Goal: Task Accomplishment & Management: Use online tool/utility

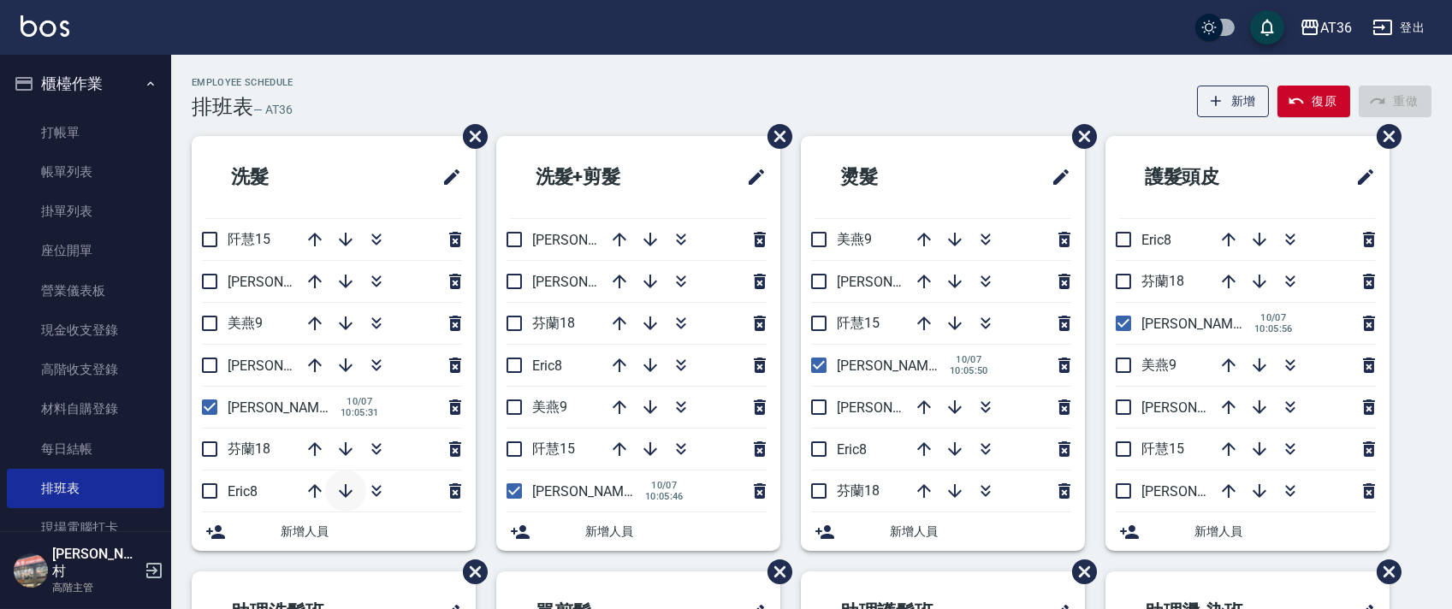
click at [341, 490] on icon "button" at bounding box center [346, 491] width 21 height 21
click at [1221, 238] on icon "button" at bounding box center [1229, 239] width 21 height 21
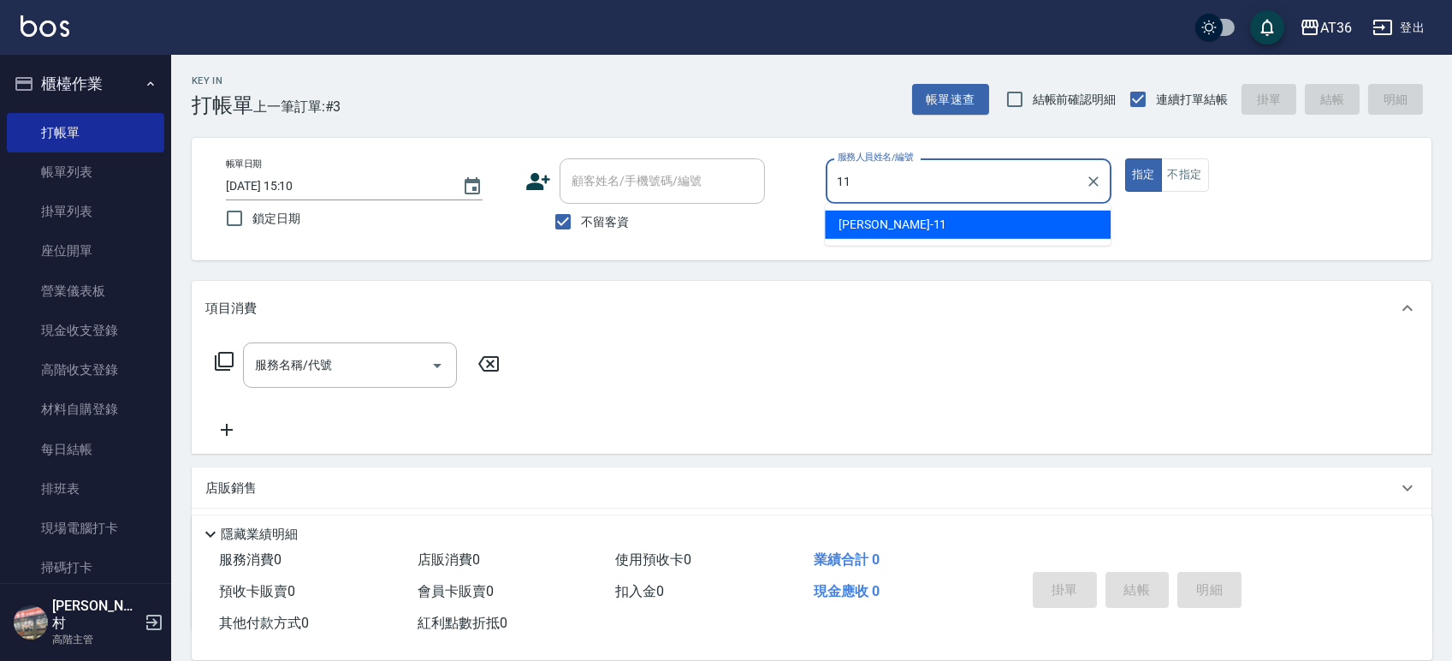
type input "珮茹-11"
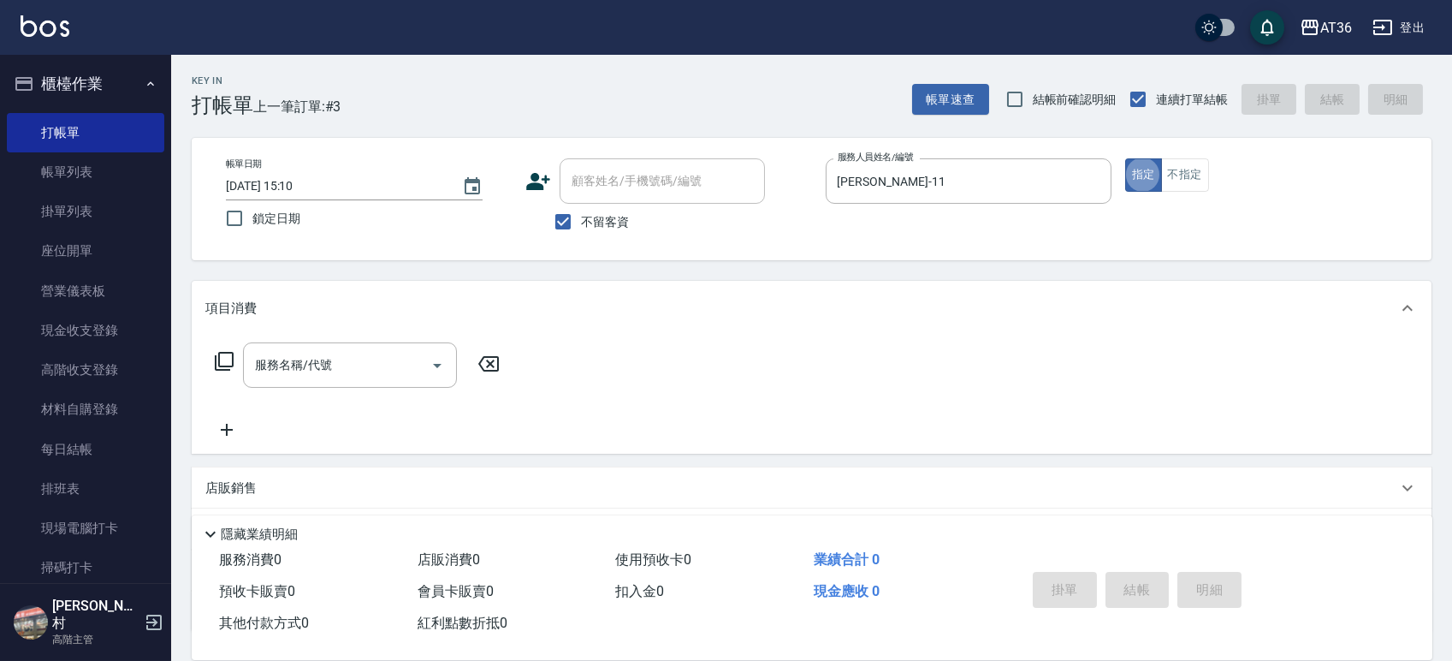
type button "true"
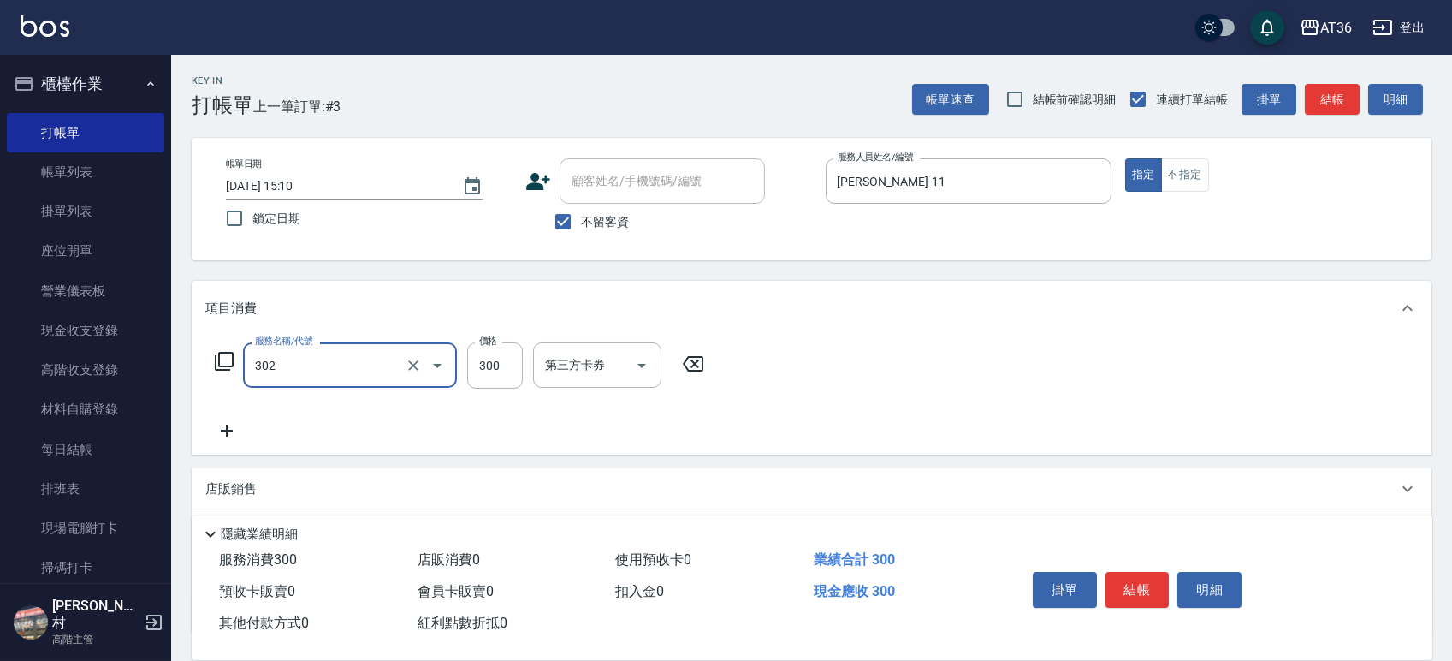
type input "造型剪髮(302)"
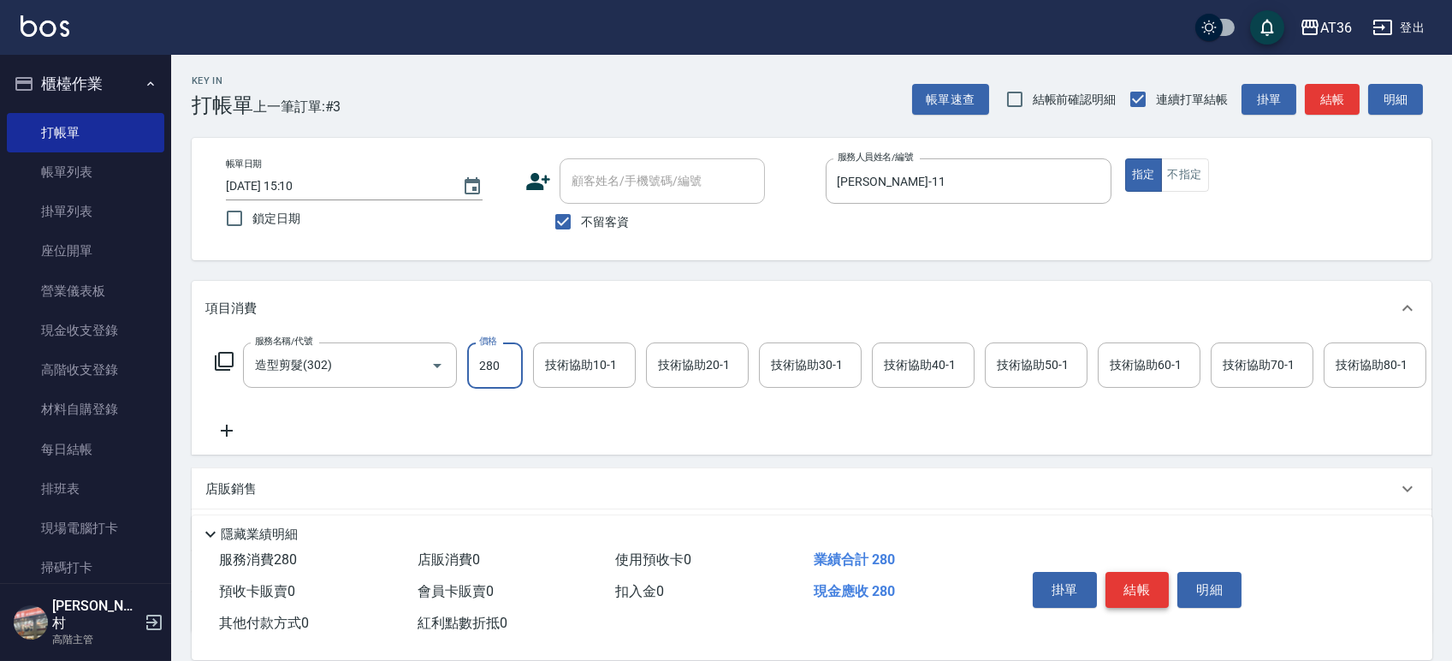
type input "280"
click at [1142, 587] on button "結帳" at bounding box center [1138, 590] width 64 height 36
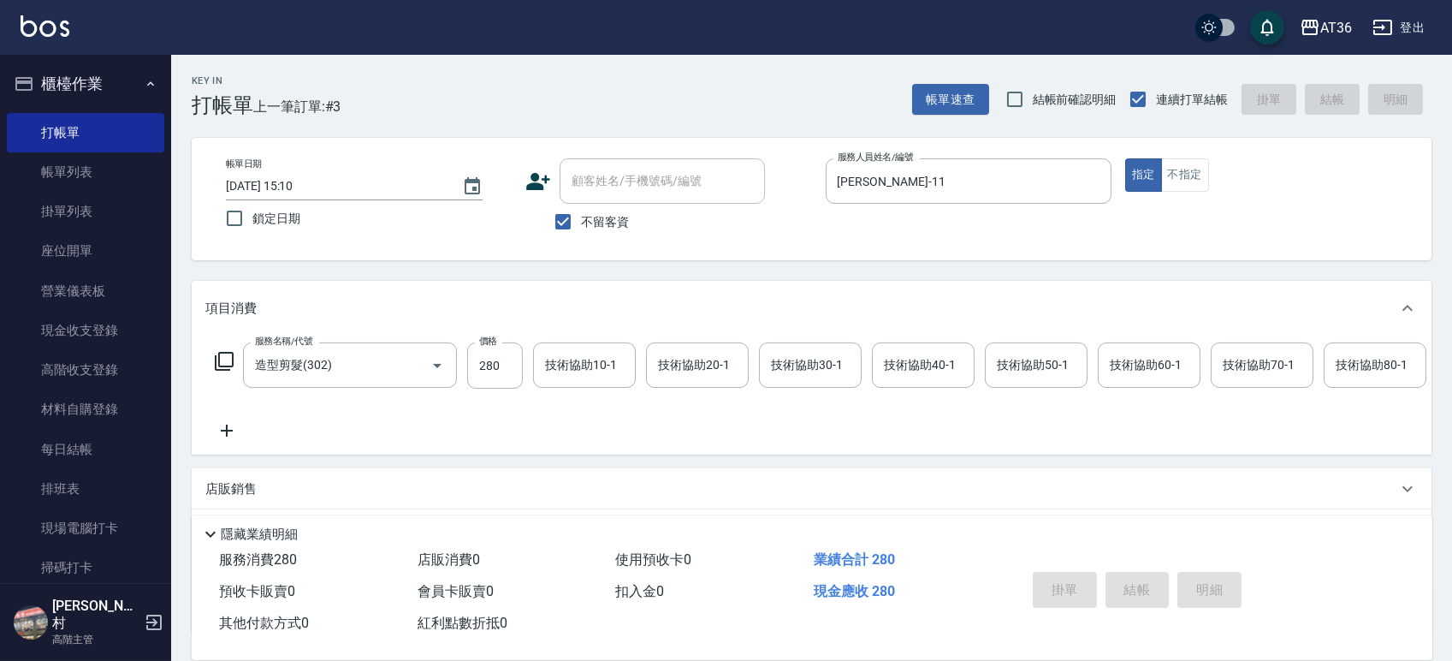
type input "2025/10/07 16:39"
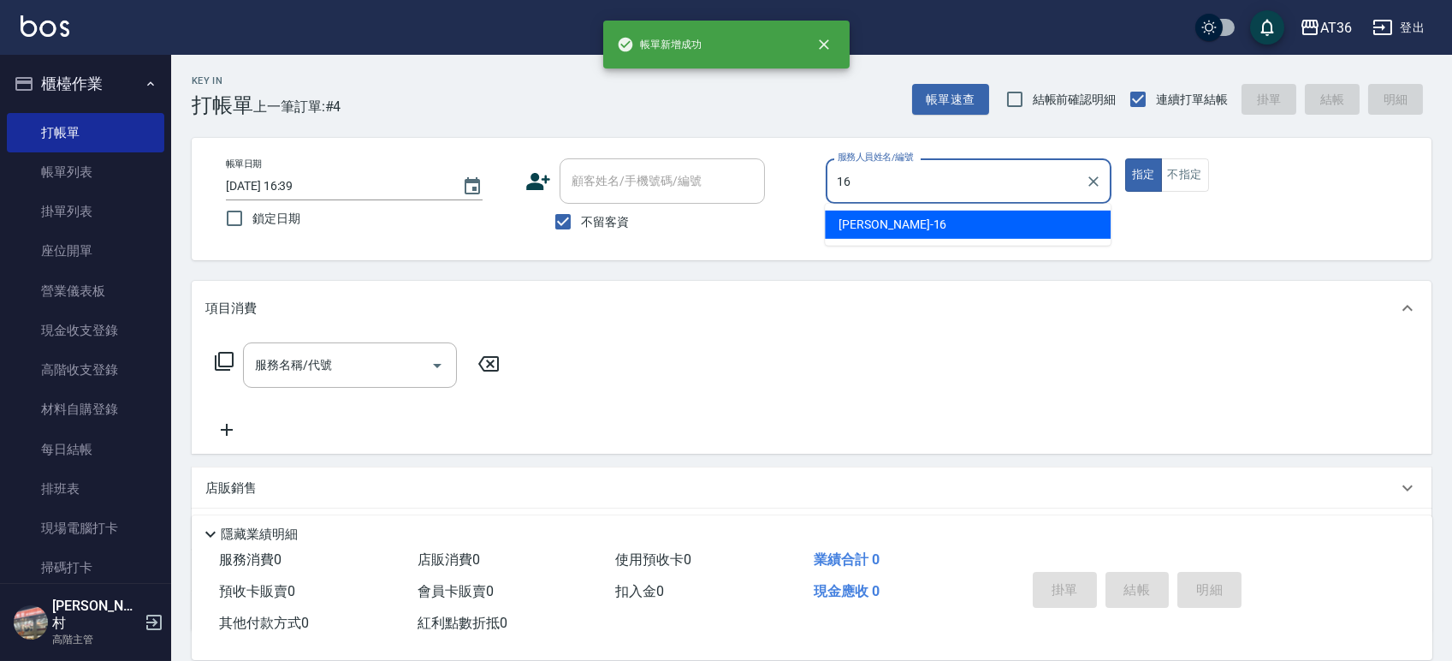
type input "小鳳-16"
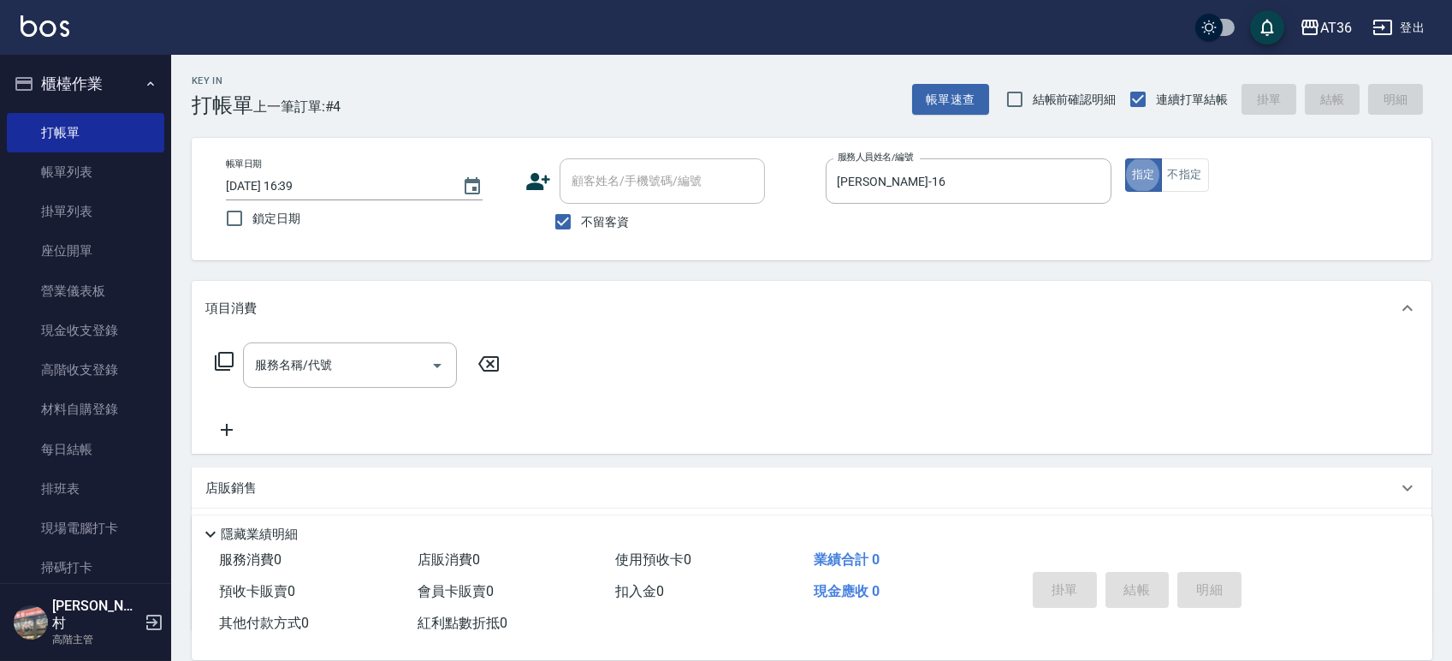
click at [224, 365] on icon at bounding box center [224, 361] width 21 height 21
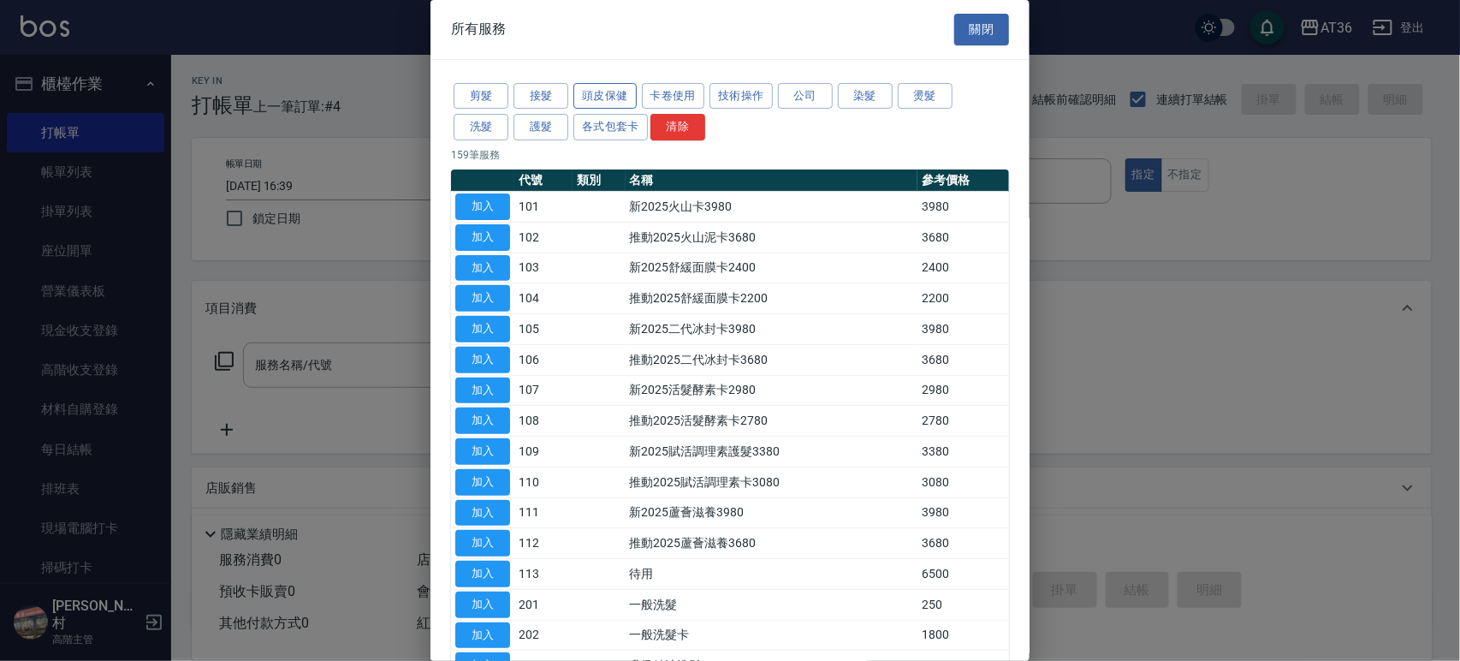
click at [587, 103] on button "頭皮保健" at bounding box center [604, 96] width 63 height 27
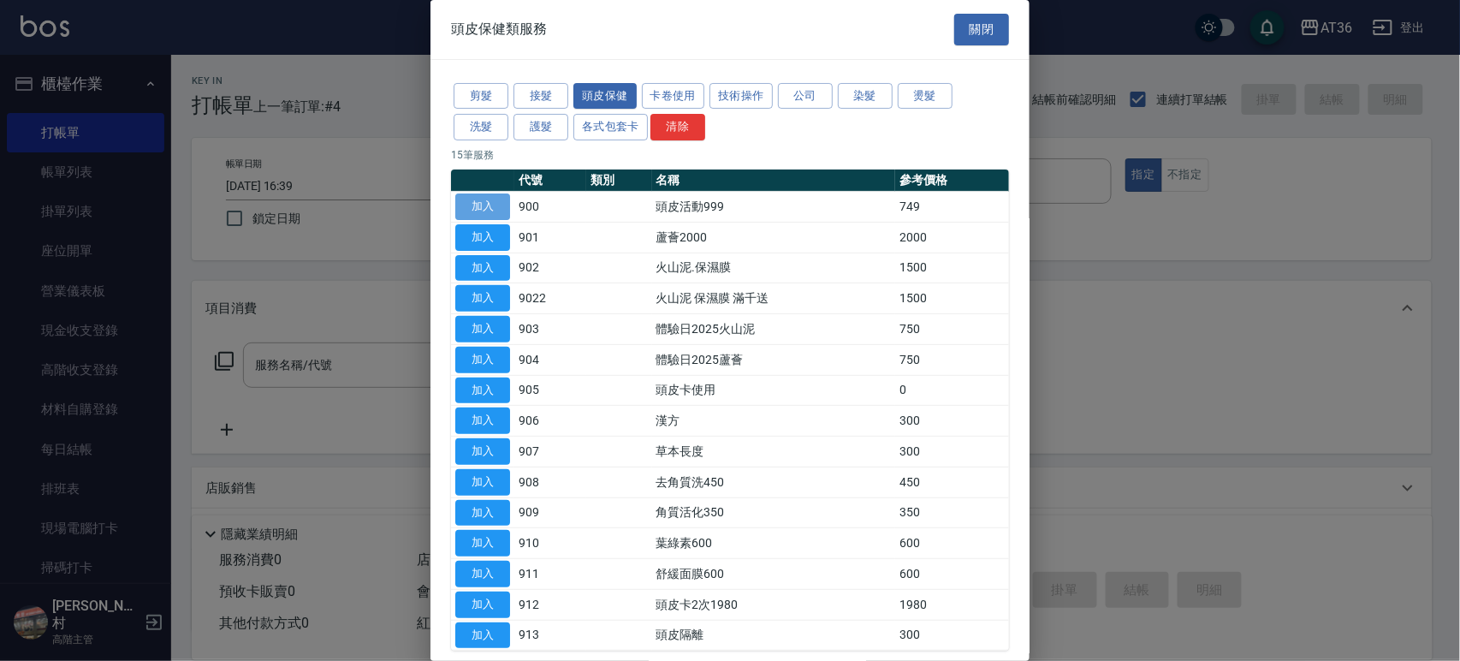
click at [488, 206] on button "加入" at bounding box center [482, 206] width 55 height 27
type input "頭皮活動999(900)"
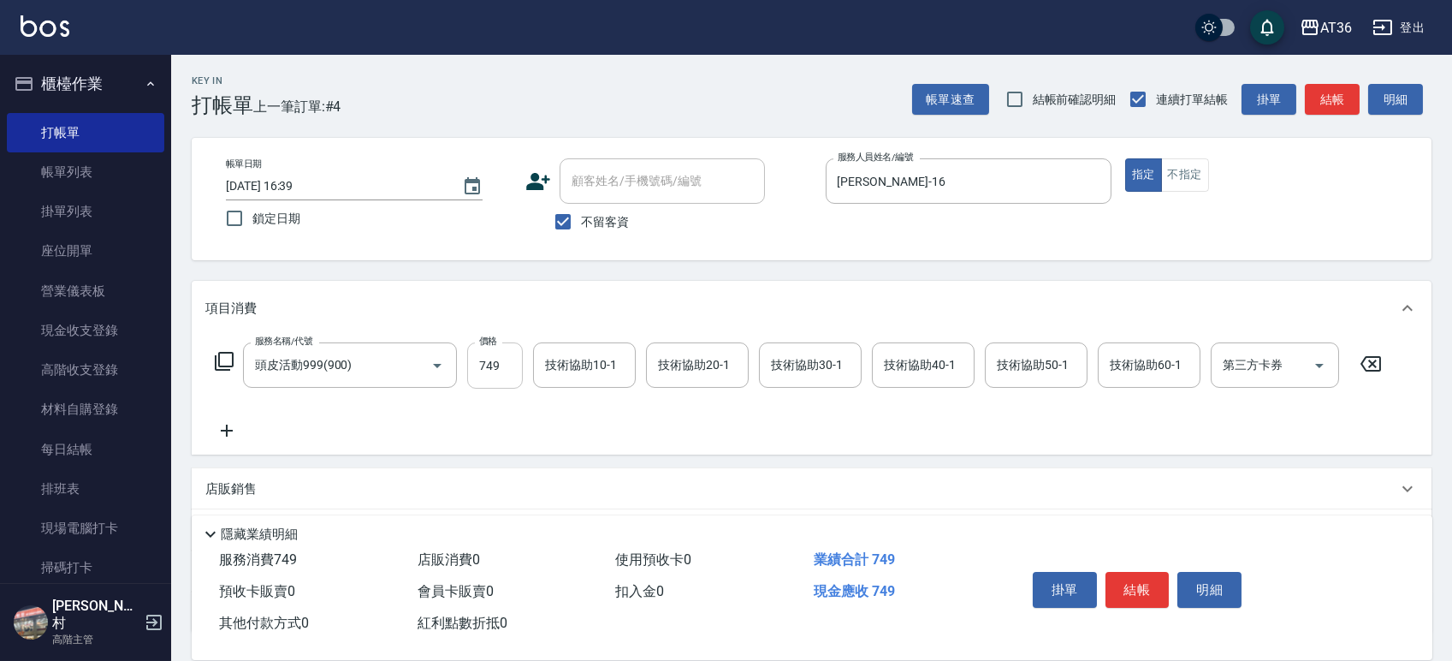
click at [495, 367] on input "749" at bounding box center [495, 365] width 56 height 46
type input "999"
click at [942, 374] on input "技術協助40-1" at bounding box center [923, 365] width 87 height 30
type input "小唐-66"
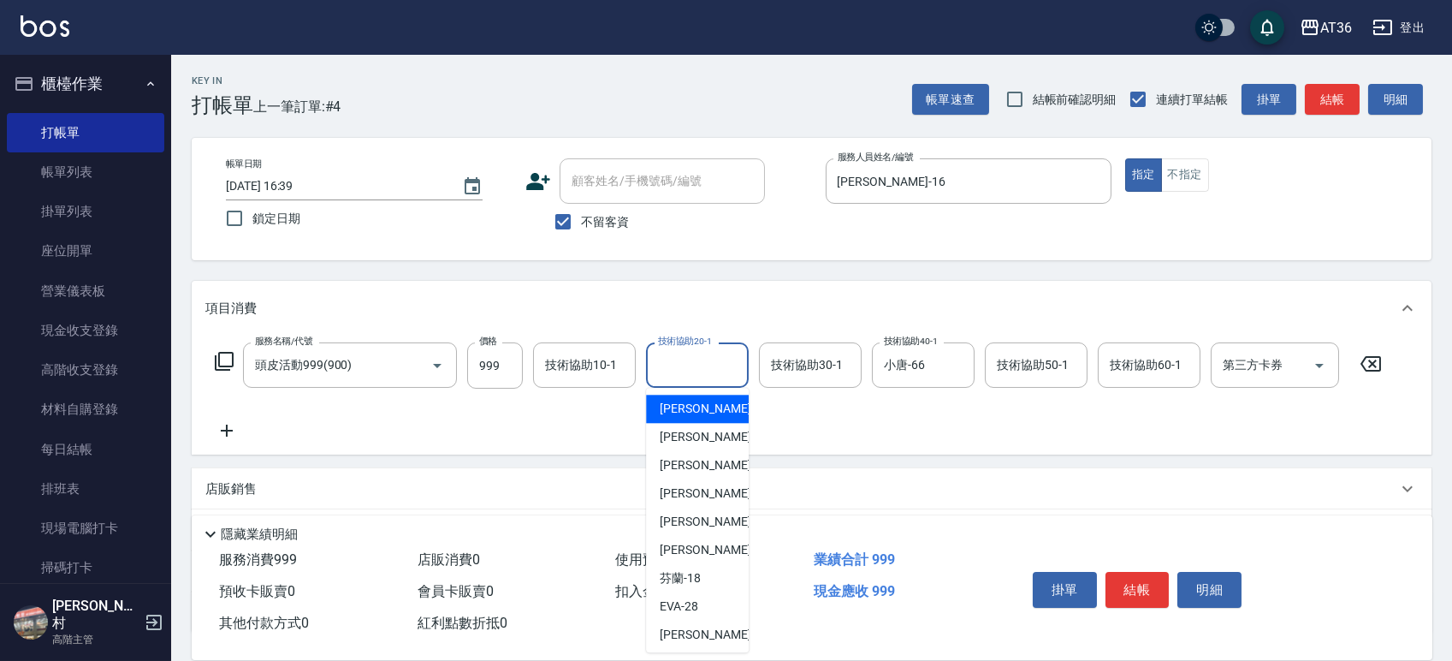
click at [706, 358] on div "技術協助20-1 技術協助20-1" at bounding box center [697, 364] width 103 height 45
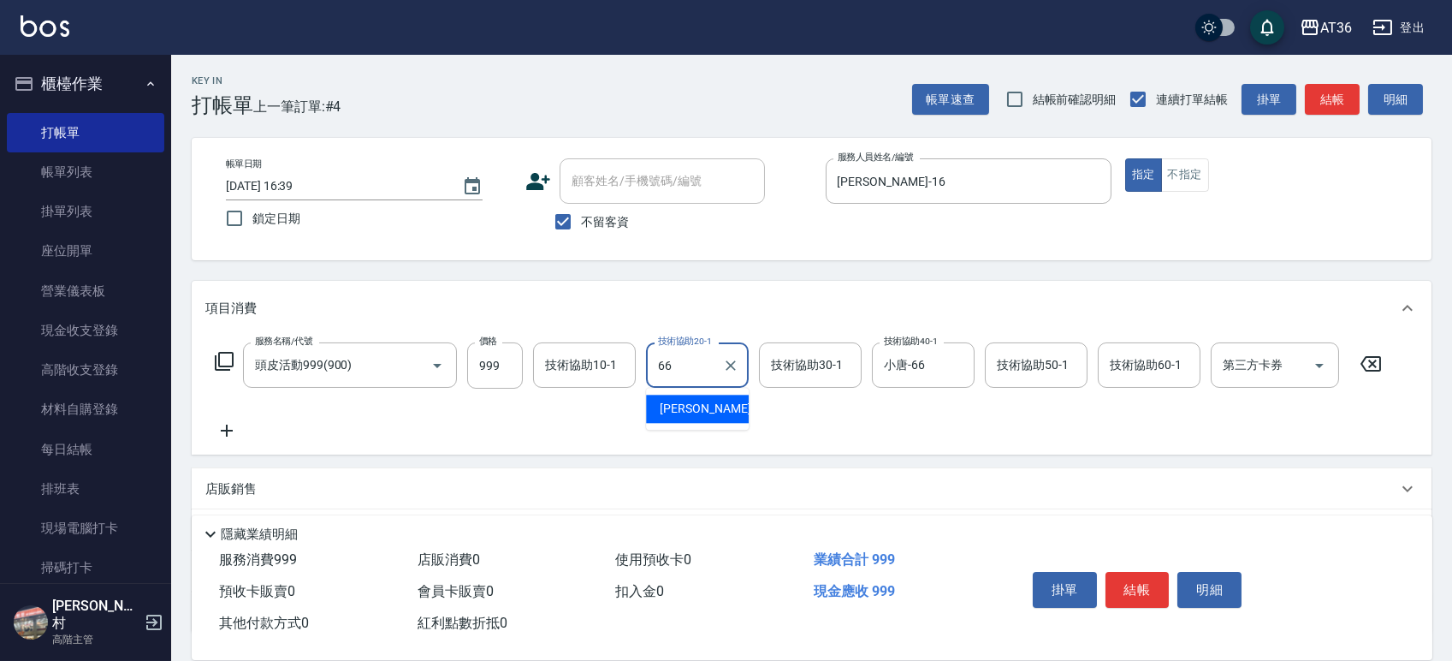
type input "小唐-66"
click at [1146, 598] on button "結帳" at bounding box center [1138, 590] width 64 height 36
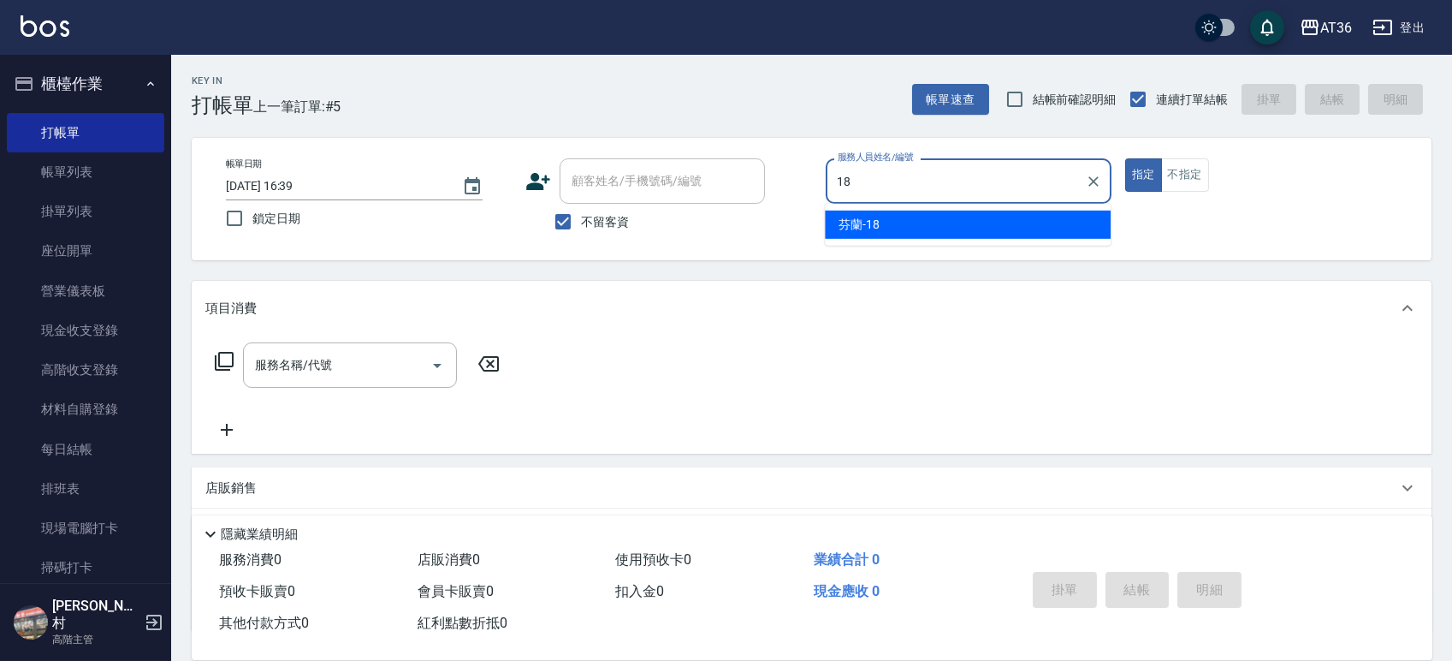
type input "芬蘭-18"
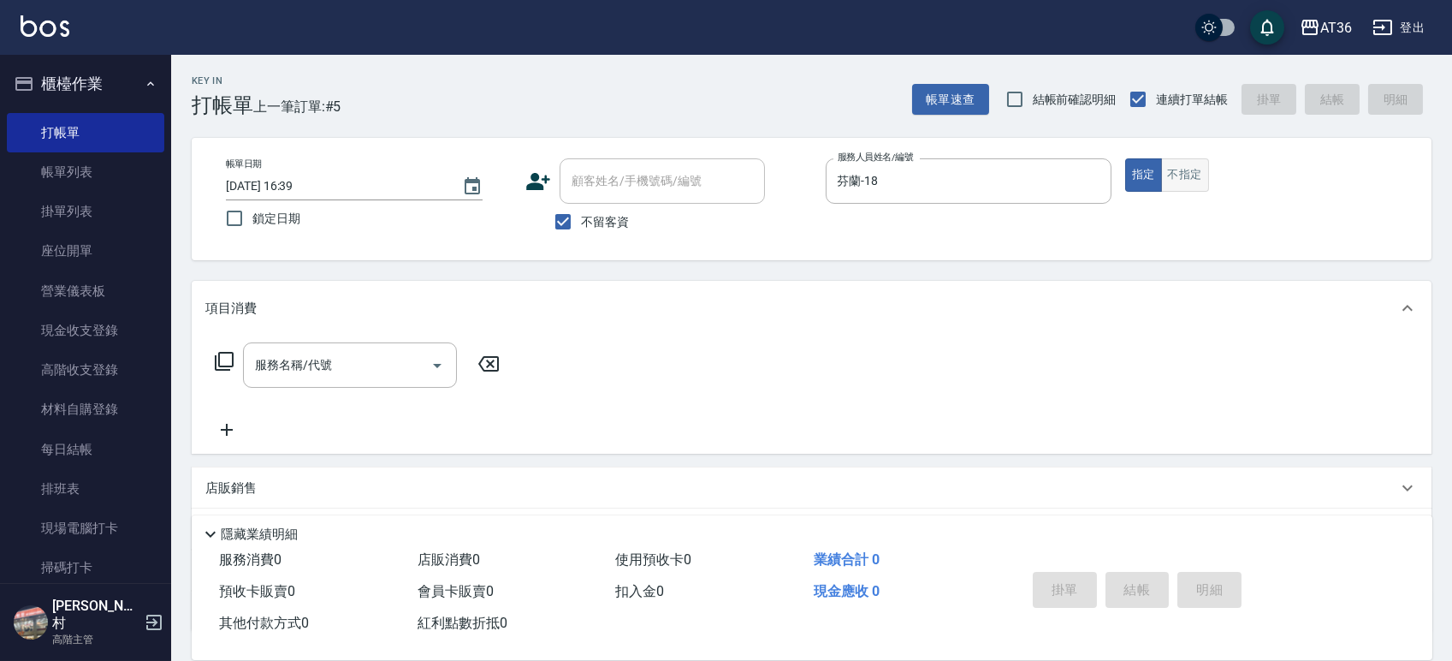
click at [1170, 173] on button "不指定" at bounding box center [1185, 174] width 48 height 33
type button "false"
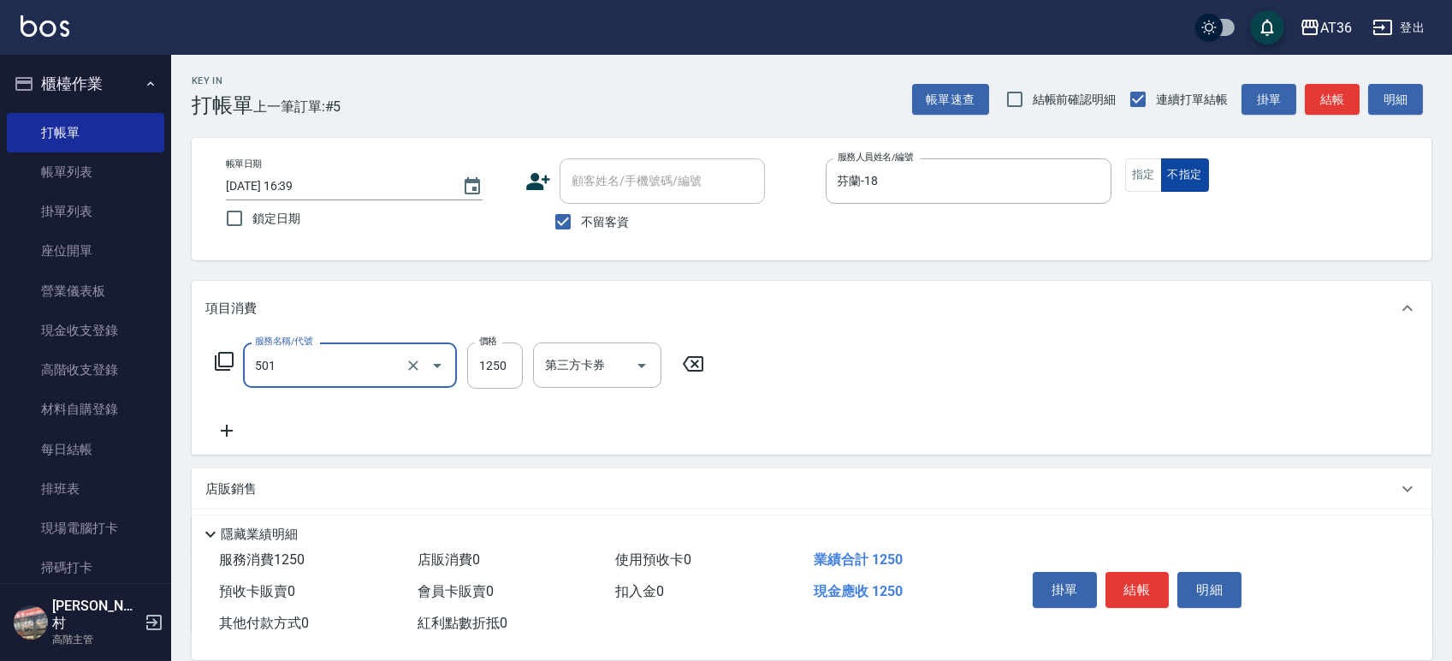
type input "染髮(501)"
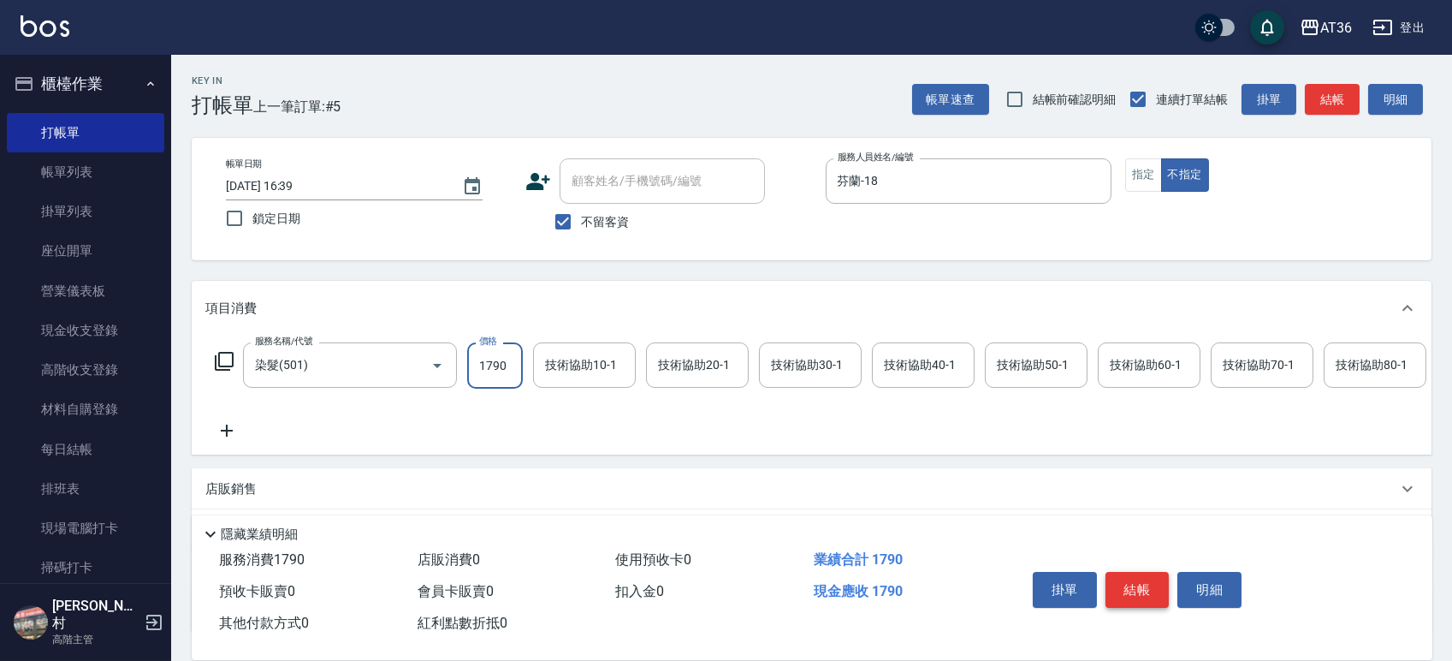
type input "1790"
click at [1127, 594] on button "結帳" at bounding box center [1138, 590] width 64 height 36
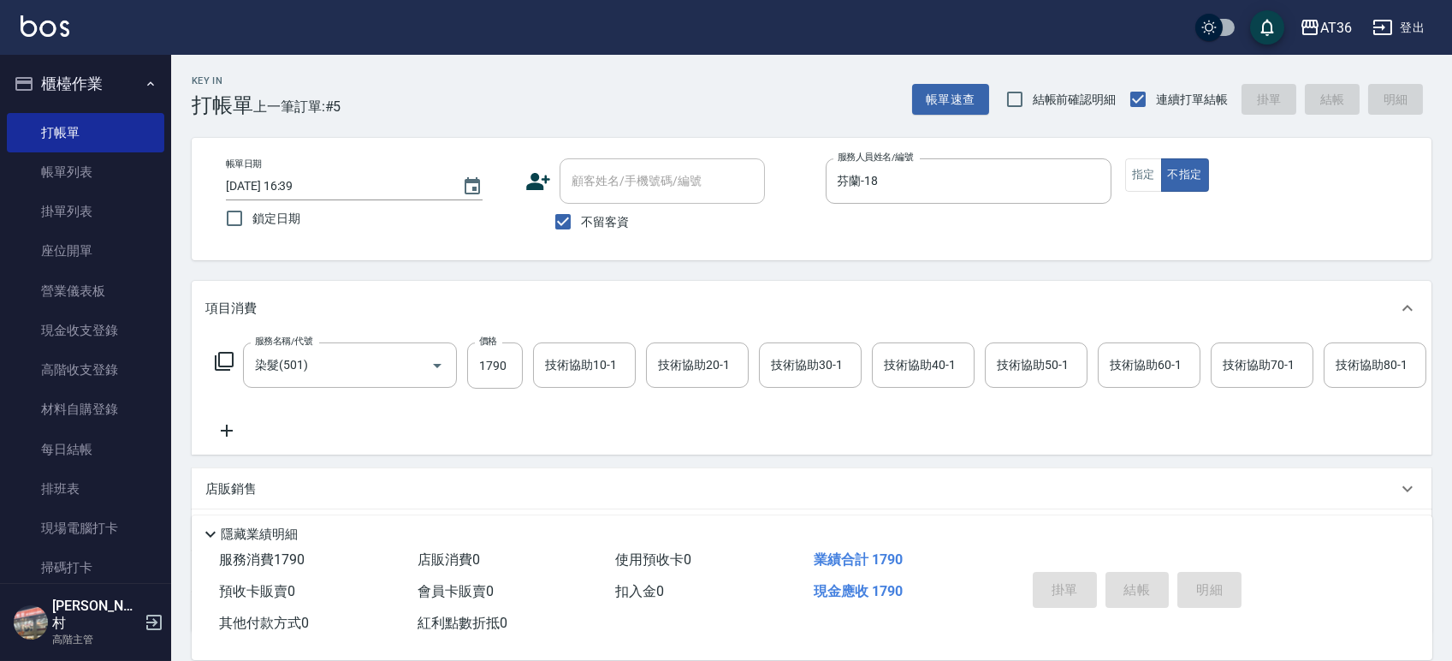
type input "2025/10/07 16:40"
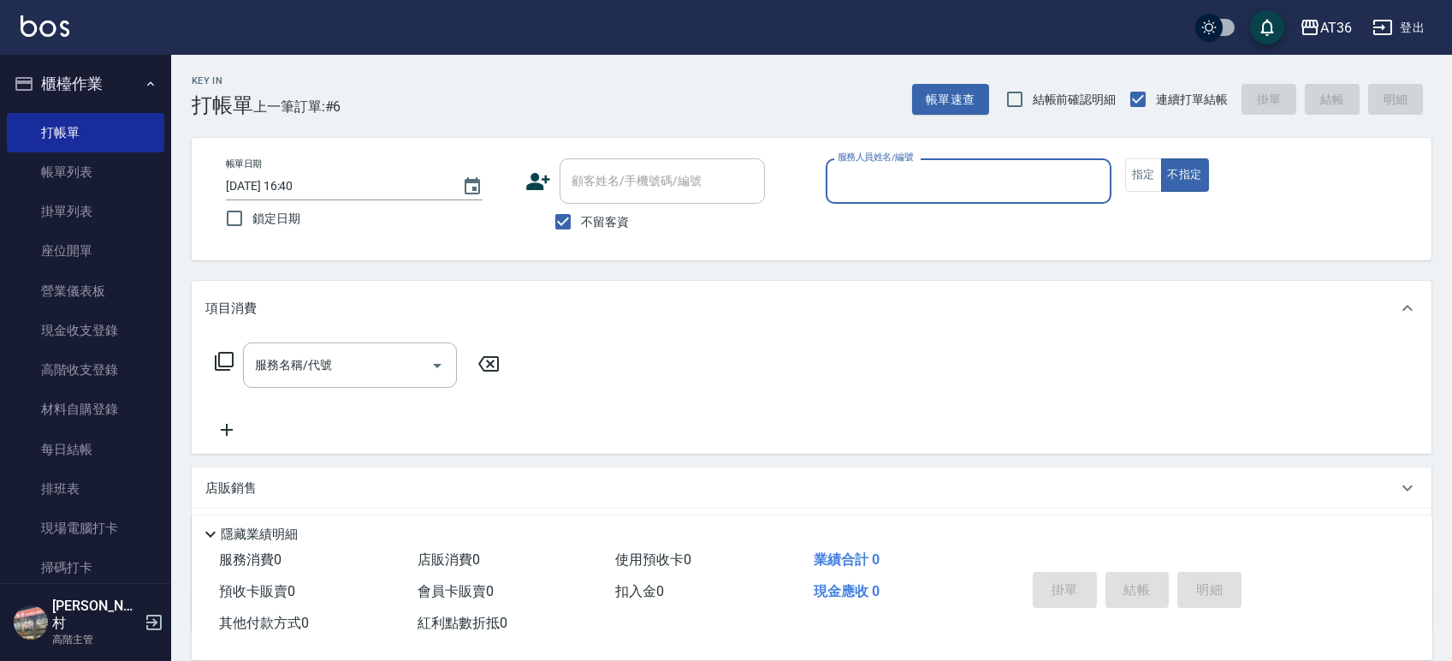
click at [1153, 172] on button "指定" at bounding box center [1143, 174] width 37 height 33
click at [979, 181] on input "服務人員姓名/編號" at bounding box center [969, 181] width 270 height 30
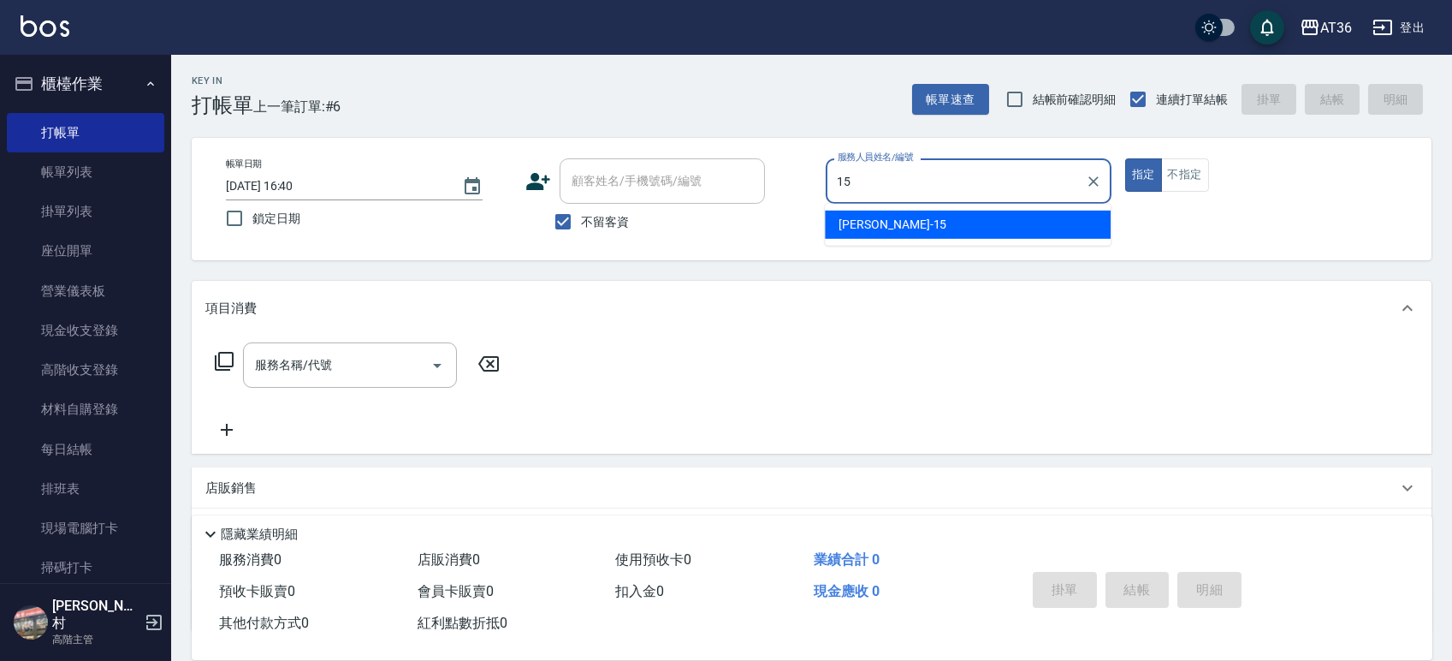
type input "阡慧-15"
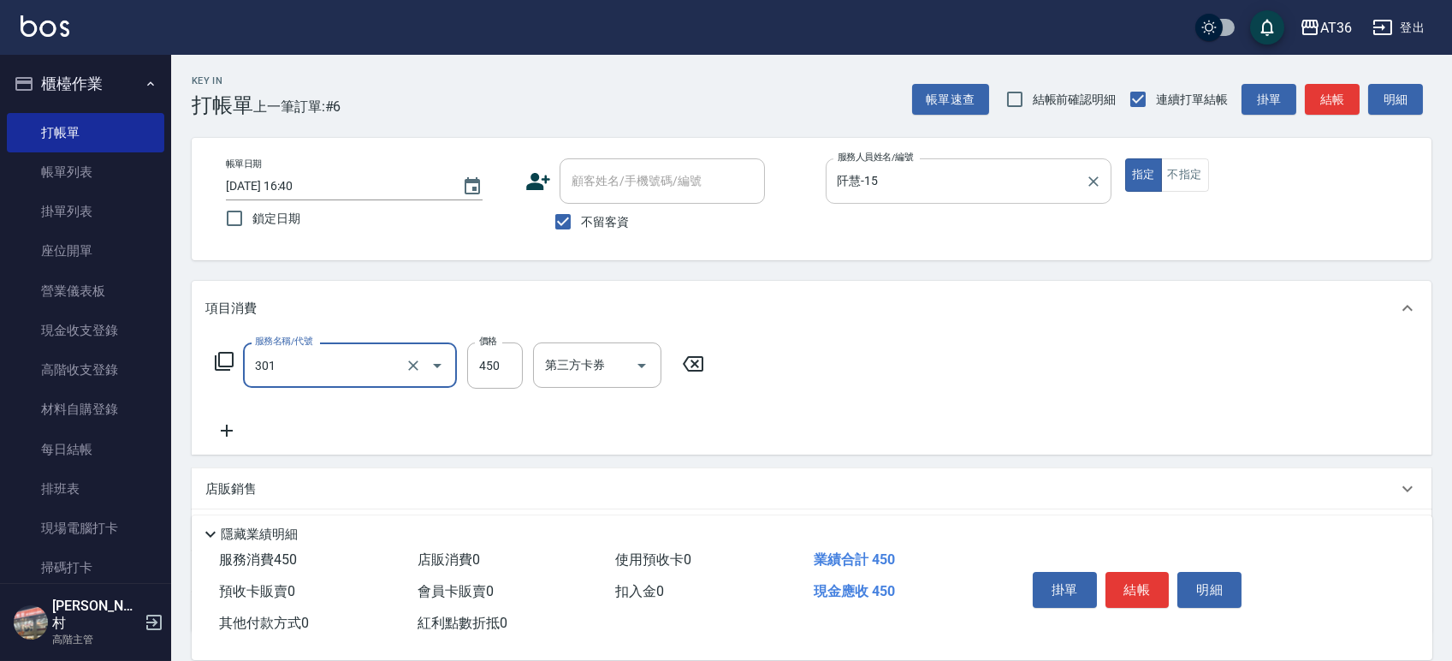
type input "洗+剪(301)"
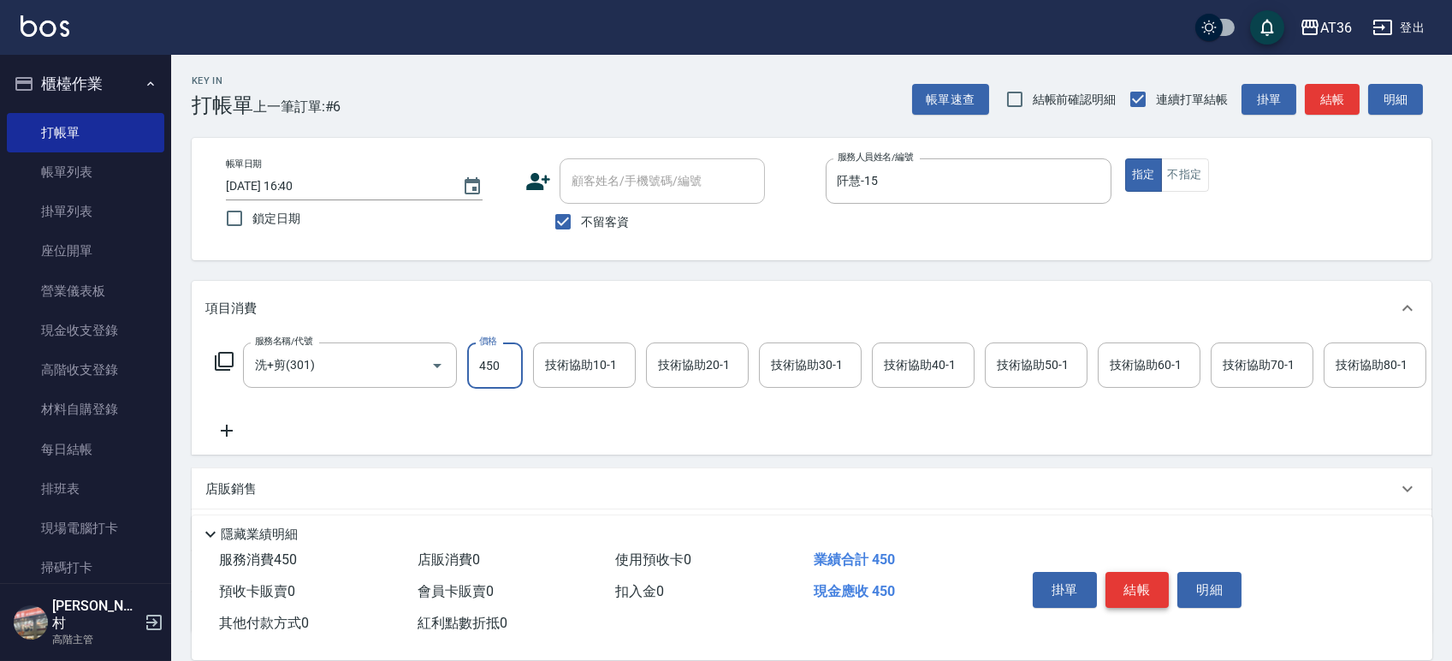
click at [1125, 585] on button "結帳" at bounding box center [1138, 590] width 64 height 36
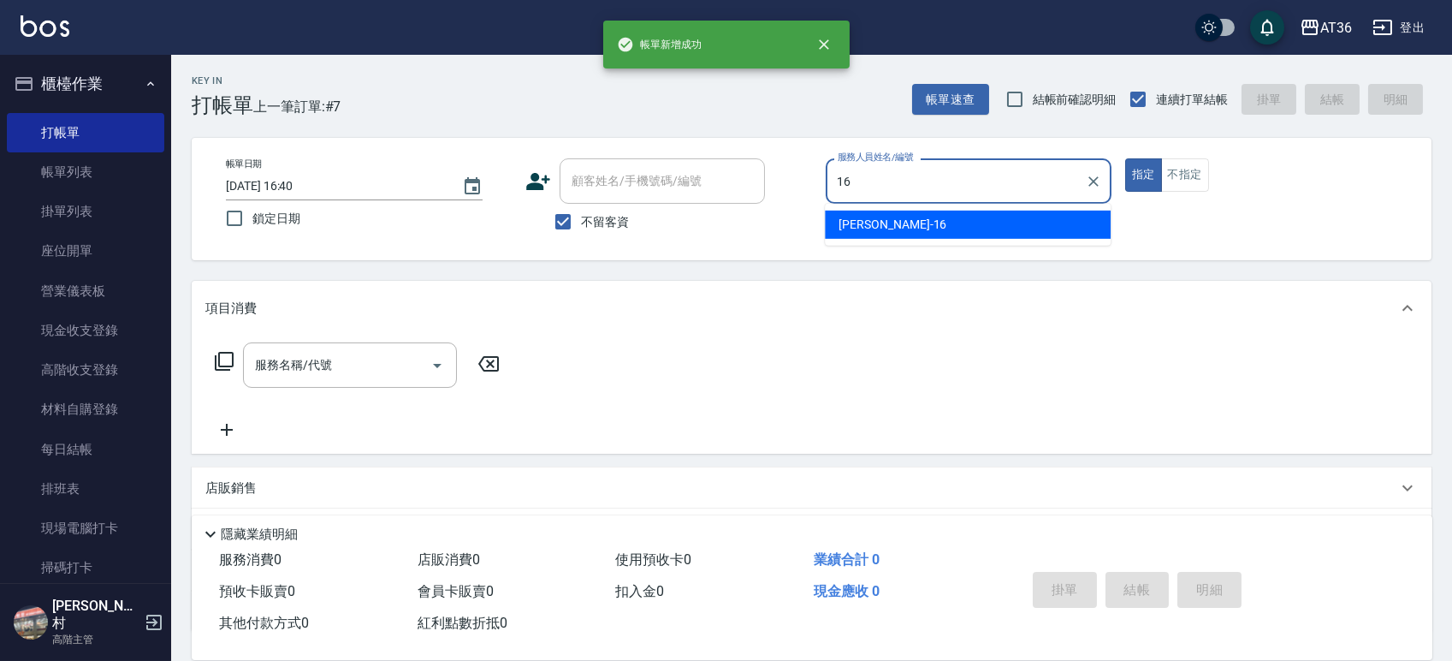
type input "小鳳-16"
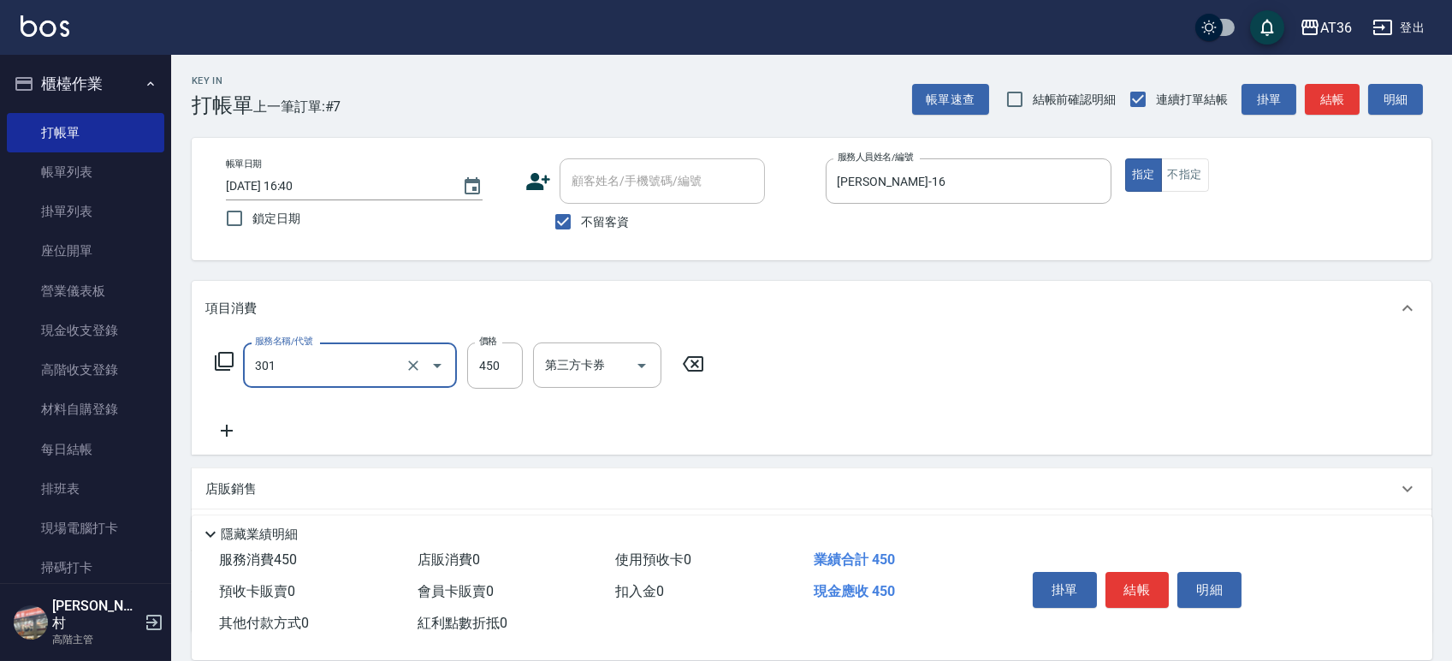
type input "洗+剪(301)"
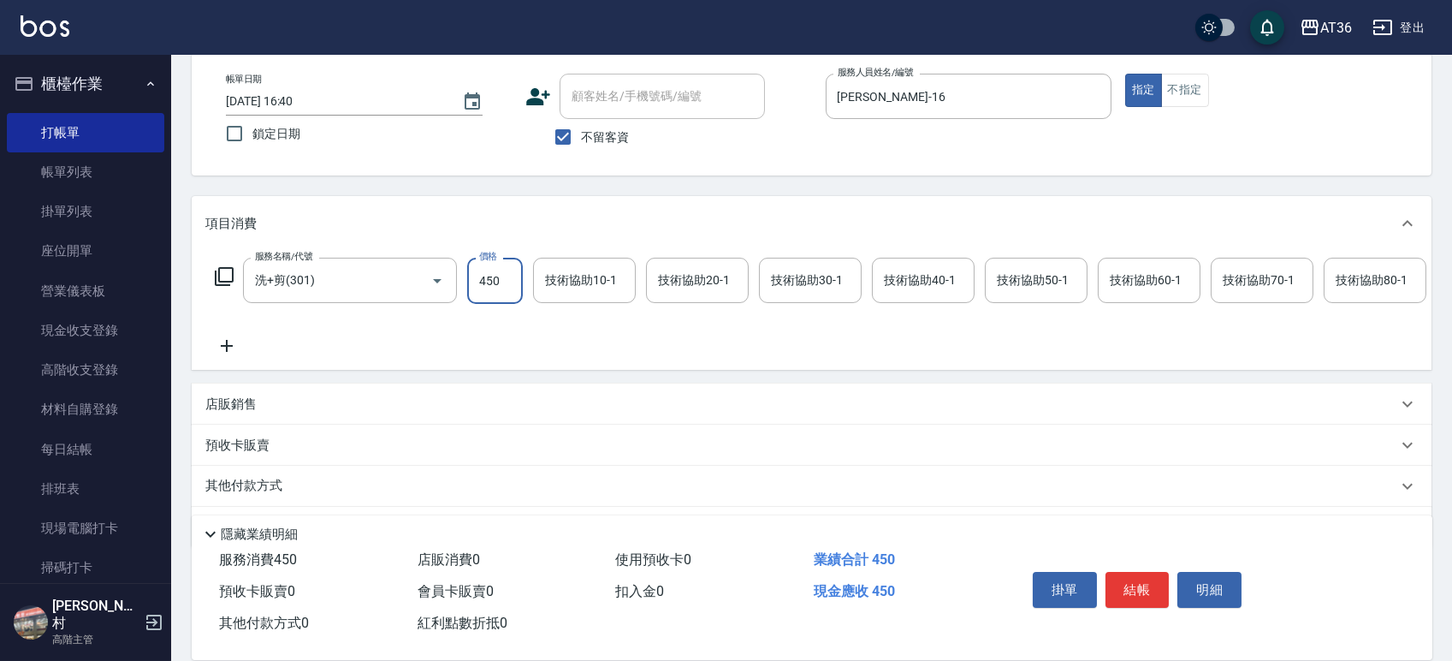
scroll to position [151, 0]
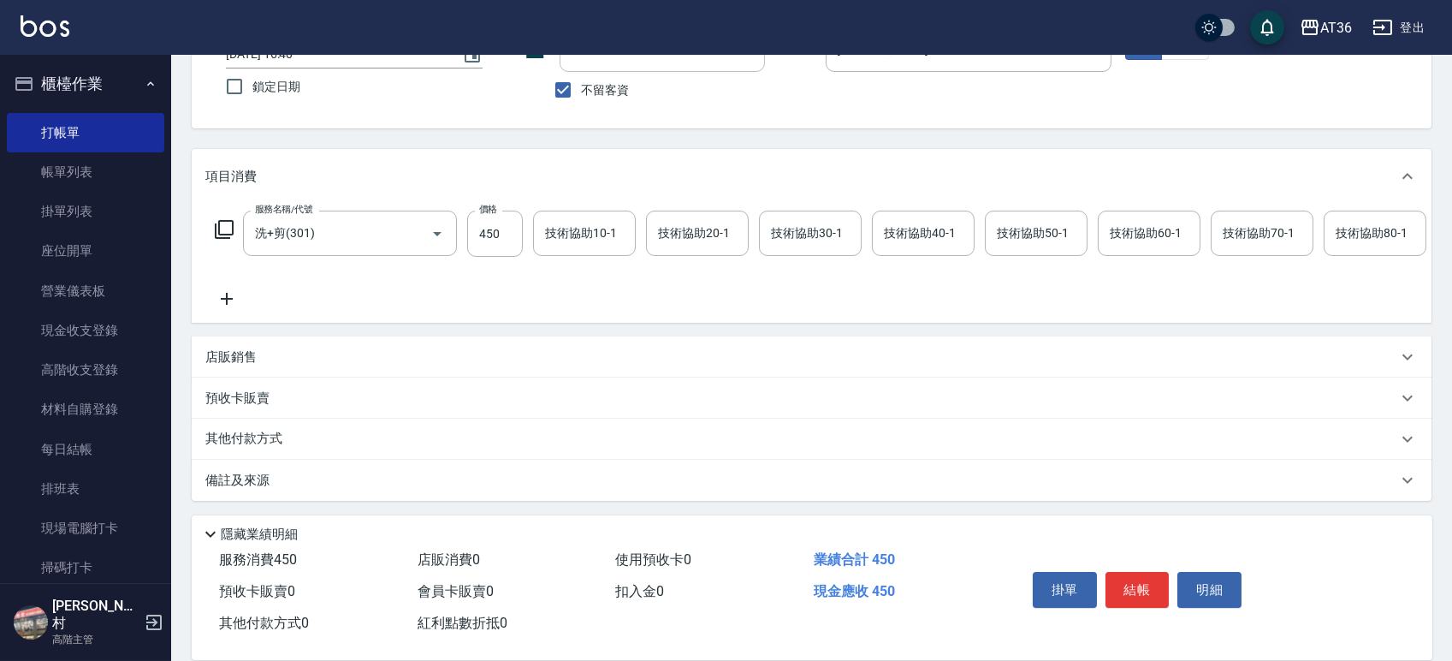
click at [241, 436] on p "其他付款方式" at bounding box center [248, 439] width 86 height 19
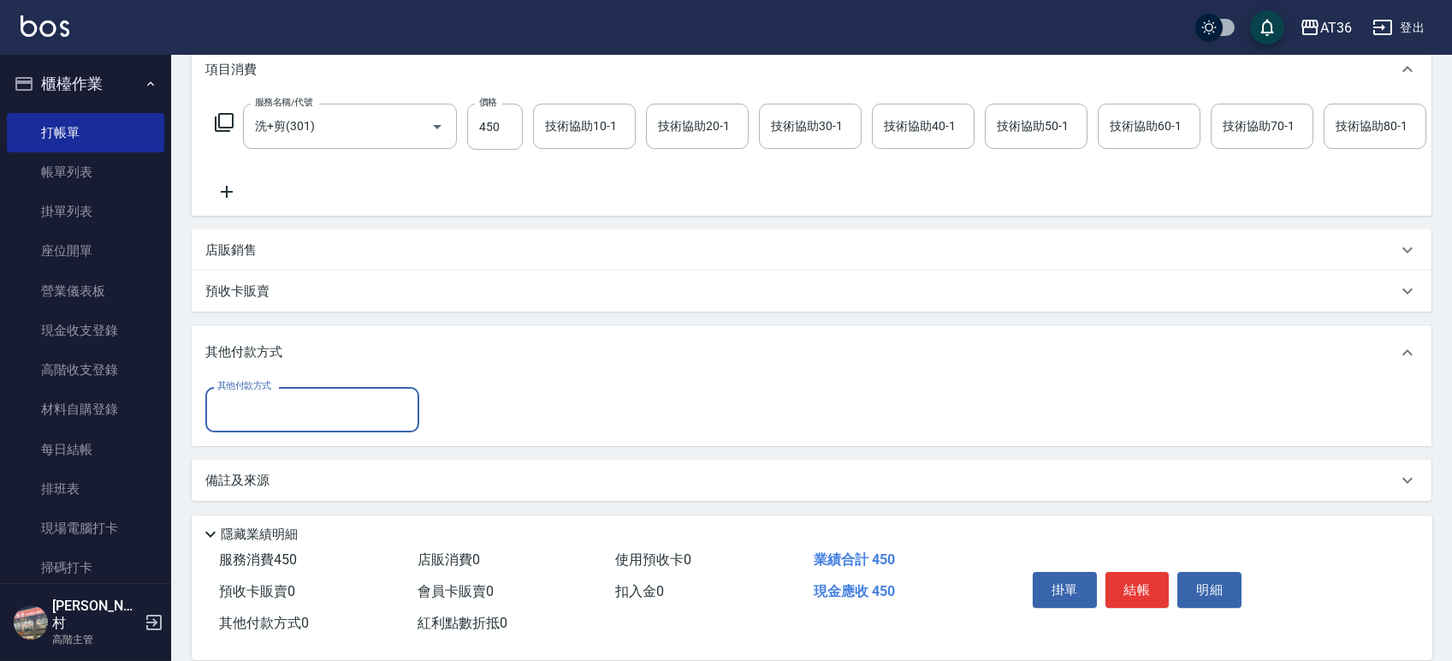
scroll to position [252, 0]
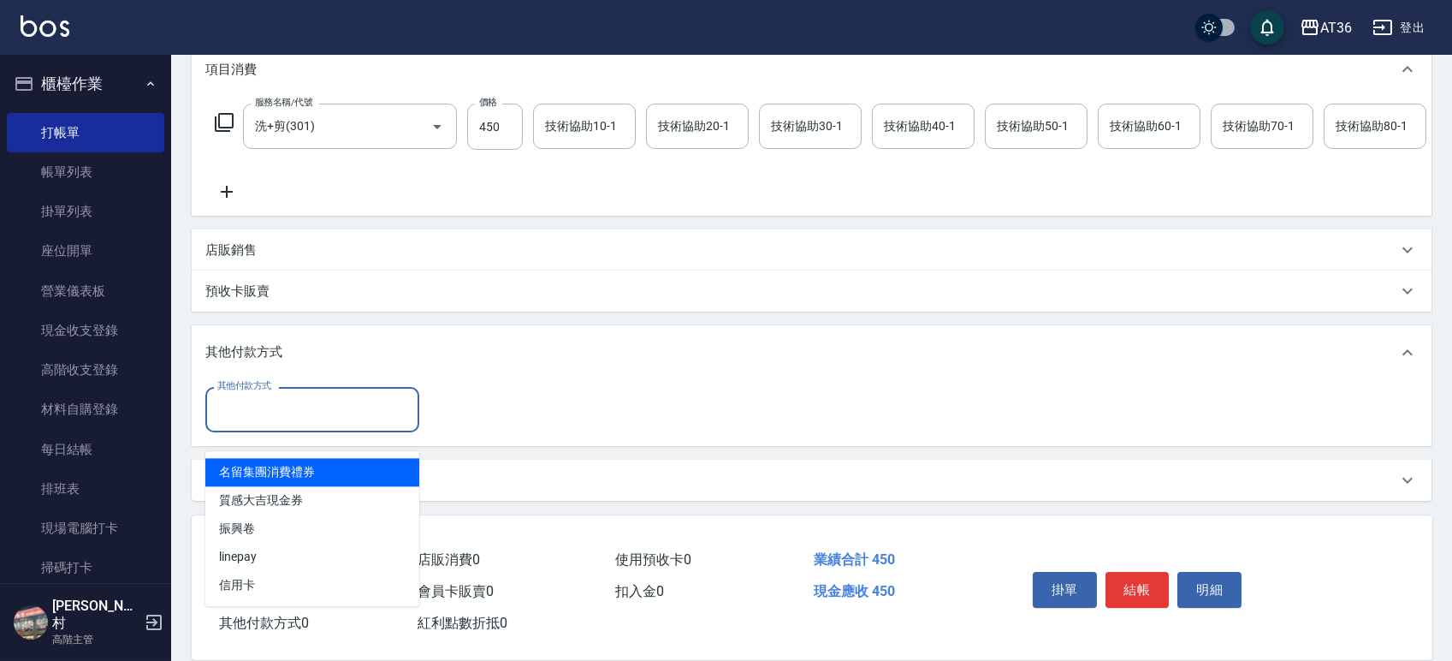
click at [258, 424] on input "其他付款方式" at bounding box center [312, 410] width 199 height 30
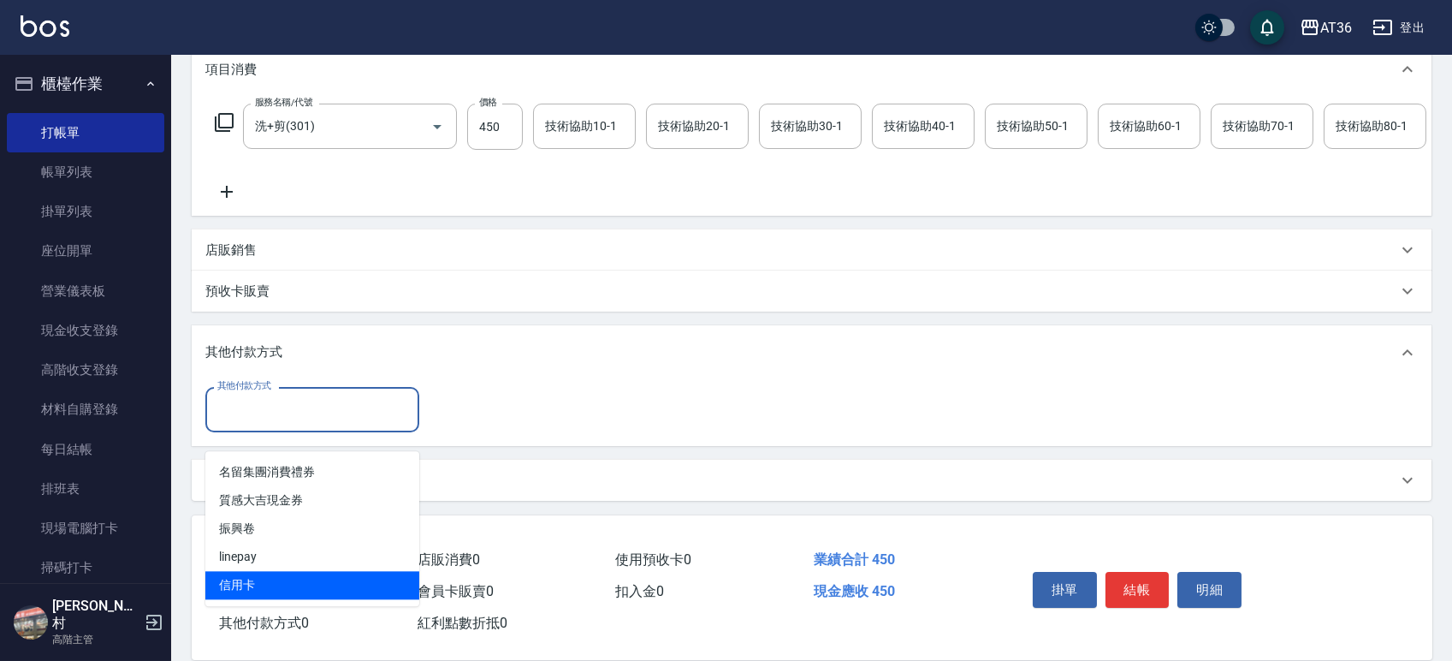
click at [242, 571] on span "信用卡" at bounding box center [312, 585] width 214 height 28
type input "信用卡"
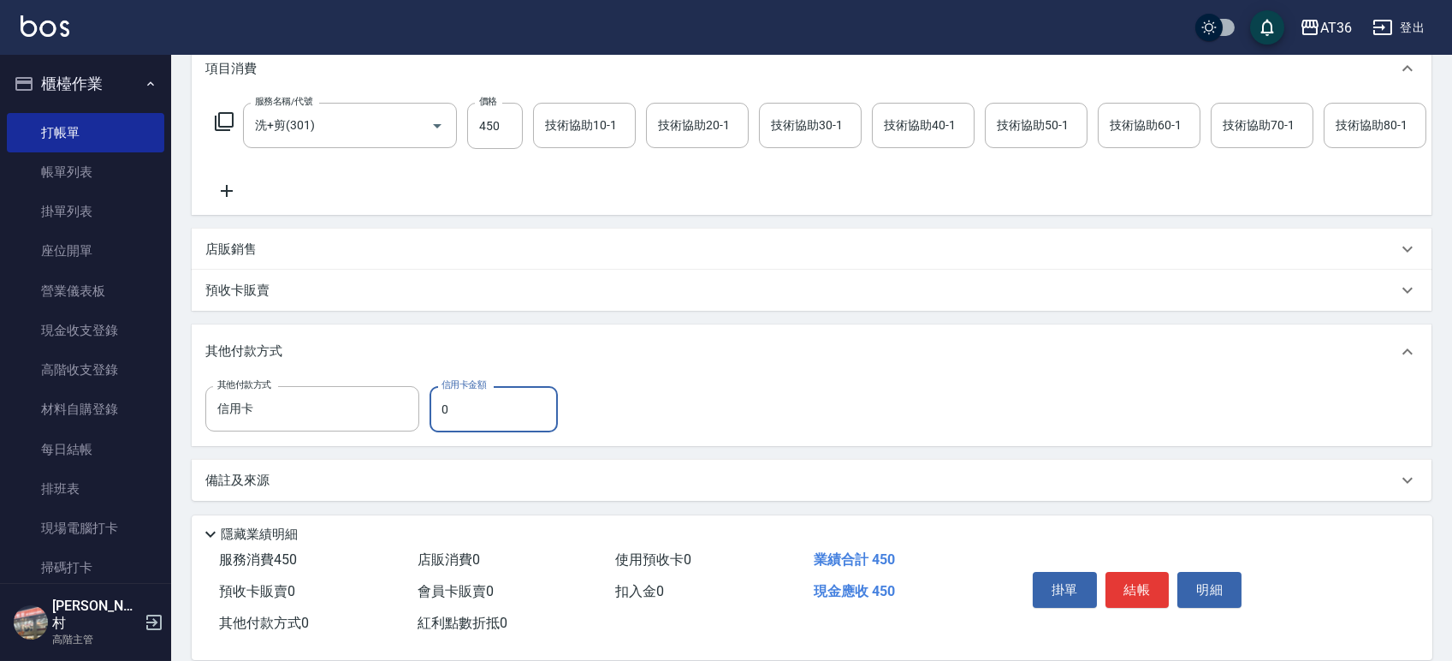
drag, startPoint x: 460, startPoint y: 406, endPoint x: 425, endPoint y: 413, distance: 36.8
click at [425, 413] on div "其他付款方式 信用卡 其他付款方式 信用卡金額 0 信用卡金額" at bounding box center [386, 409] width 363 height 46
type input "450"
click at [1140, 585] on button "結帳" at bounding box center [1138, 590] width 64 height 36
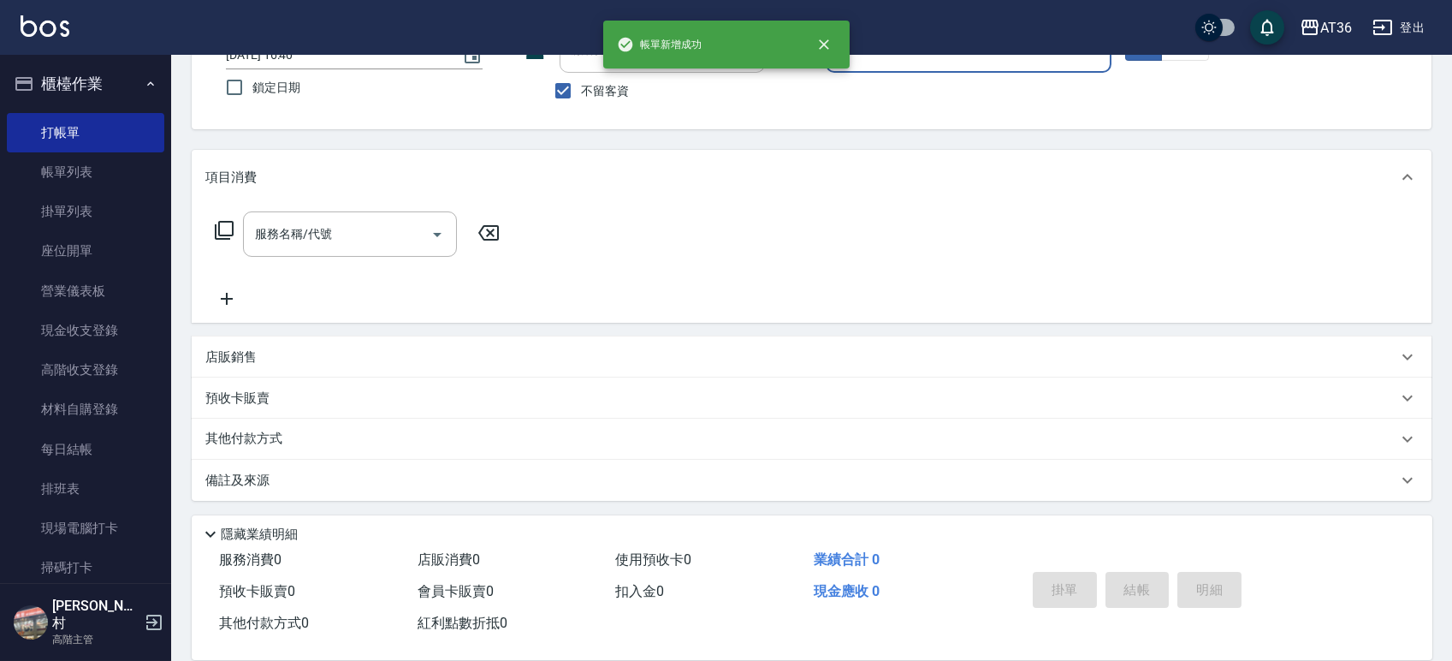
scroll to position [0, 0]
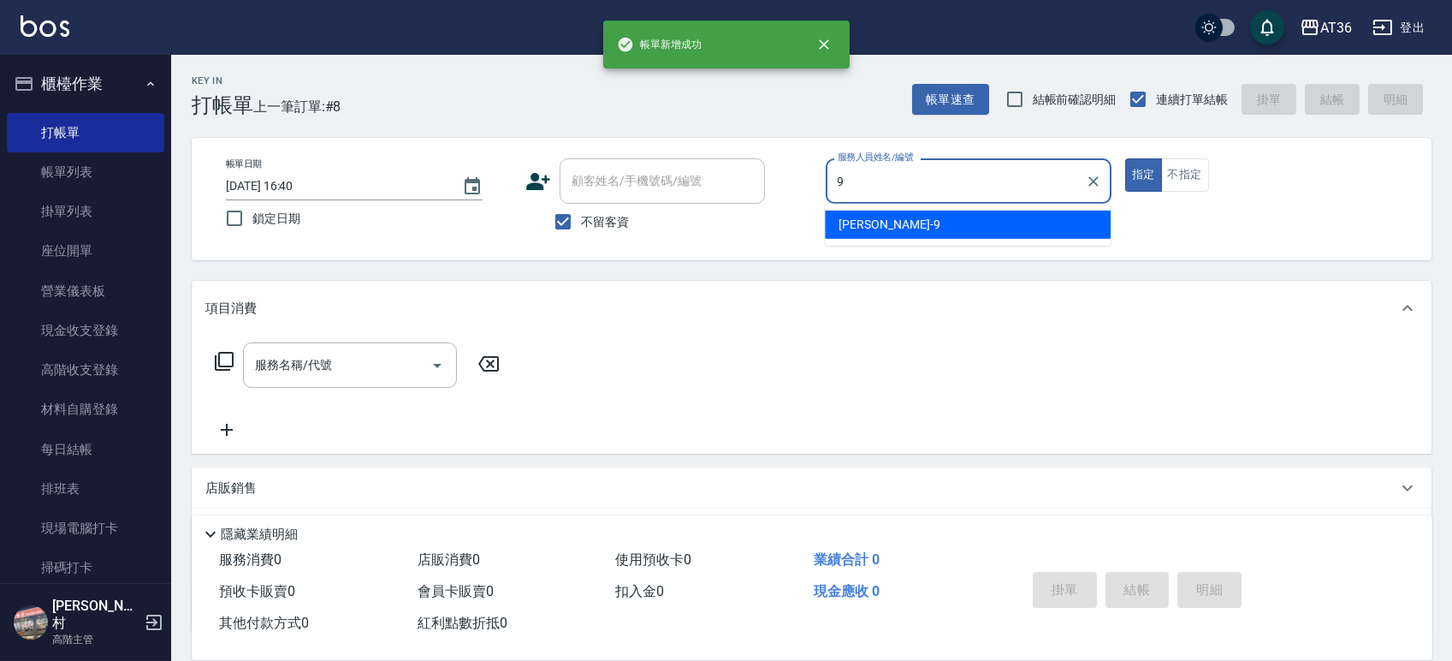
type input "美燕-9"
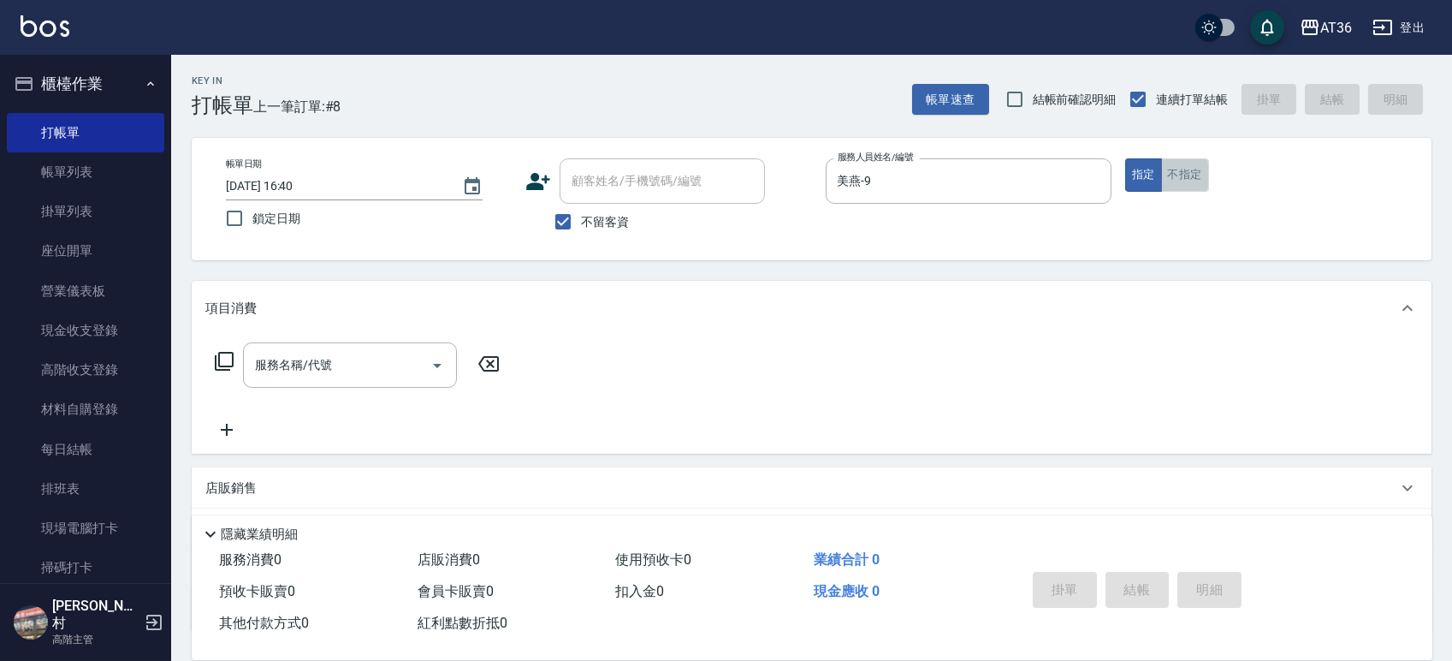
click at [1182, 174] on button "不指定" at bounding box center [1185, 174] width 48 height 33
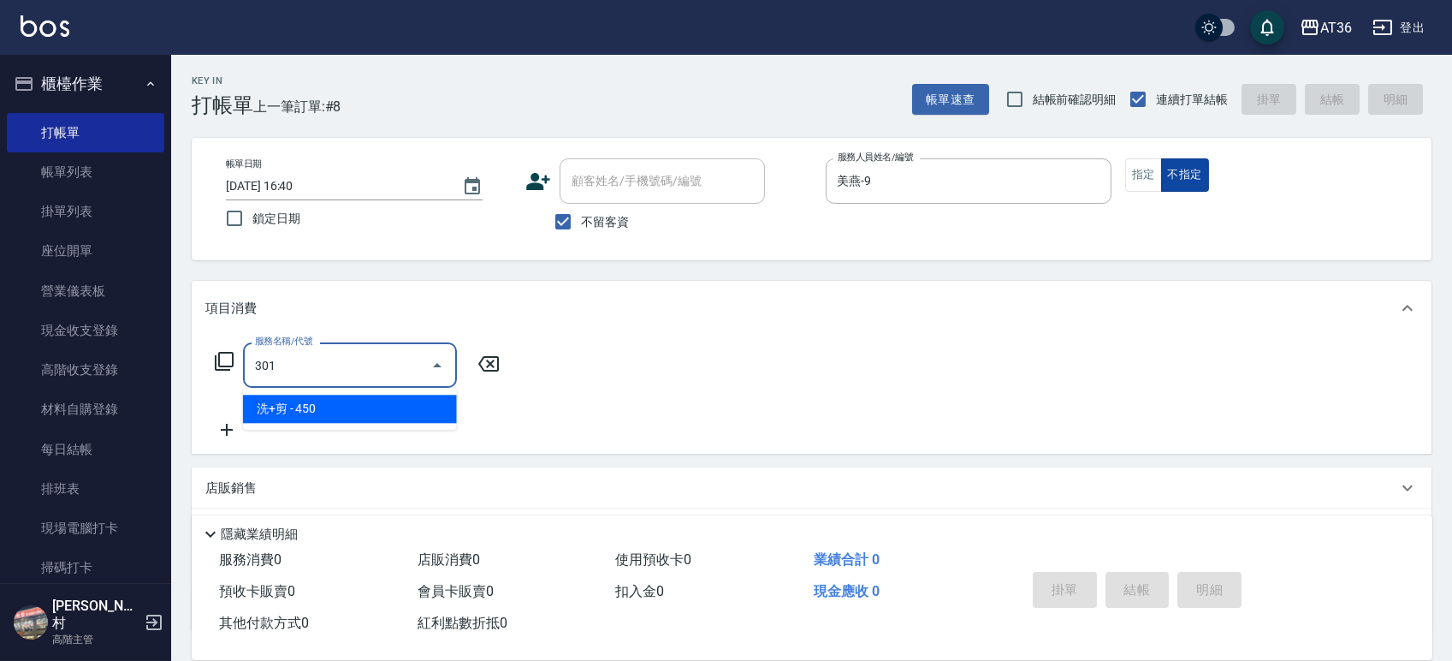
type input "洗+剪(301)"
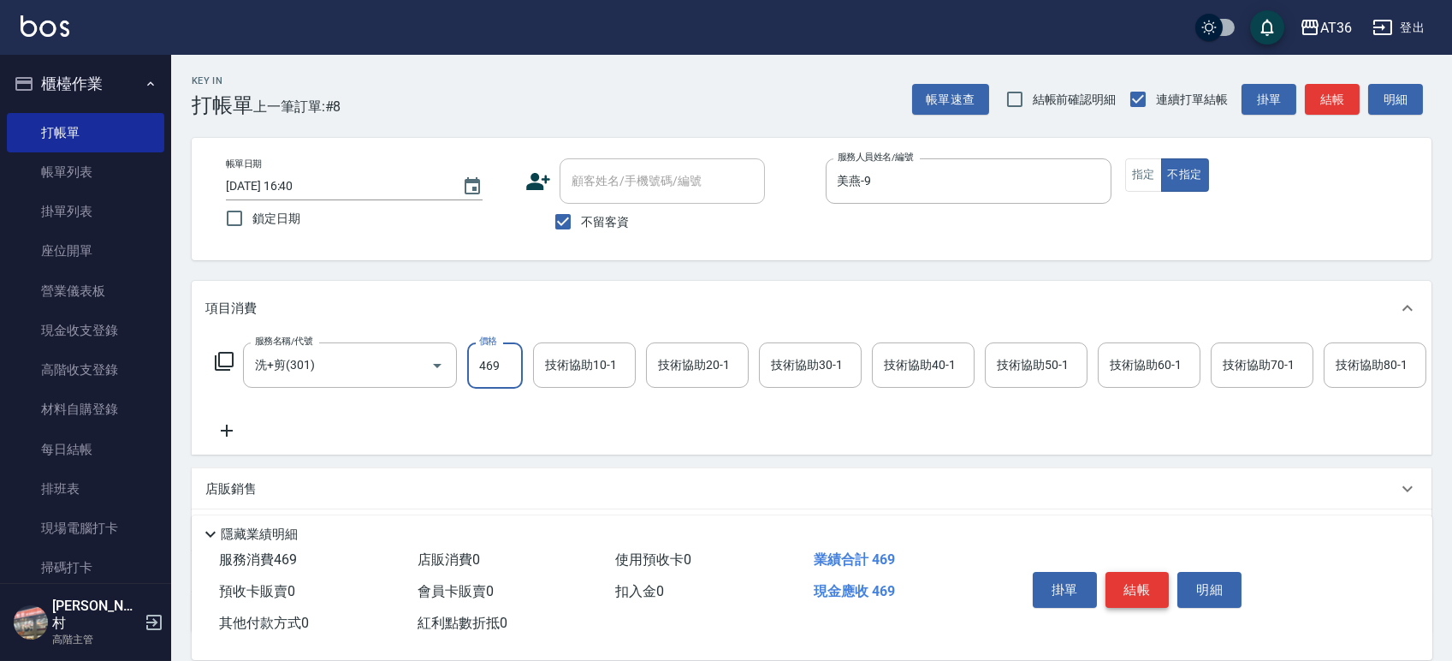
type input "469"
click at [1132, 583] on button "結帳" at bounding box center [1138, 590] width 64 height 36
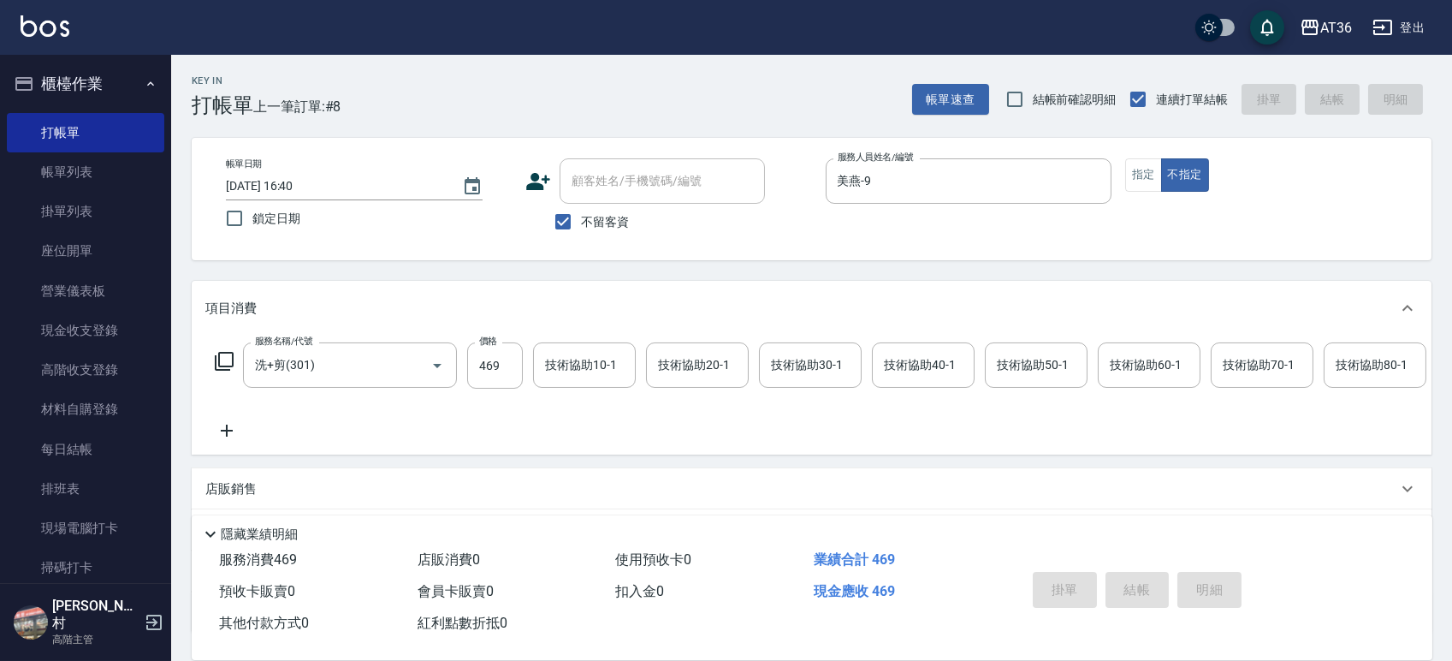
type input "2025/10/07 16:41"
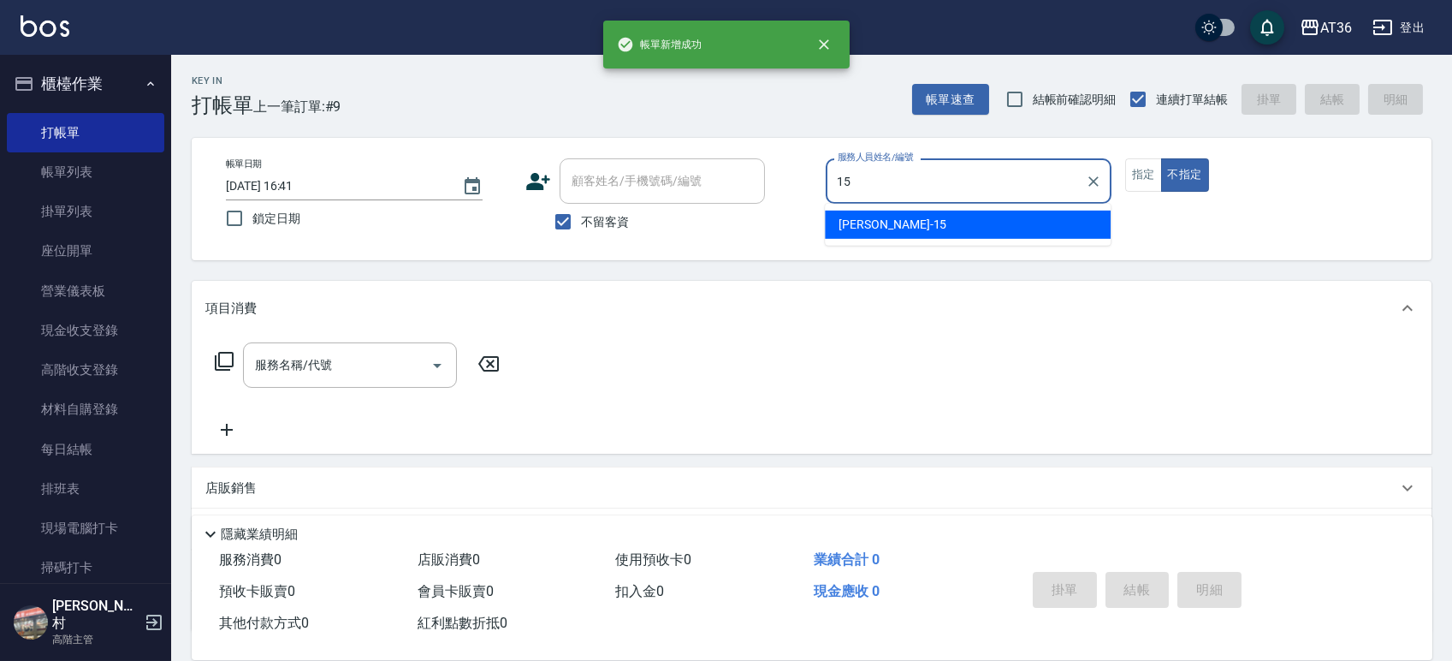
type input "阡慧-15"
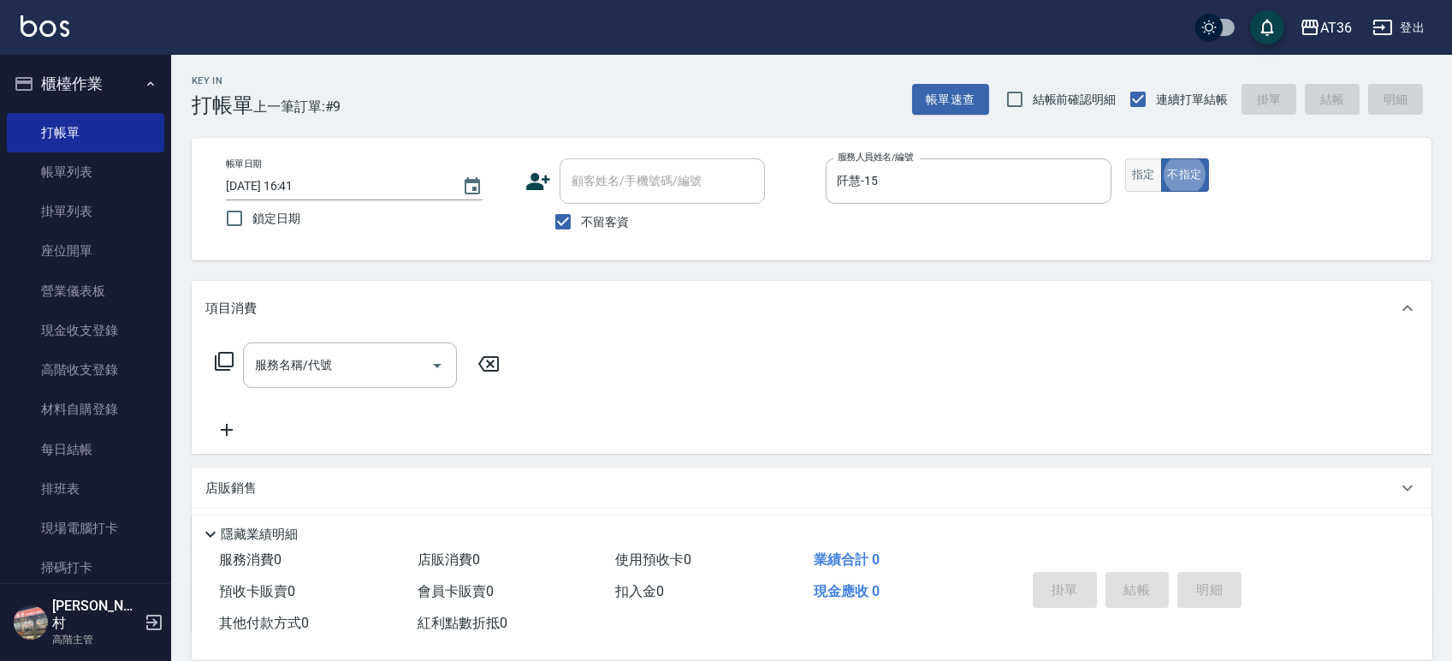
click at [1149, 183] on button "指定" at bounding box center [1143, 174] width 37 height 33
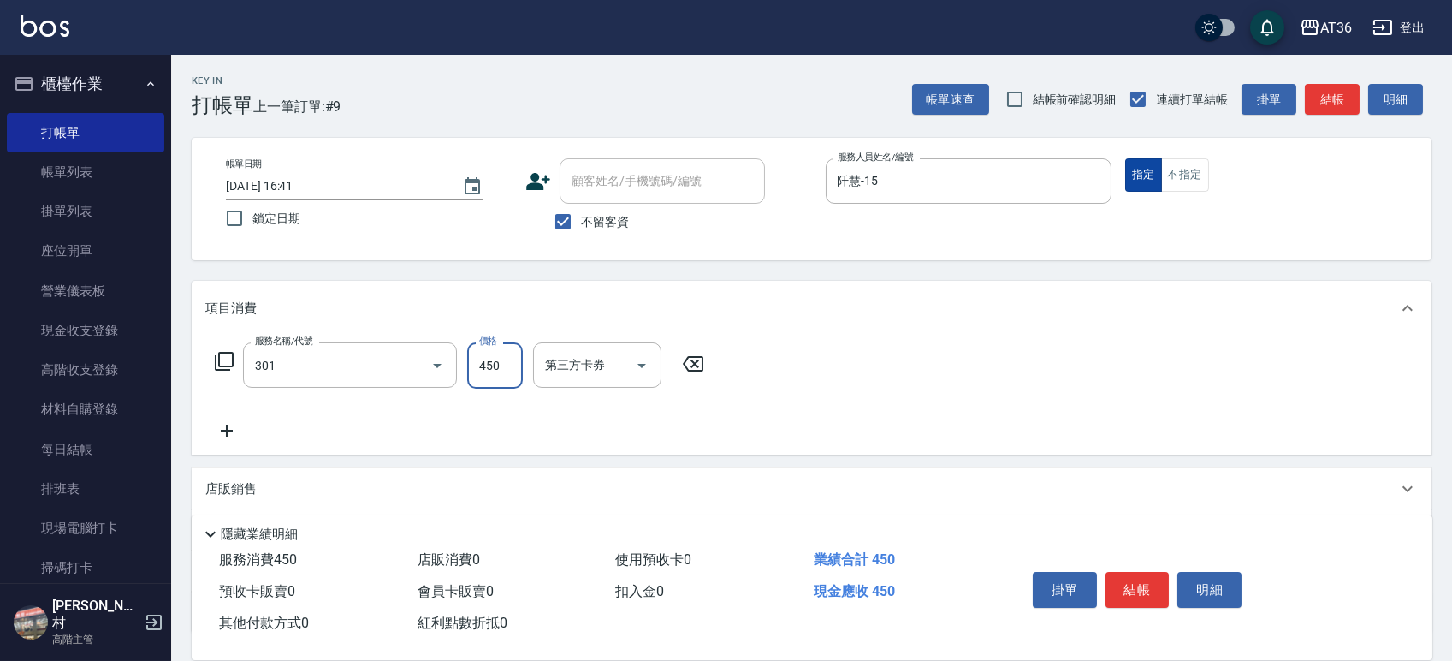
type input "洗+剪(301)"
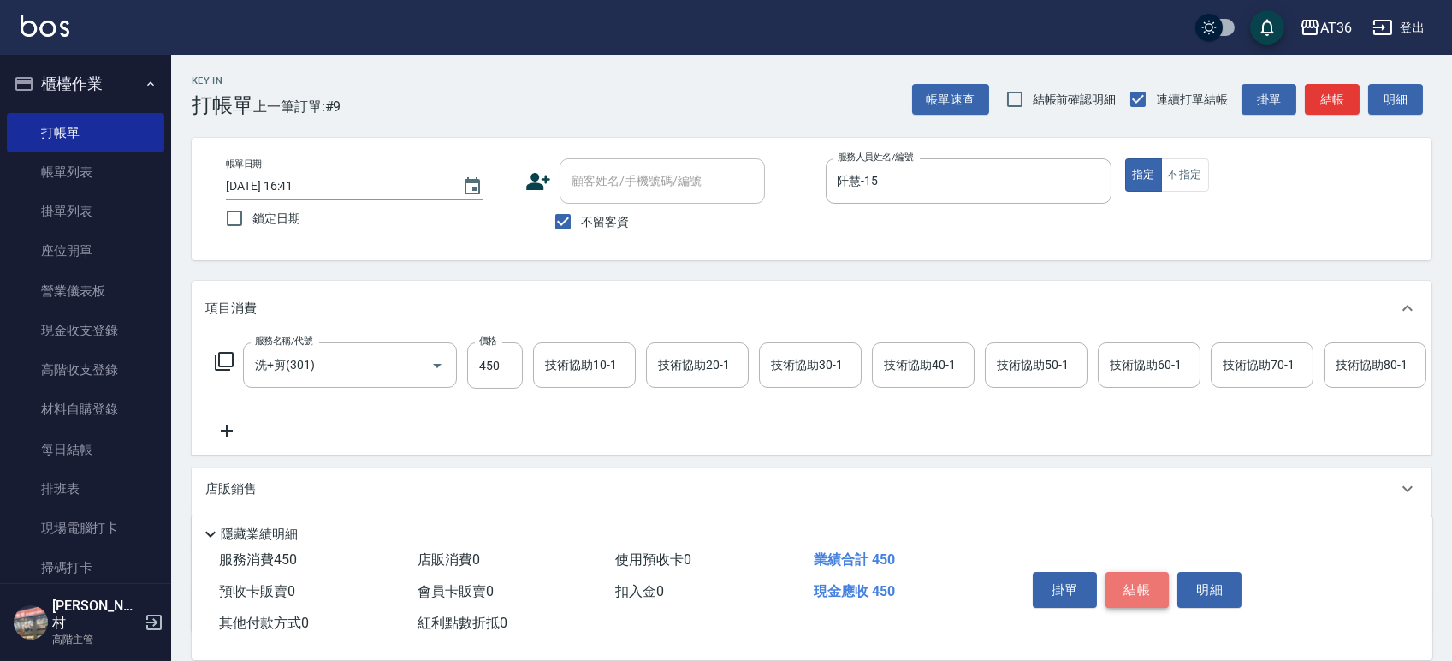
click at [1130, 573] on button "結帳" at bounding box center [1138, 590] width 64 height 36
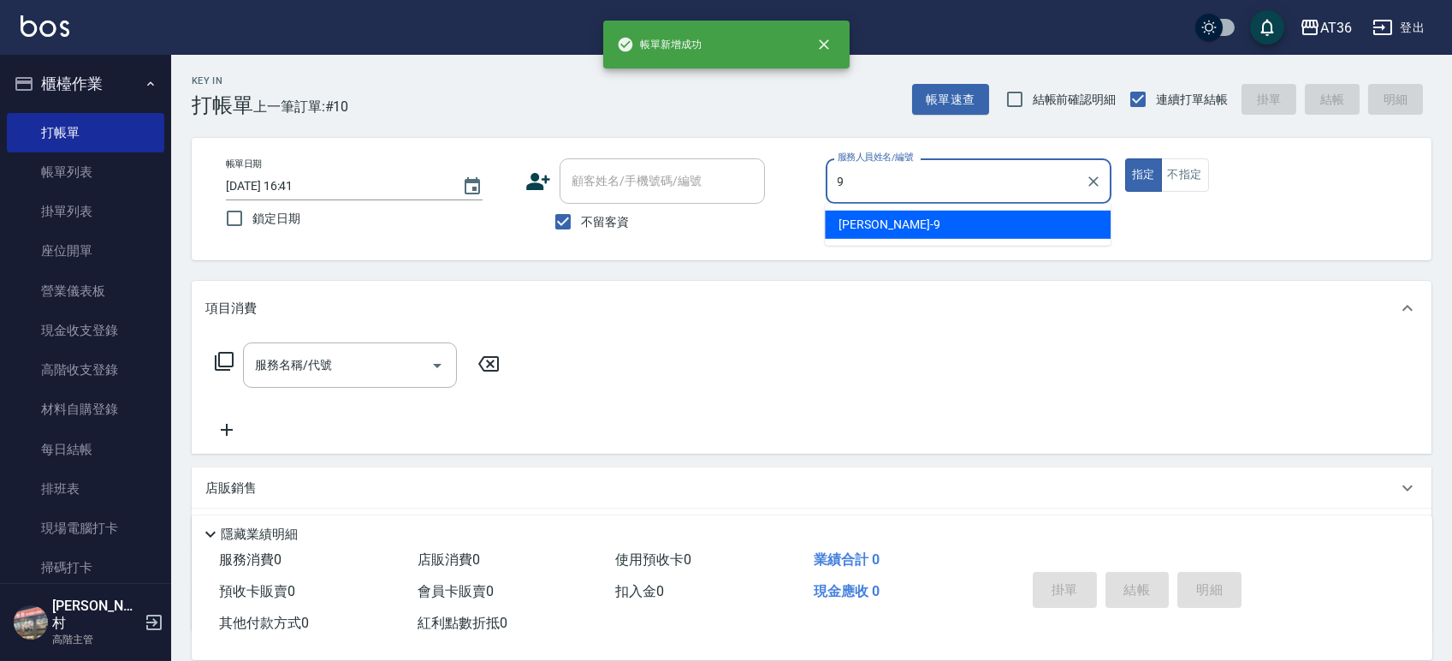
type input "美燕-9"
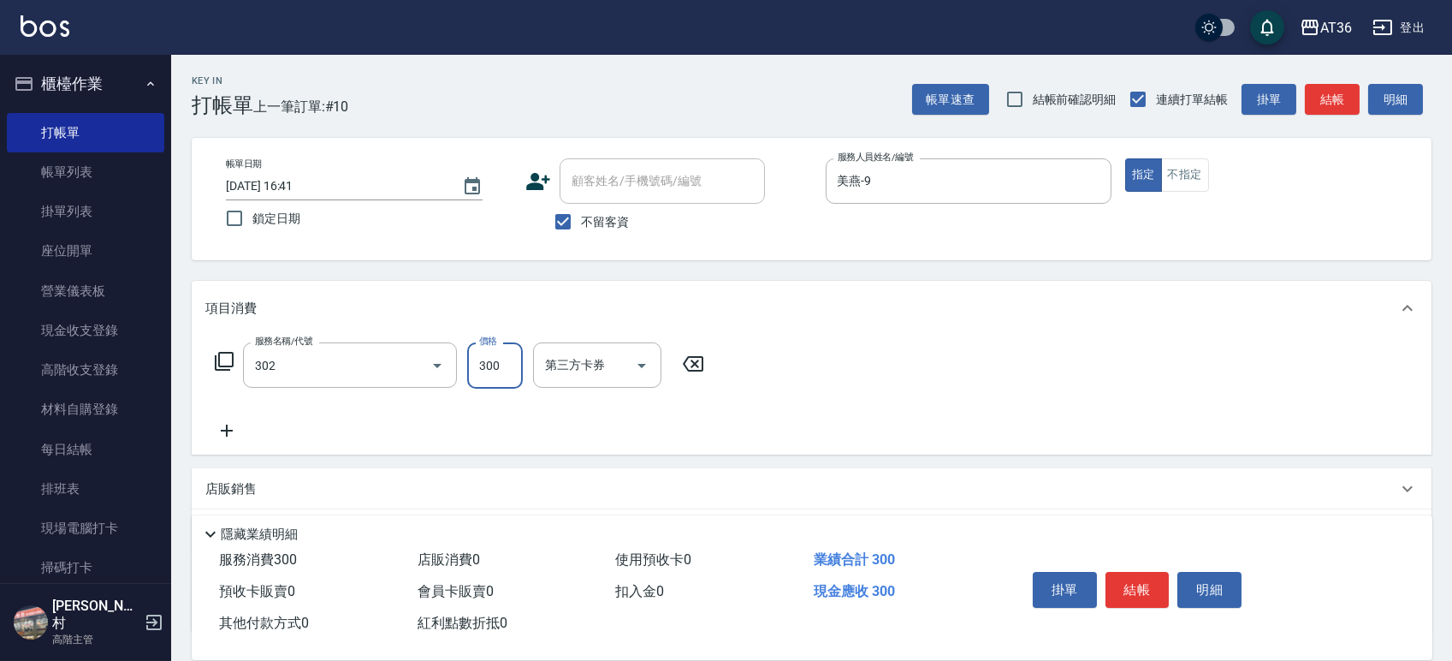
type input "造型剪髮(302)"
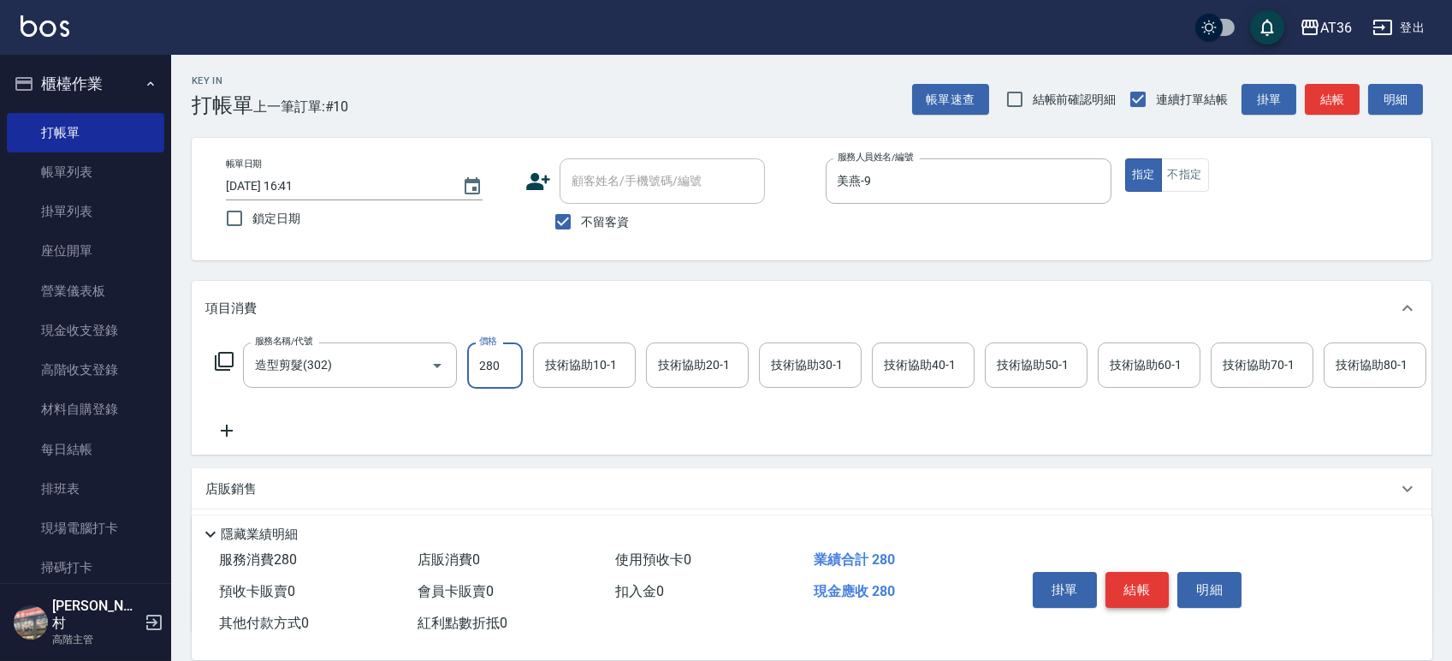
type input "280"
click at [1128, 593] on button "結帳" at bounding box center [1138, 590] width 64 height 36
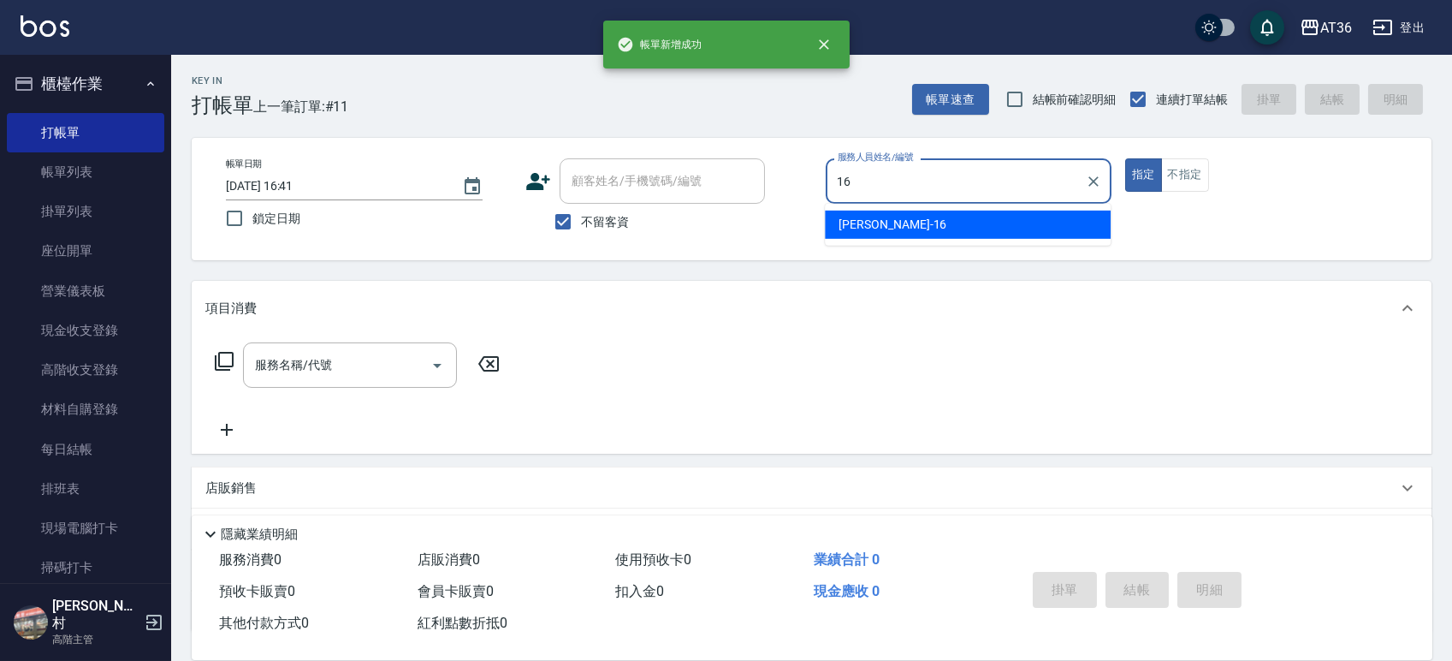
type input "小鳳-16"
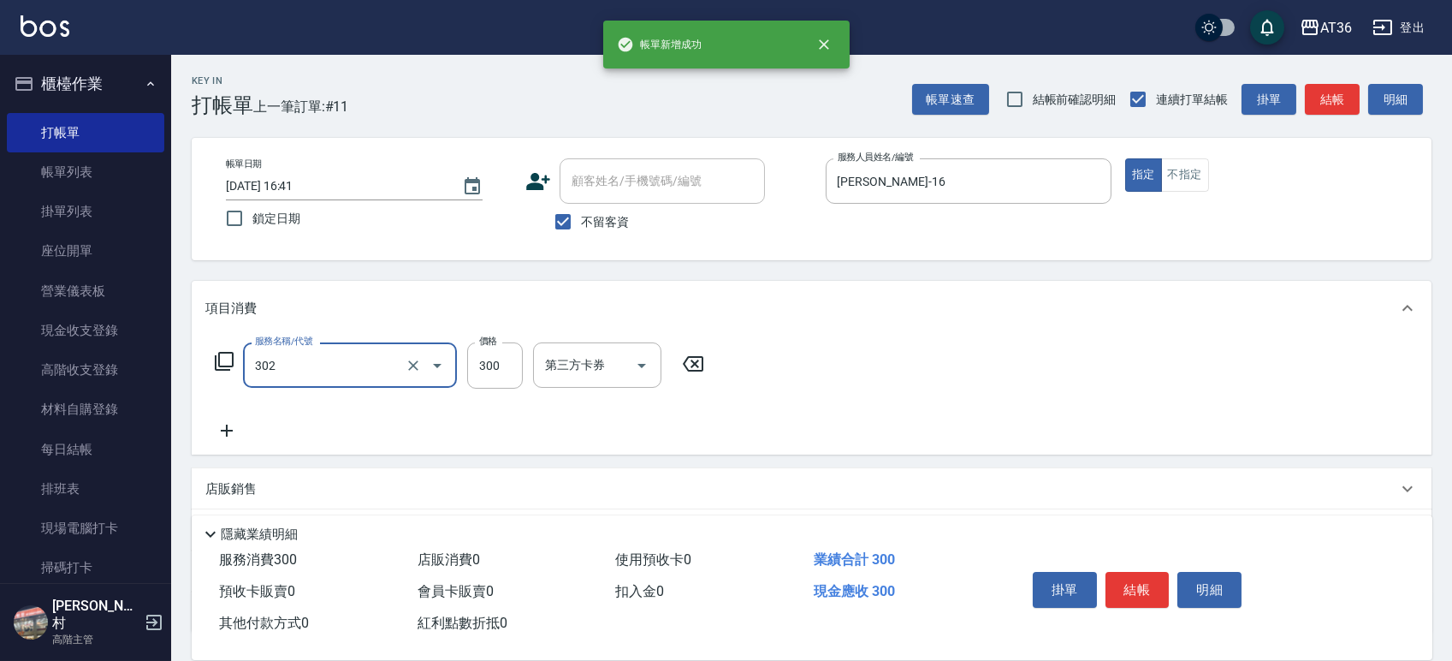
type input "造型剪髮(302)"
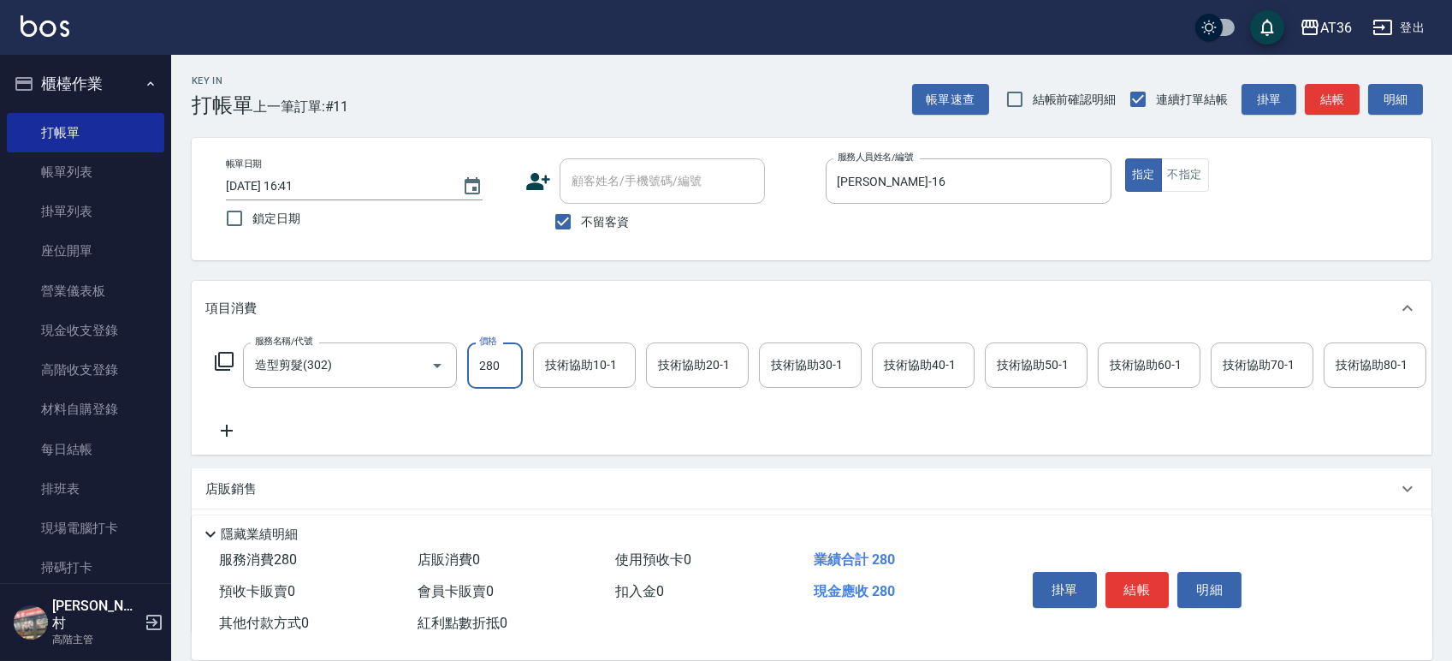
type input "280"
click at [1126, 589] on button "結帳" at bounding box center [1138, 590] width 64 height 36
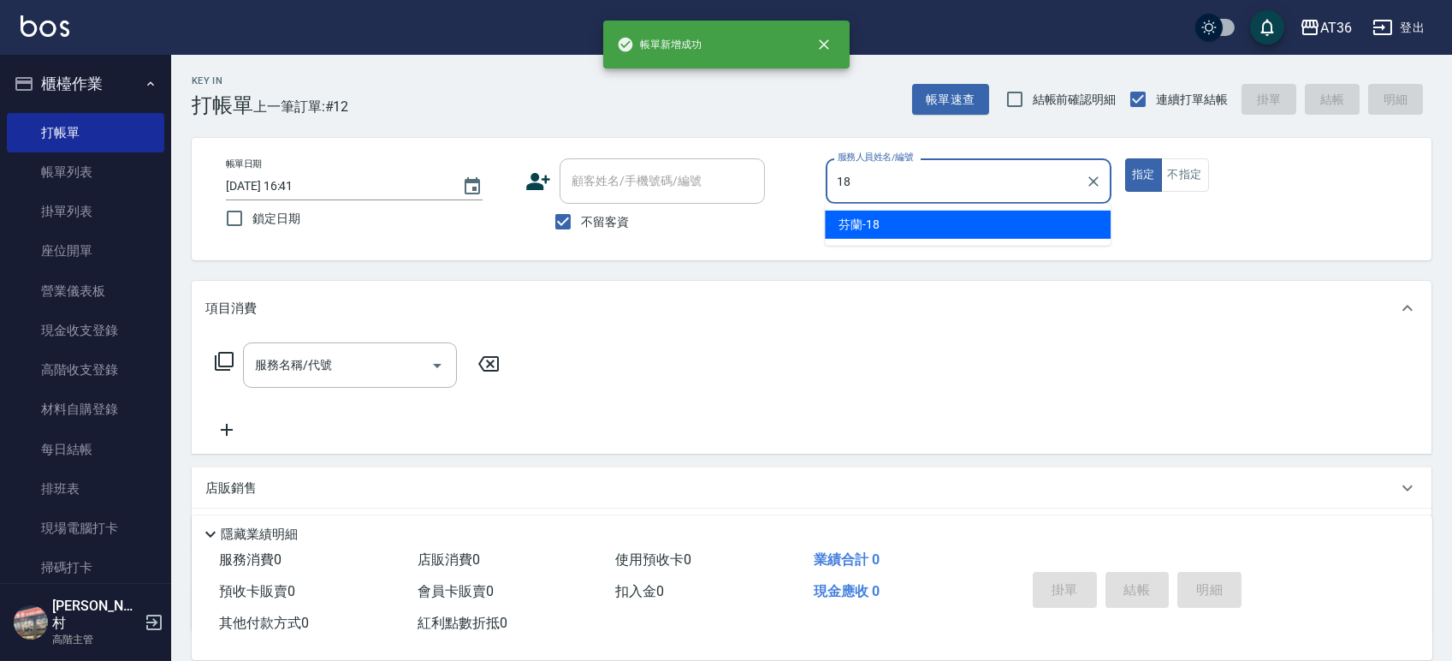
type input "芬蘭-18"
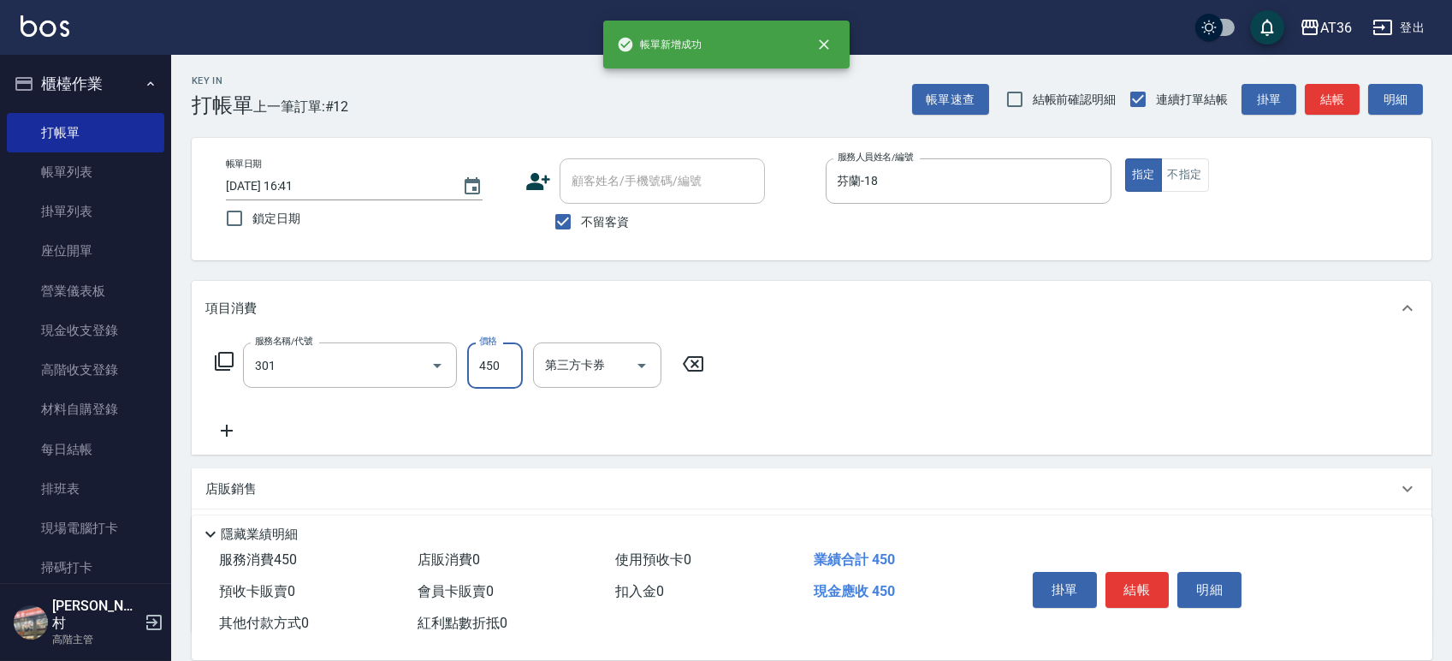
type input "洗+剪(301)"
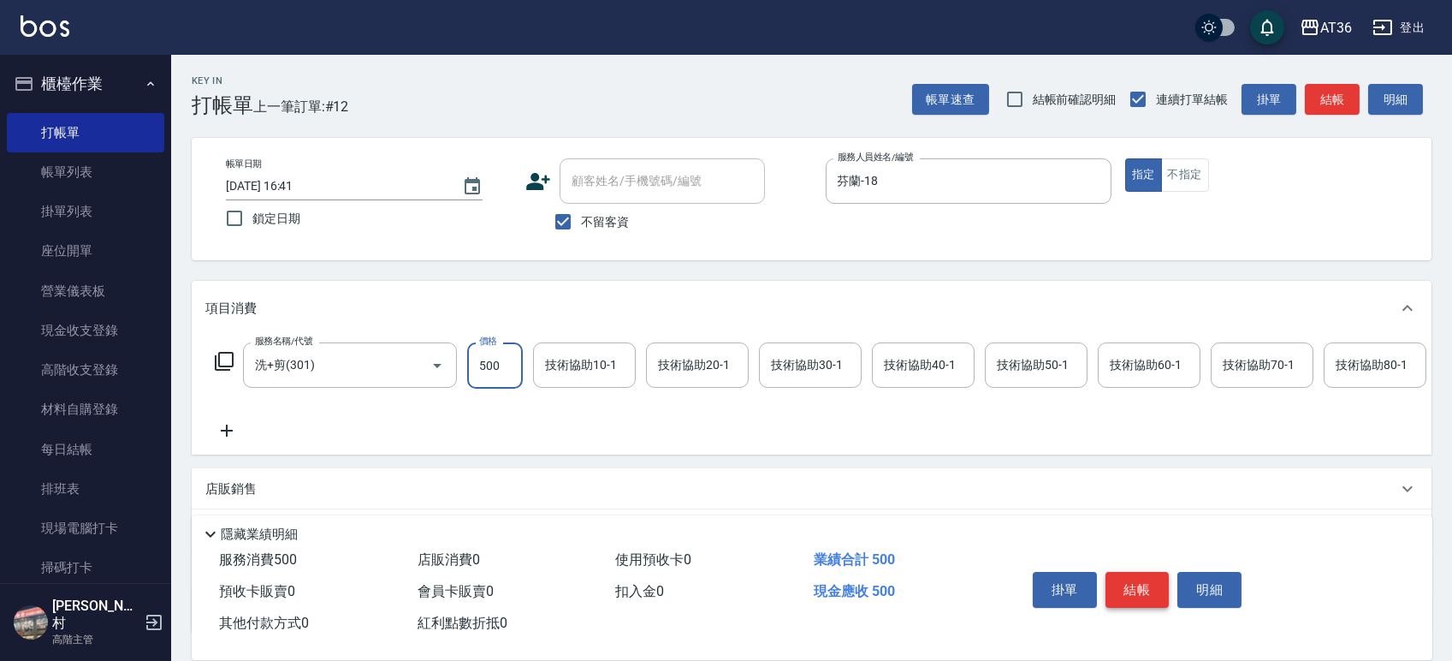
type input "500"
click at [1119, 602] on button "結帳" at bounding box center [1138, 590] width 64 height 36
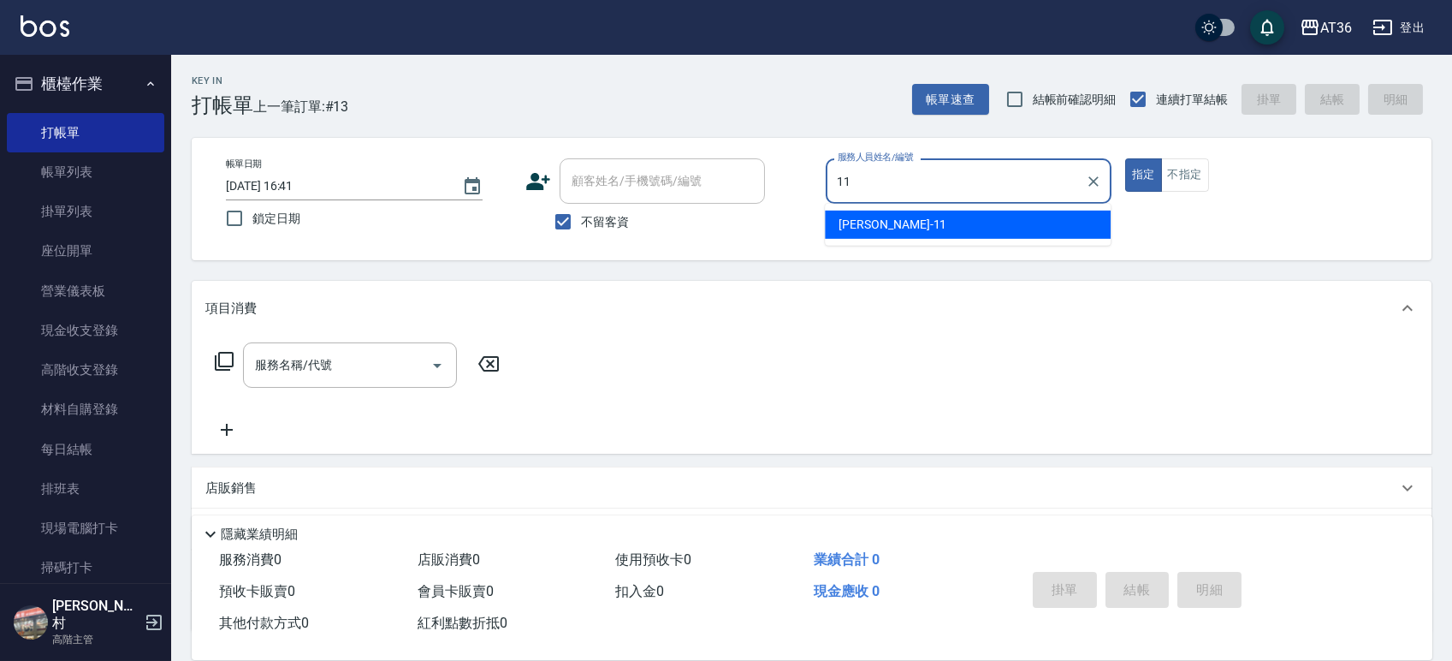
type input "珮茹-11"
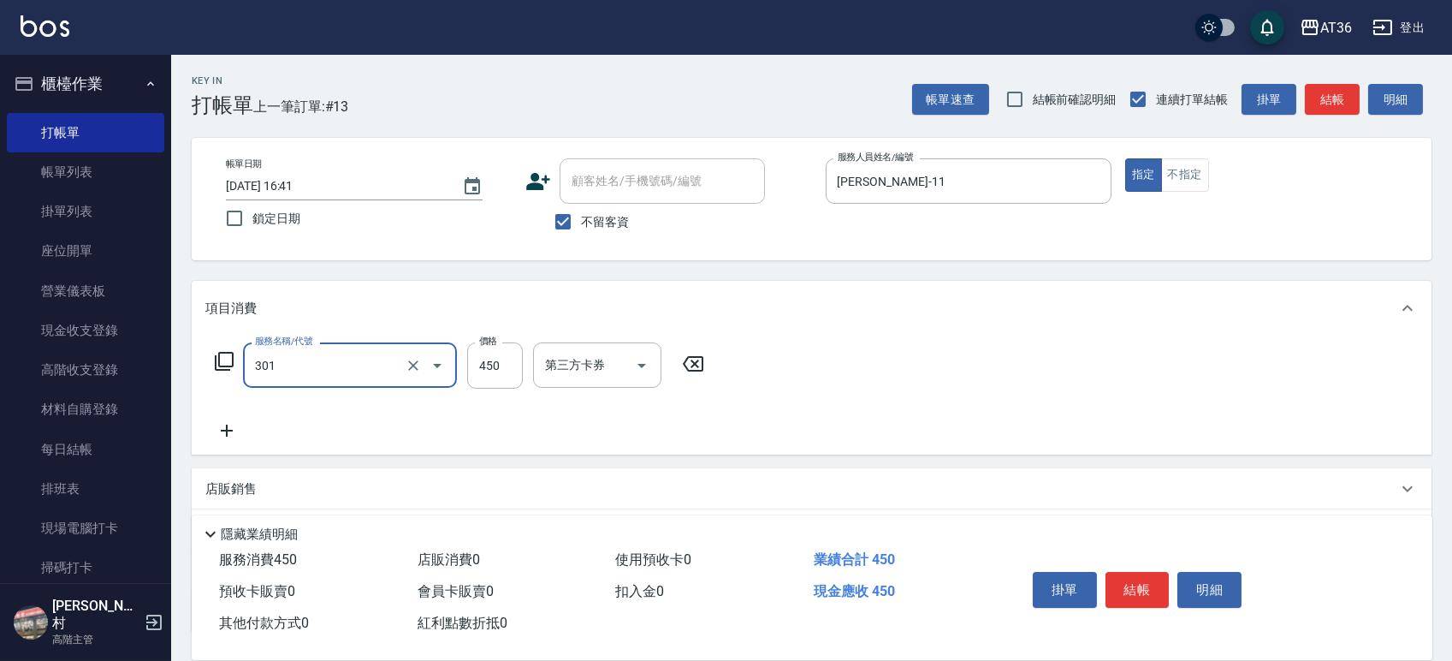
type input "洗+剪(301)"
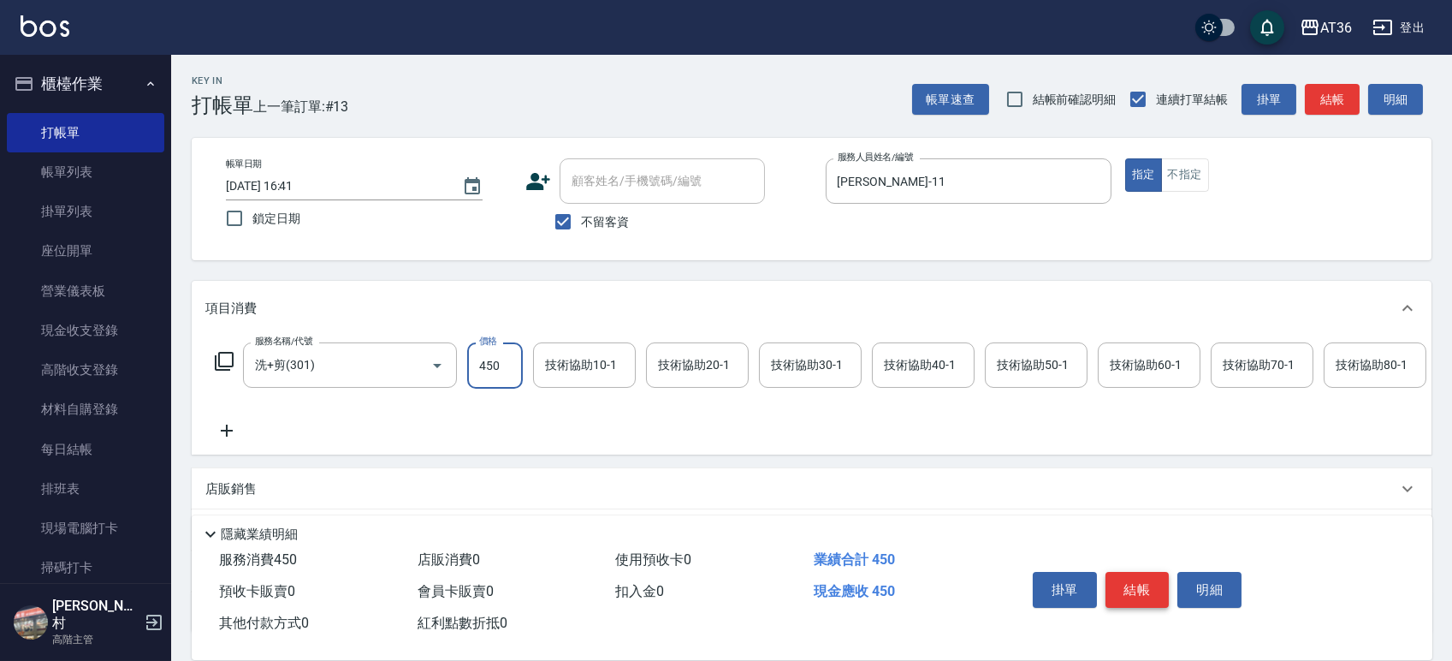
click at [1149, 578] on button "結帳" at bounding box center [1138, 590] width 64 height 36
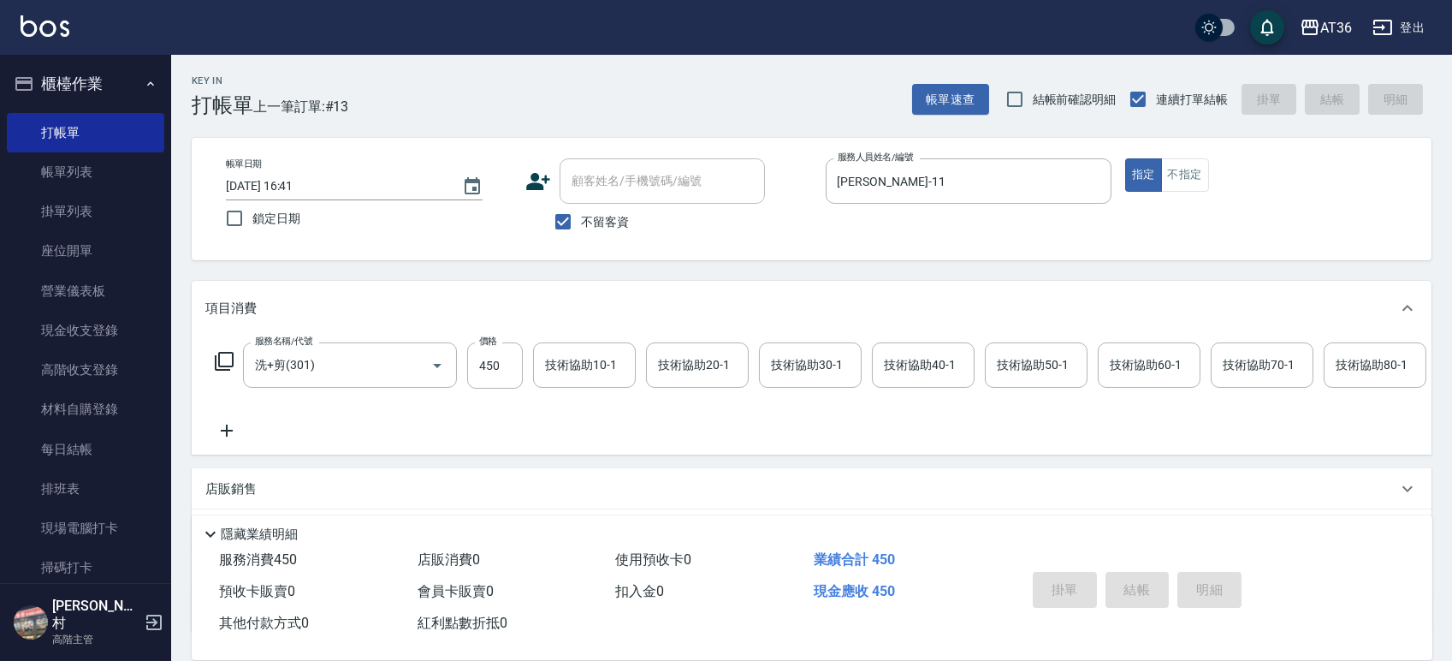
type input "2025/10/07 16:54"
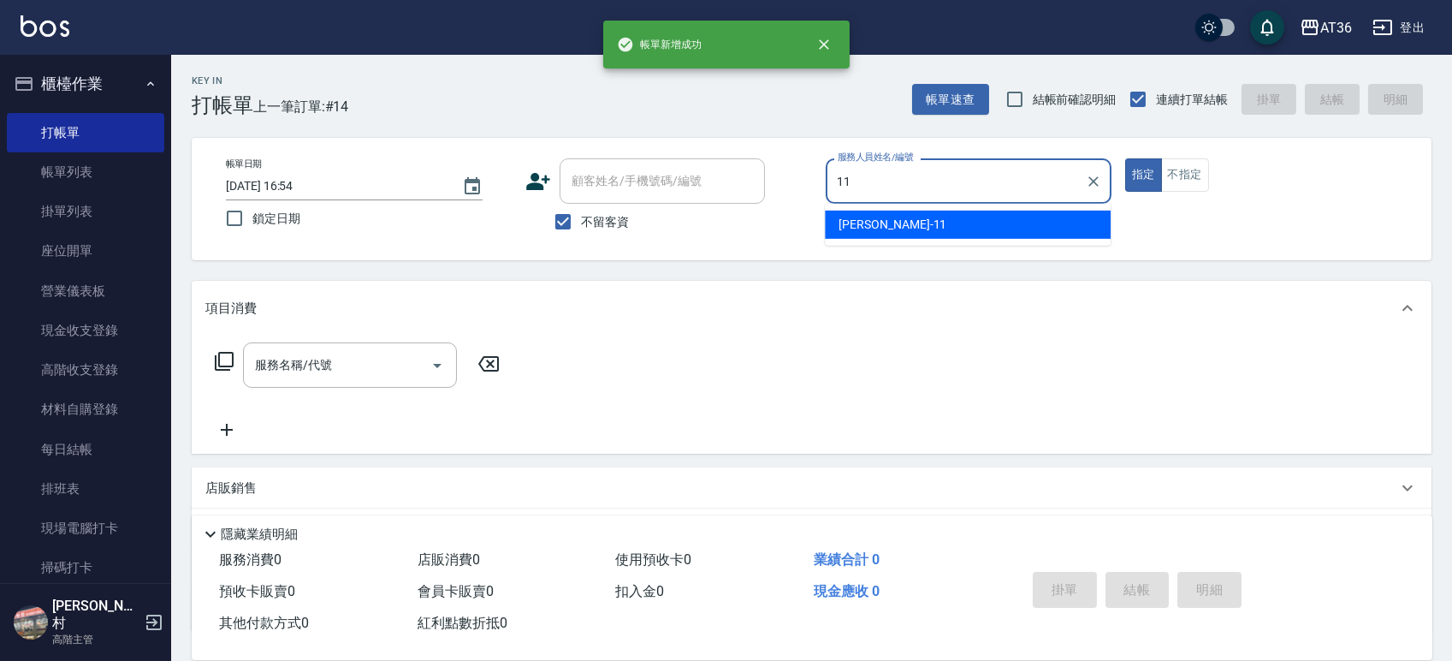
type input "珮茹-11"
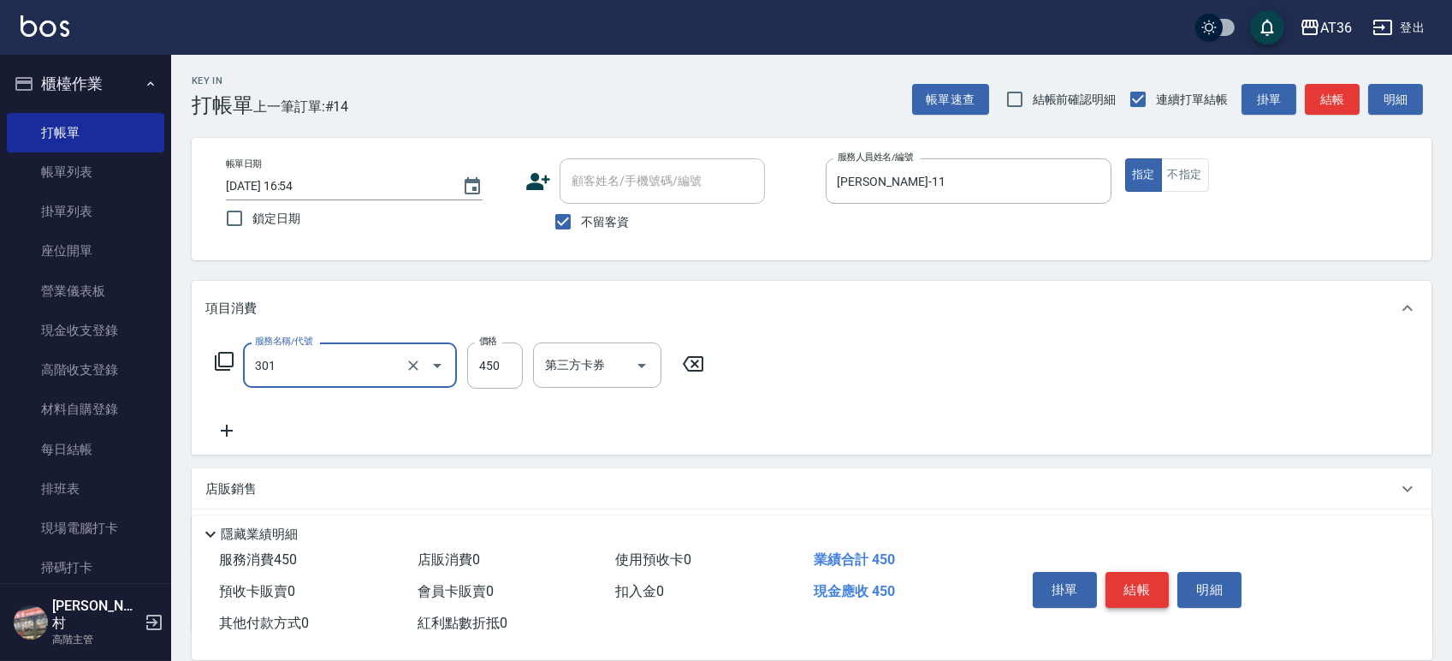
type input "洗+剪(301)"
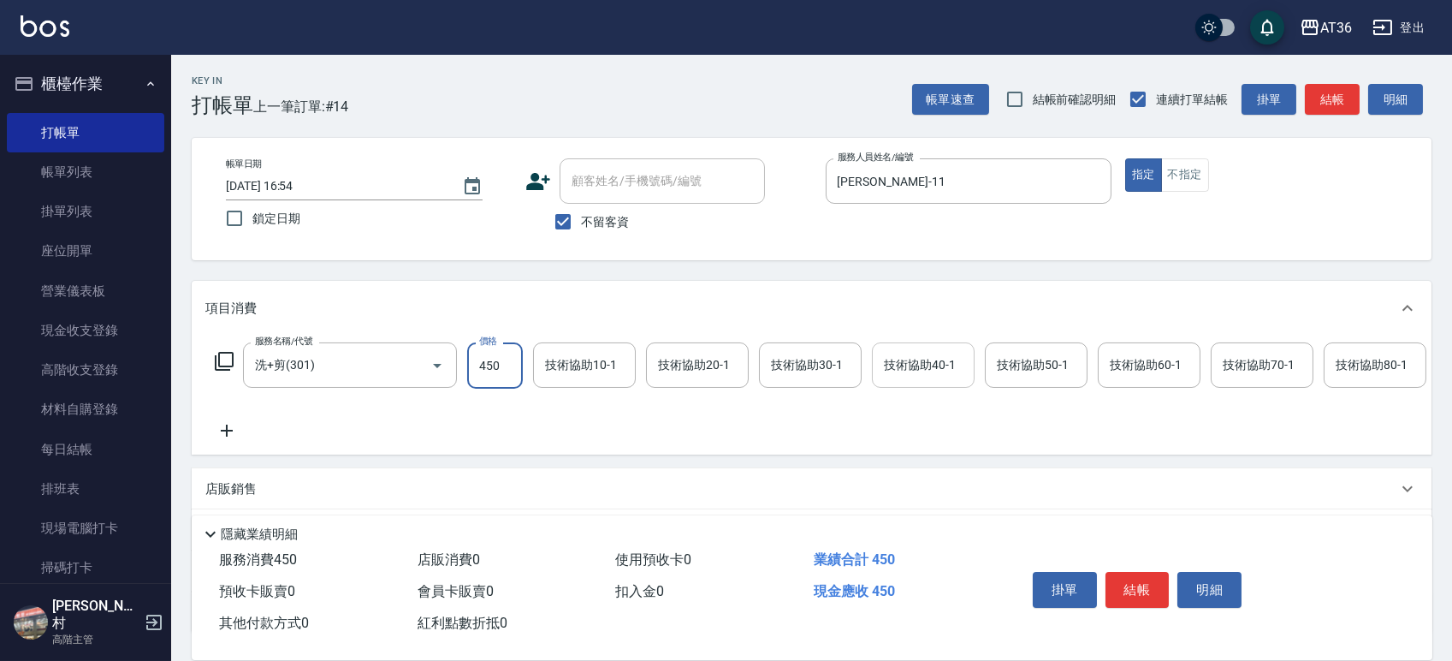
click at [919, 371] on div "技術協助40-1 技術協助40-1" at bounding box center [923, 364] width 103 height 45
type input "Eric-8"
click at [1130, 588] on button "結帳" at bounding box center [1138, 590] width 64 height 36
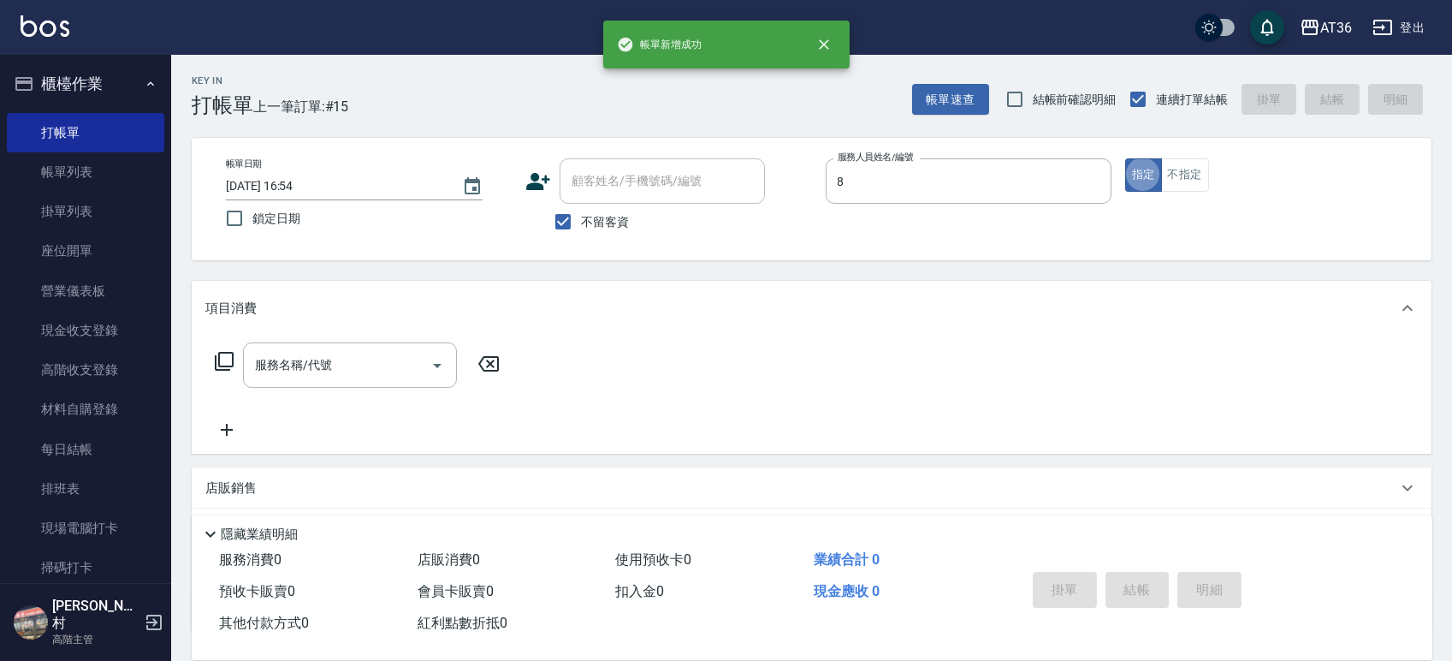
type input "Eric-8"
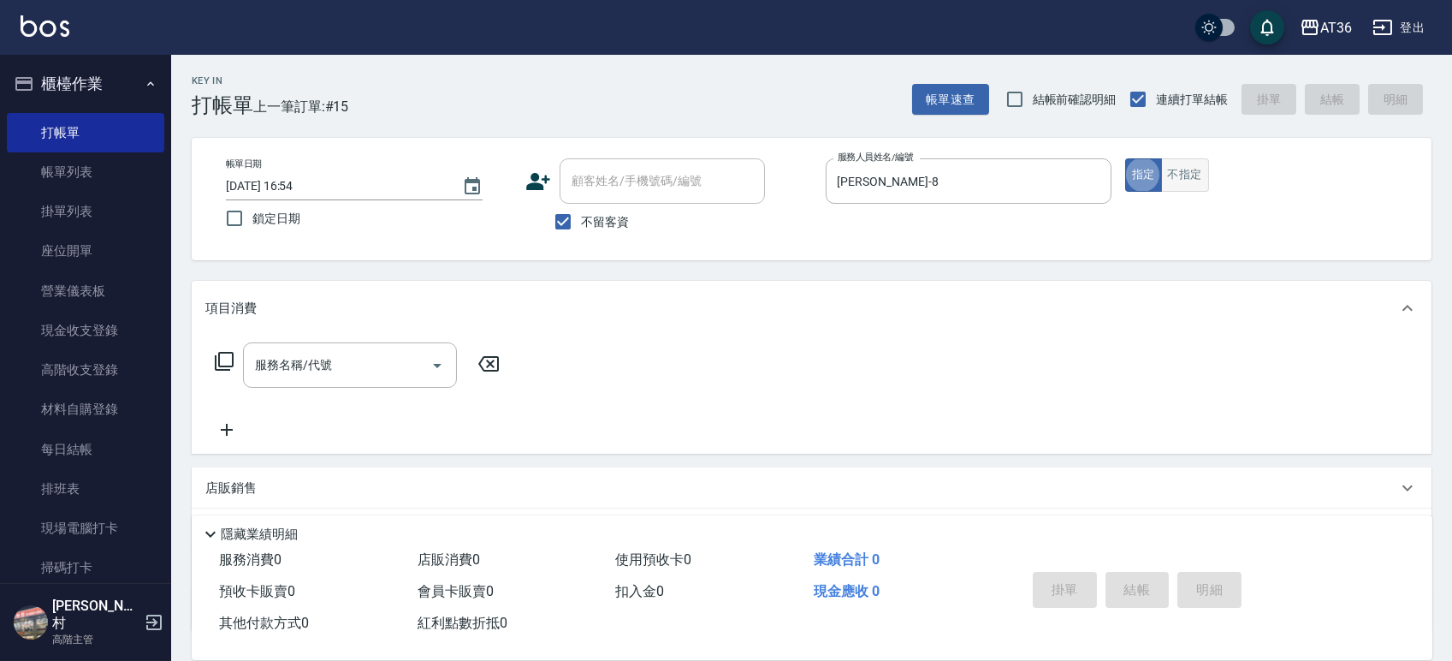
click at [1193, 187] on button "不指定" at bounding box center [1185, 174] width 48 height 33
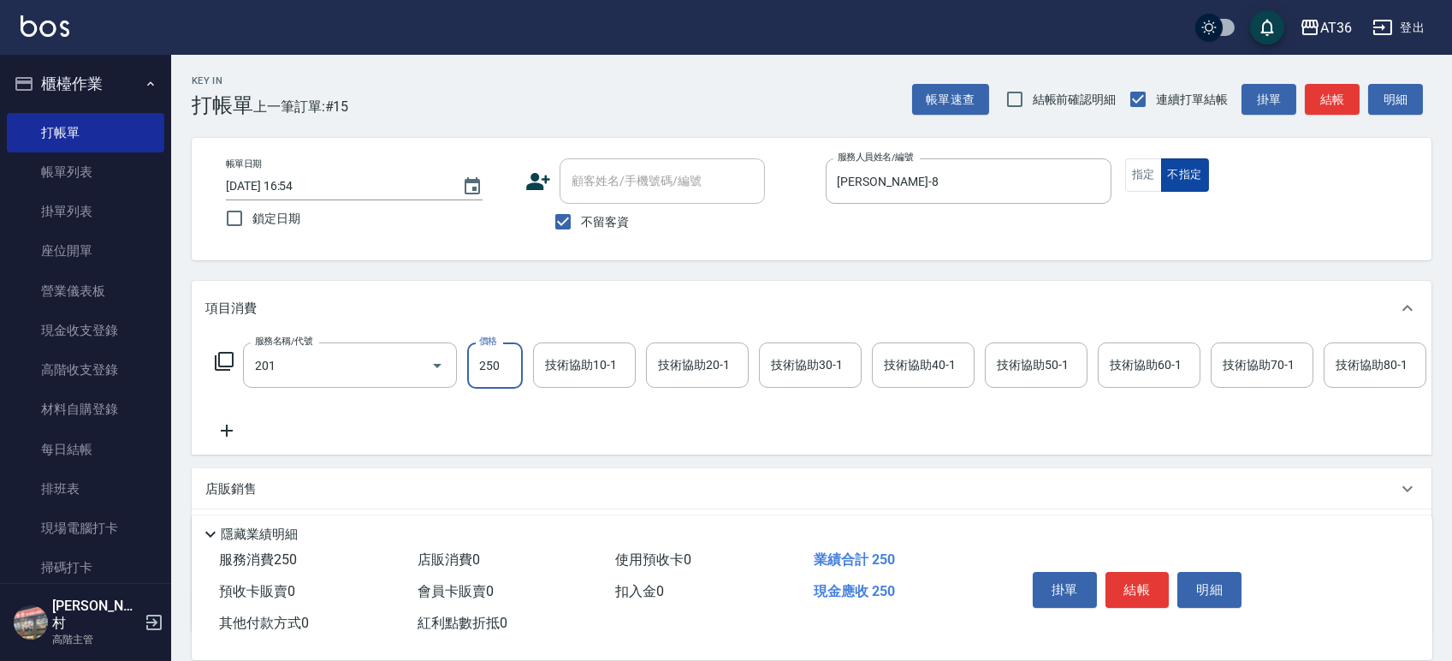
type input "一般洗髮(201)"
type input "350"
click at [224, 430] on icon at bounding box center [227, 431] width 12 height 12
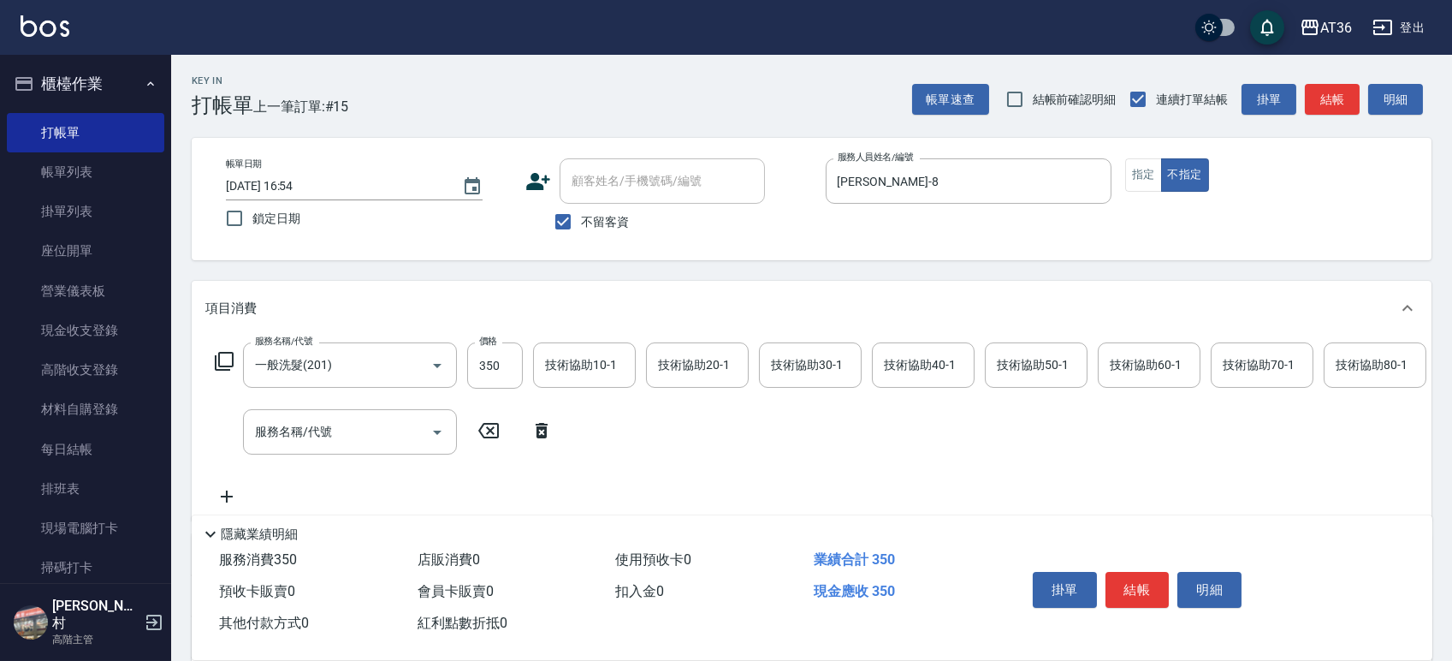
click at [227, 359] on icon at bounding box center [224, 361] width 21 height 21
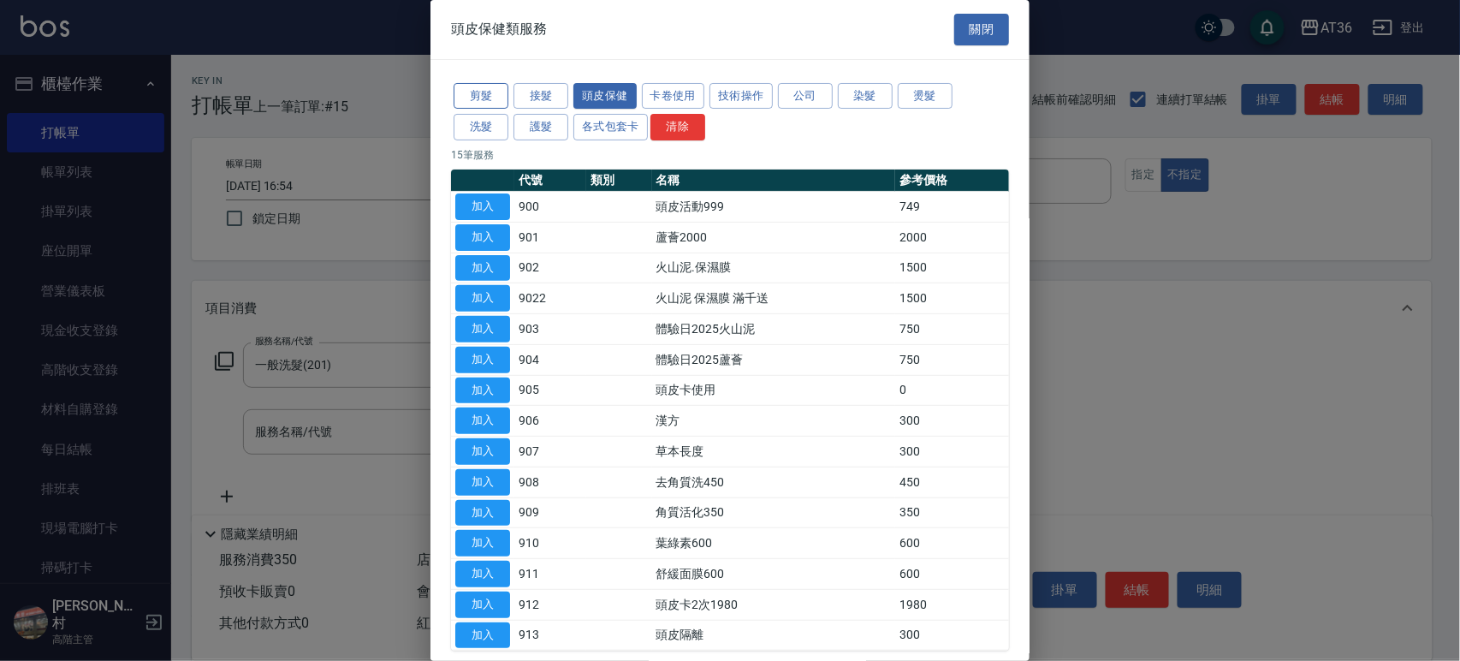
click at [486, 98] on button "剪髮" at bounding box center [481, 96] width 55 height 27
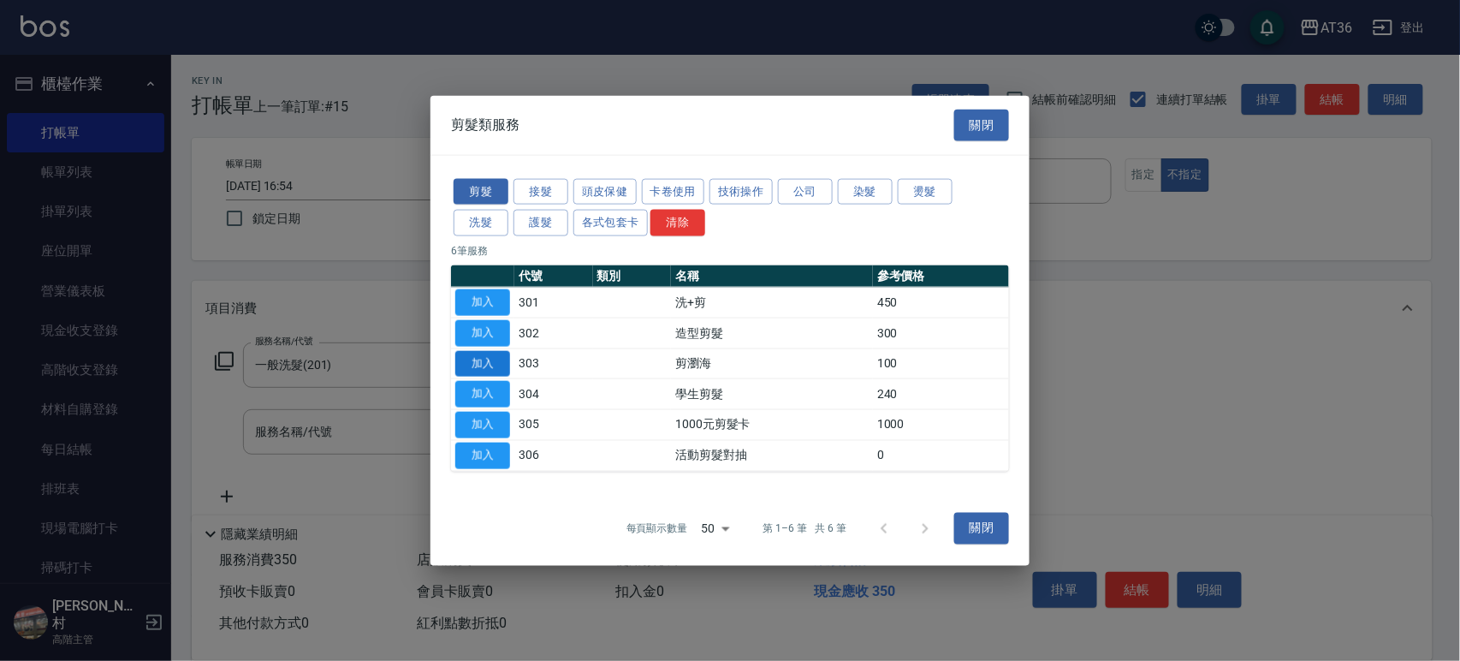
click at [491, 365] on button "加入" at bounding box center [482, 363] width 55 height 27
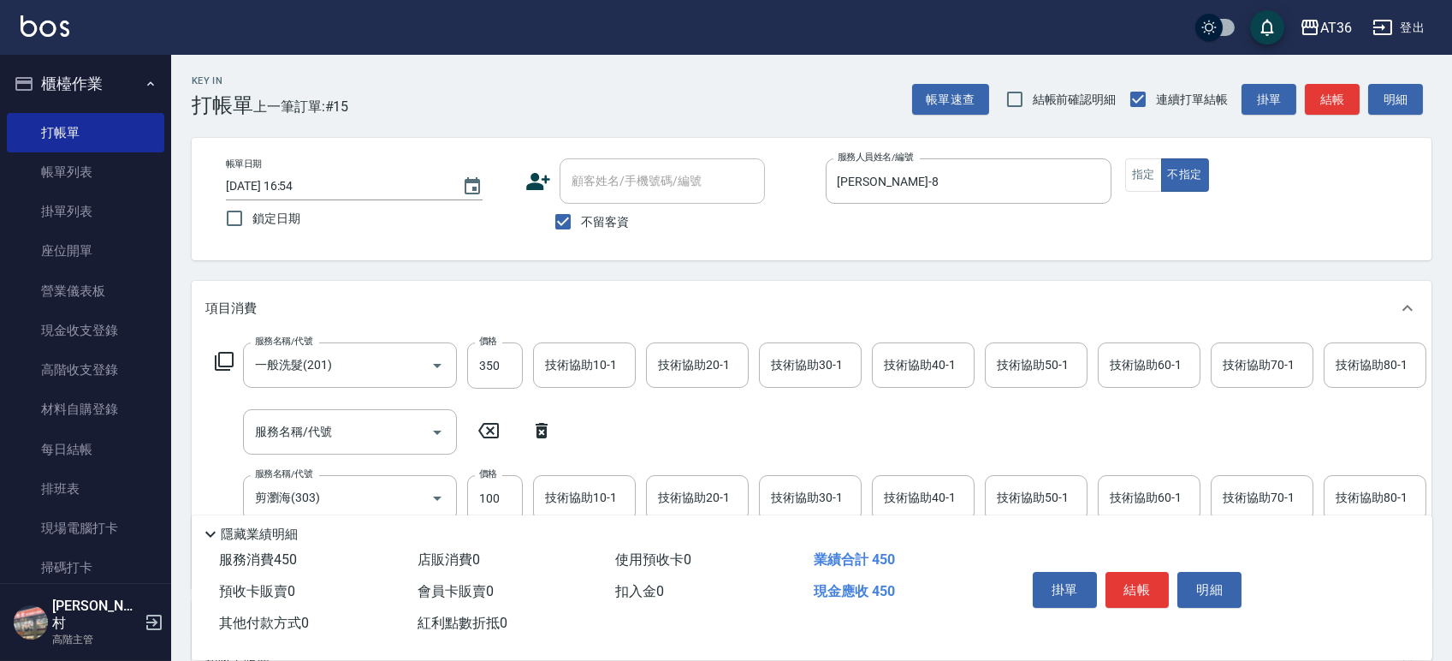
click at [528, 428] on icon at bounding box center [541, 430] width 43 height 21
type input "剪瀏海(303)"
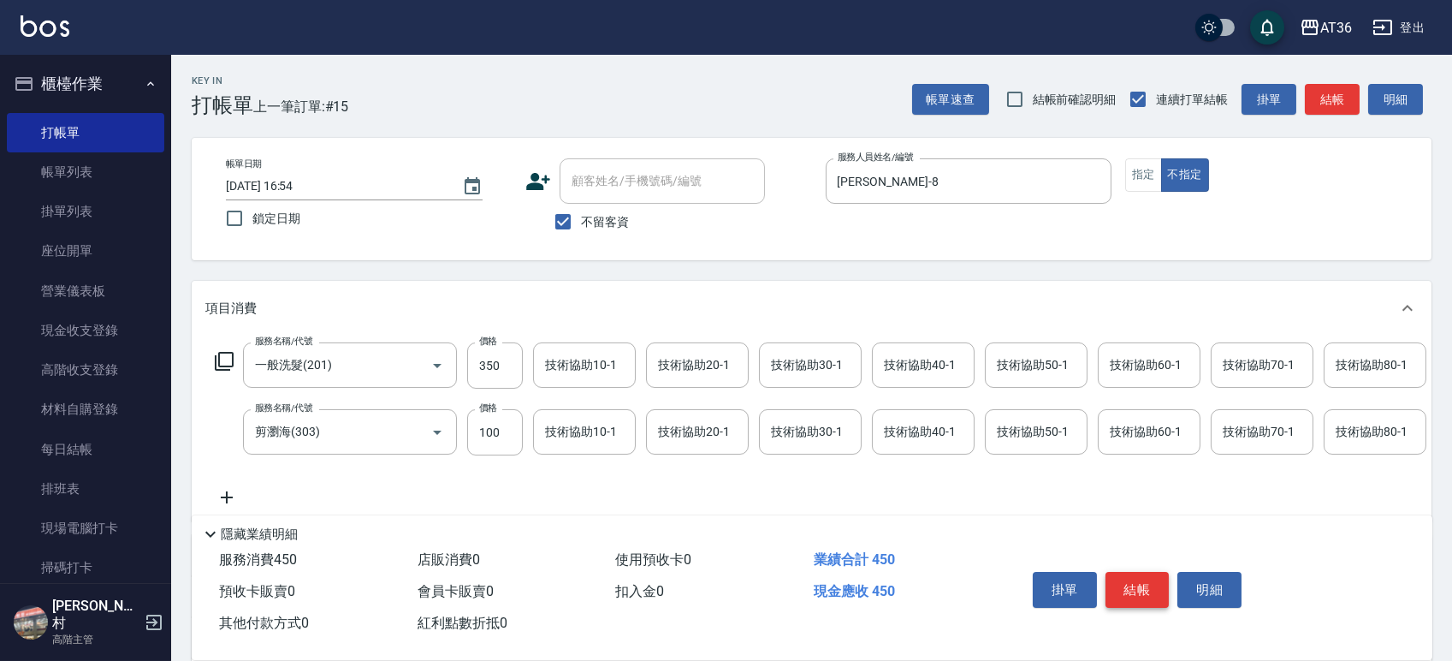
click at [1134, 579] on button "結帳" at bounding box center [1138, 590] width 64 height 36
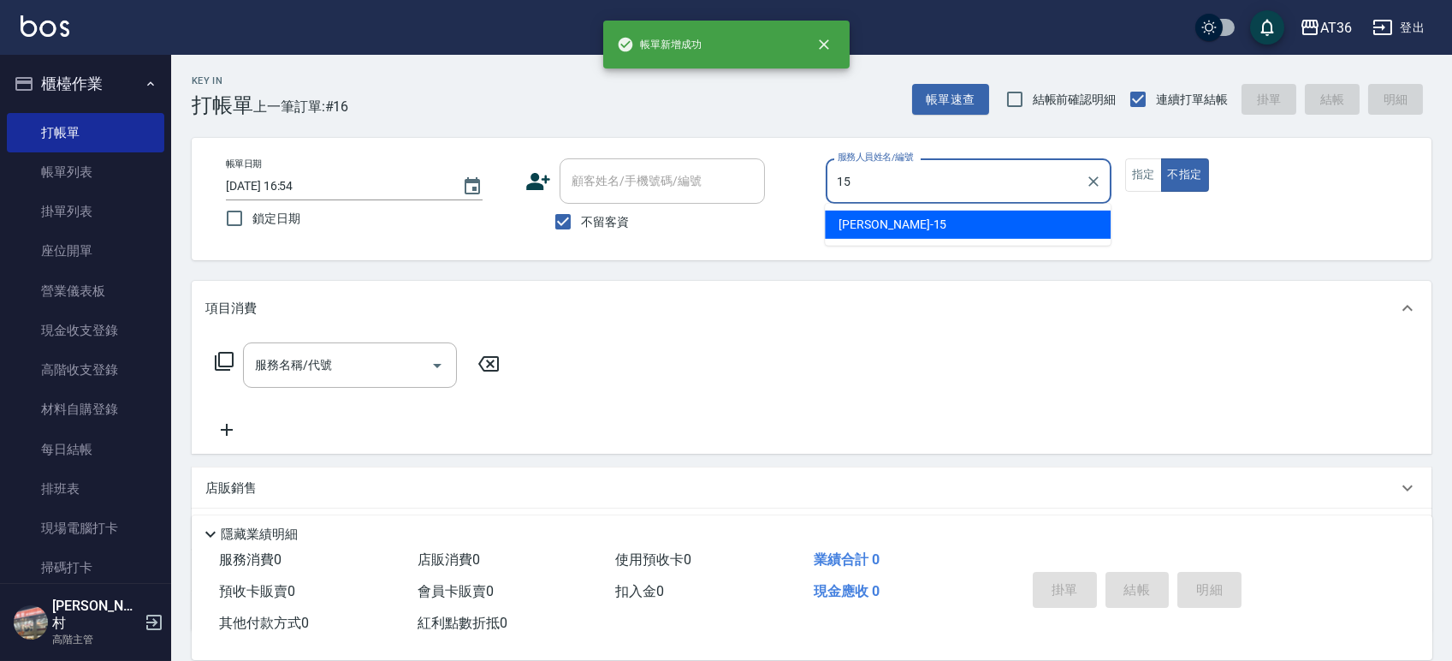
type input "阡慧-15"
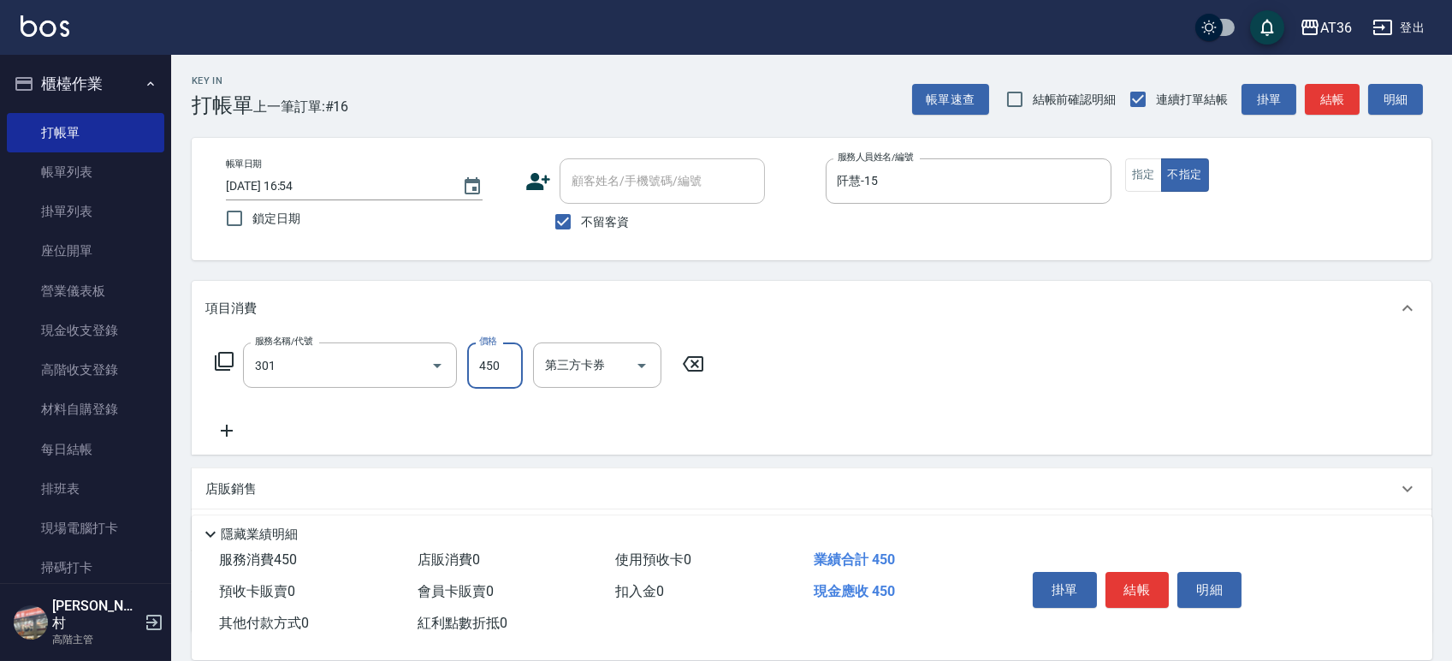
type input "洗+剪(301)"
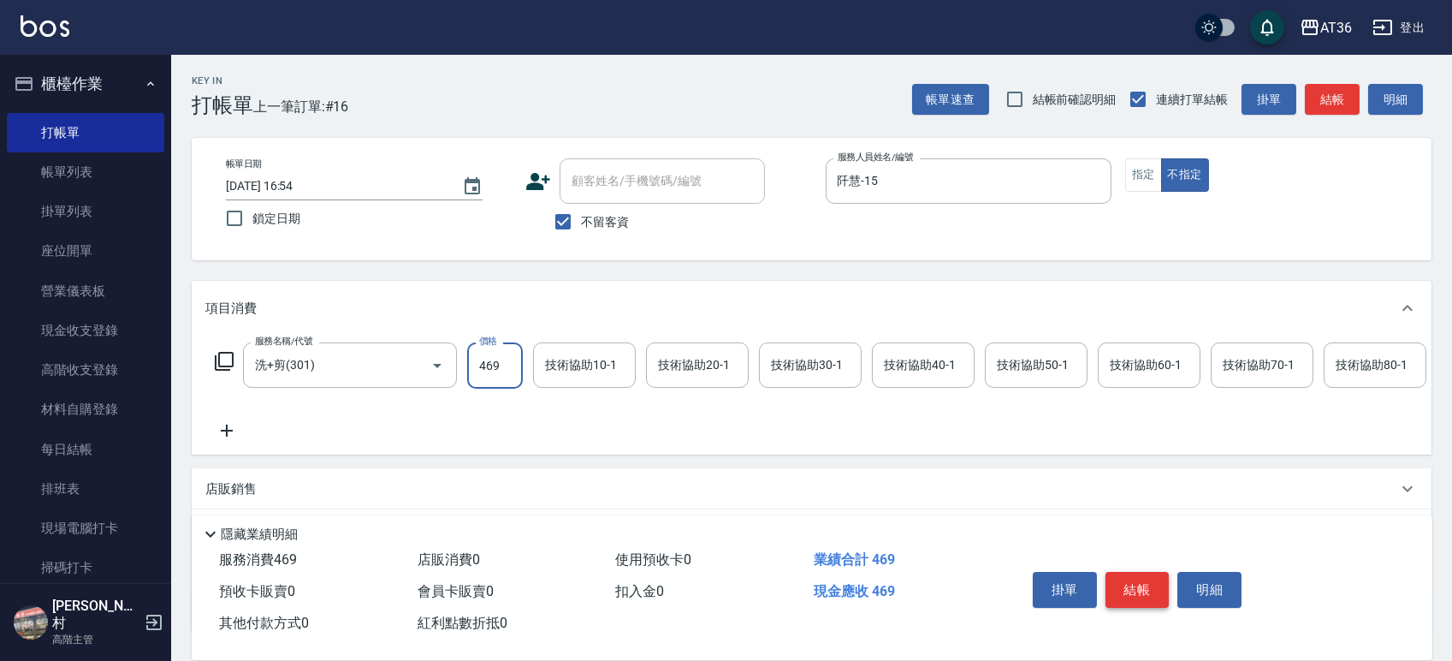
type input "469"
click at [1152, 591] on button "結帳" at bounding box center [1138, 590] width 64 height 36
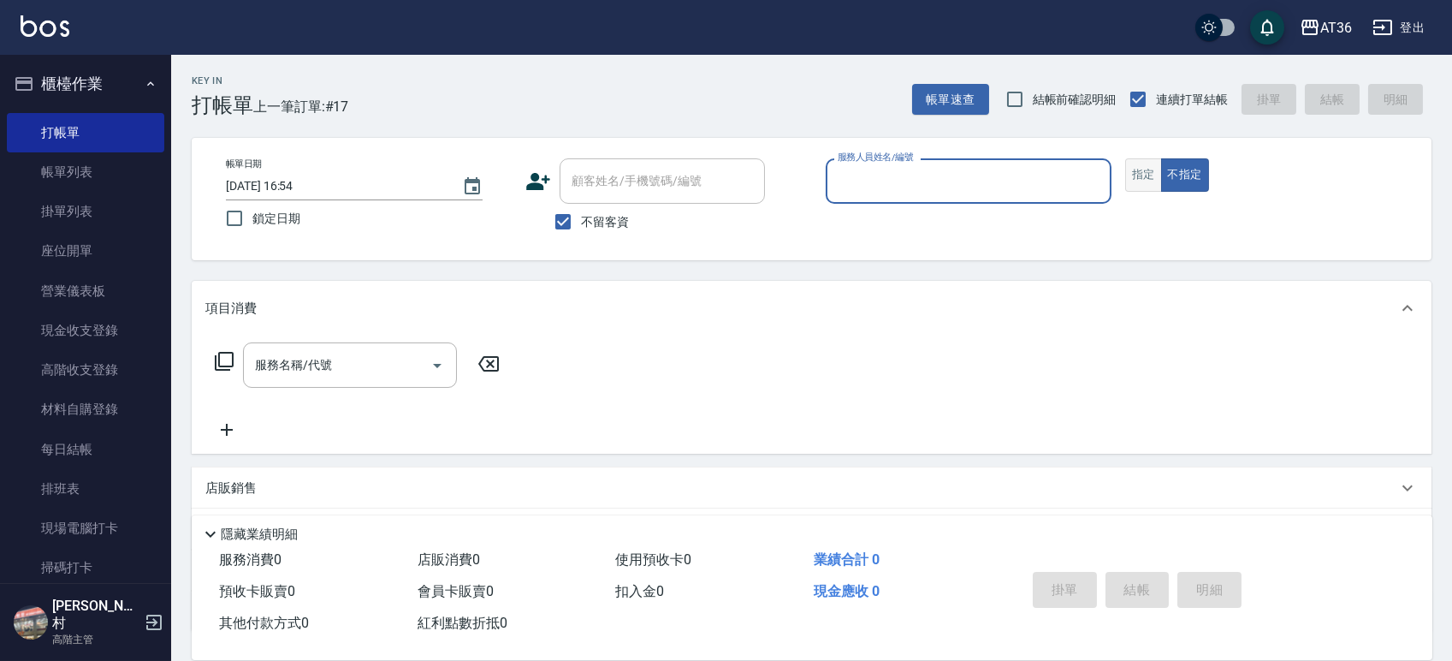
click at [1143, 173] on button "指定" at bounding box center [1143, 174] width 37 height 33
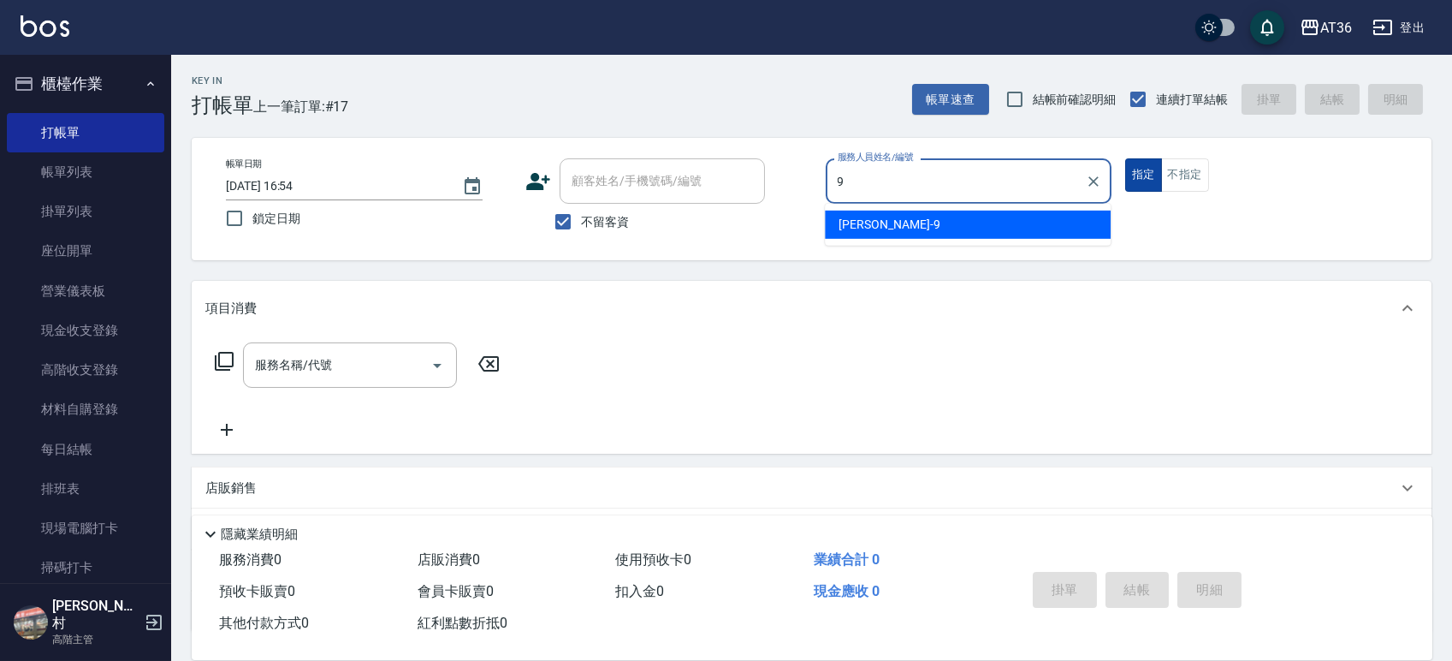
type input "美燕-9"
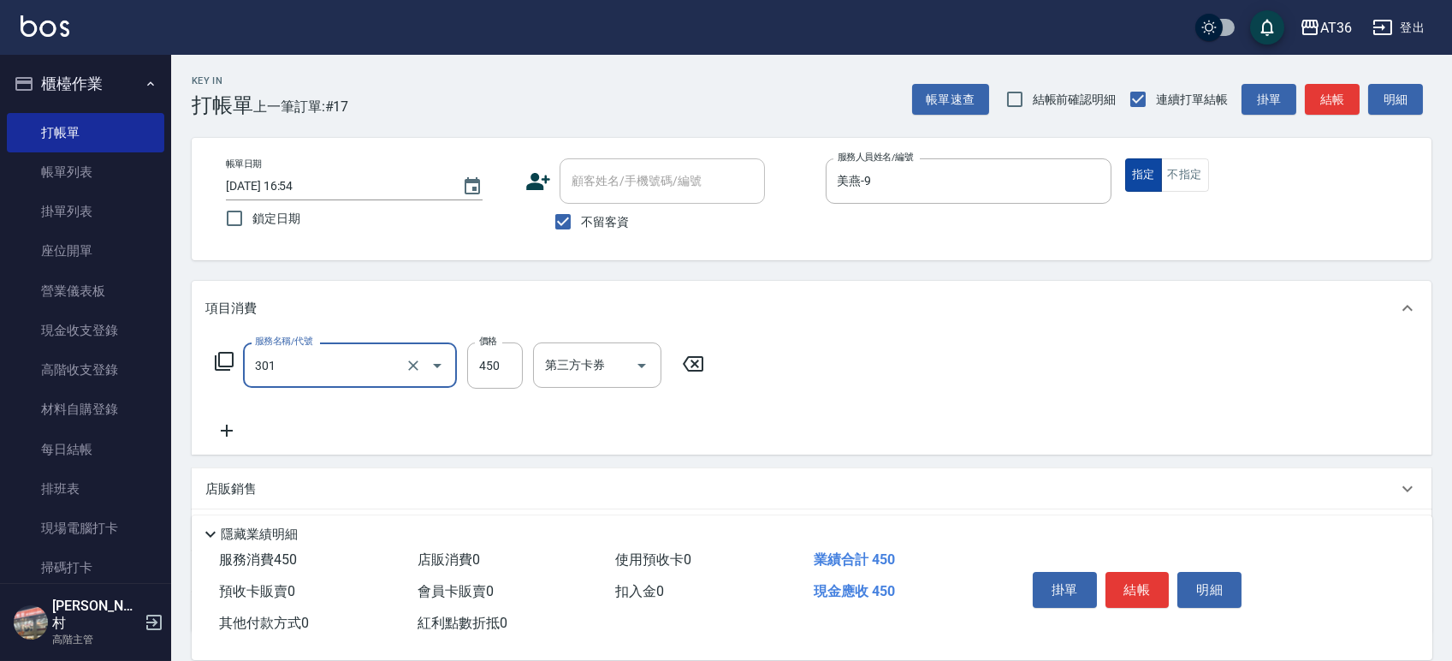
type input "洗+剪(301)"
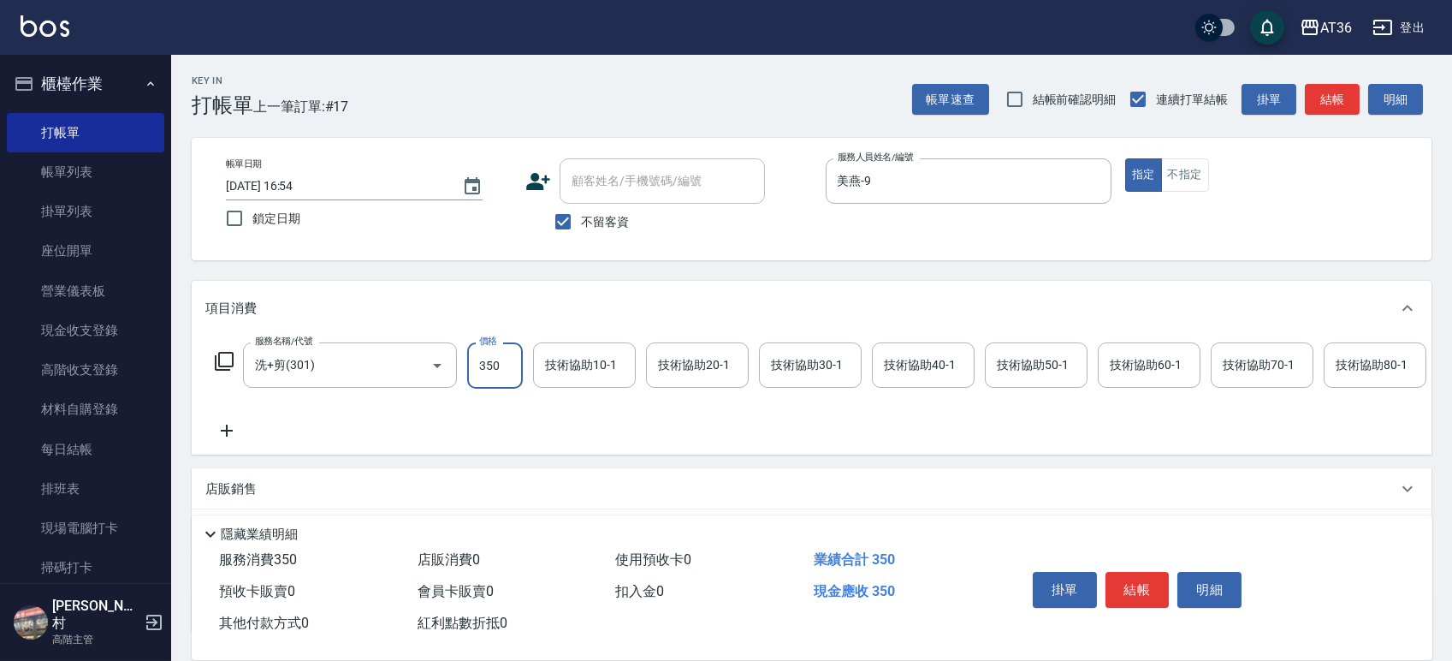
type input "350"
click at [1126, 567] on div "掛單 結帳 明細" at bounding box center [1137, 592] width 223 height 54
click at [1120, 578] on button "結帳" at bounding box center [1138, 590] width 64 height 36
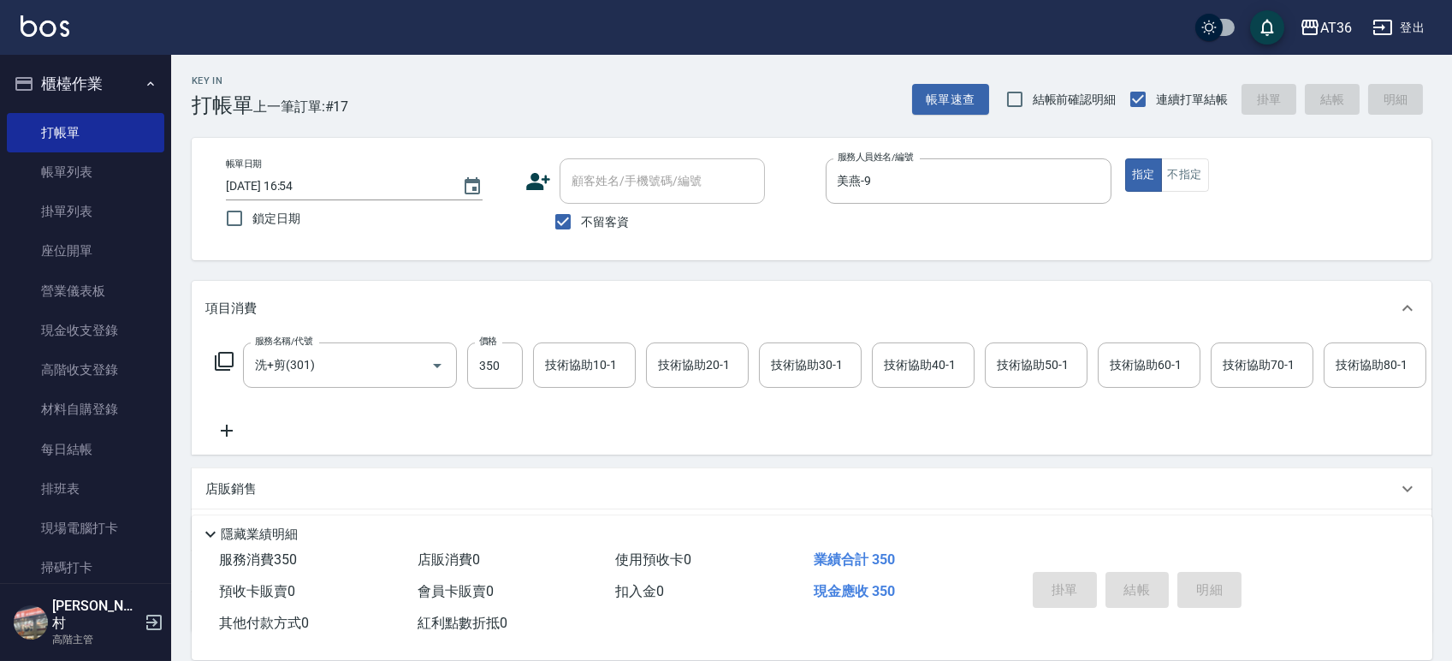
type input "[DATE] 16:55"
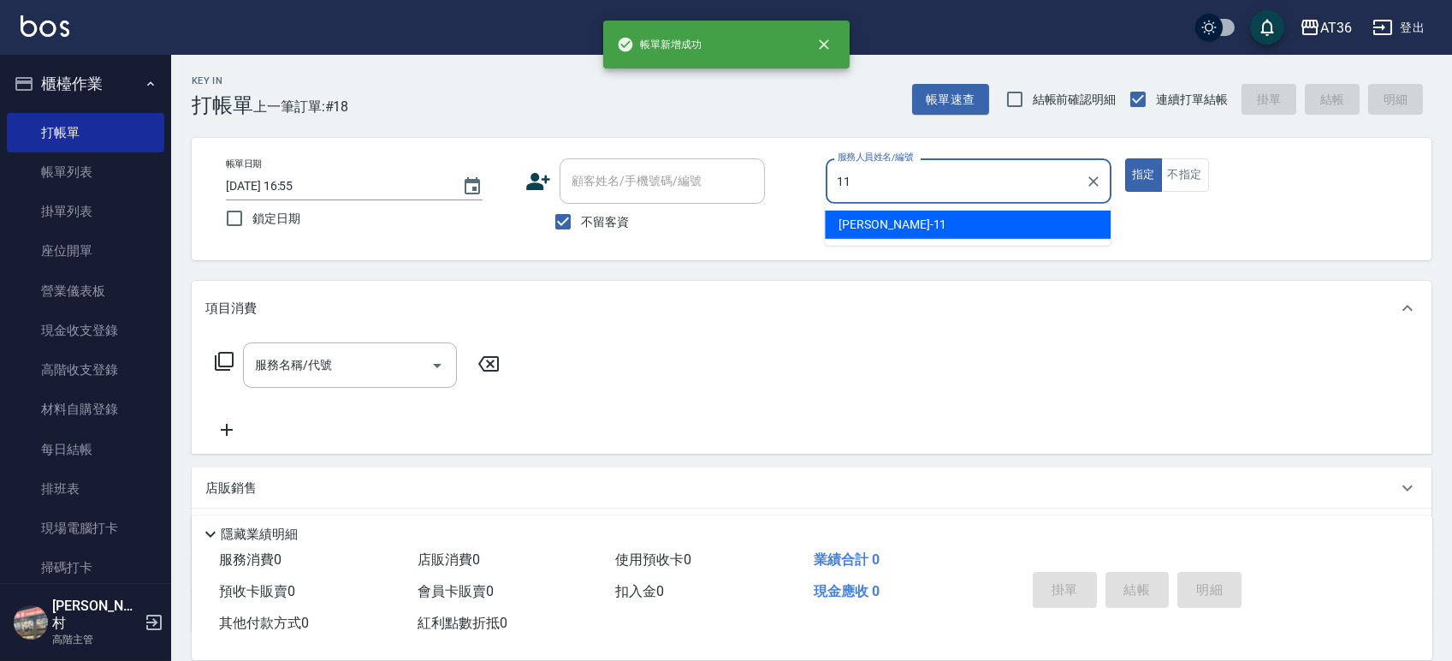
type input "珮茹-11"
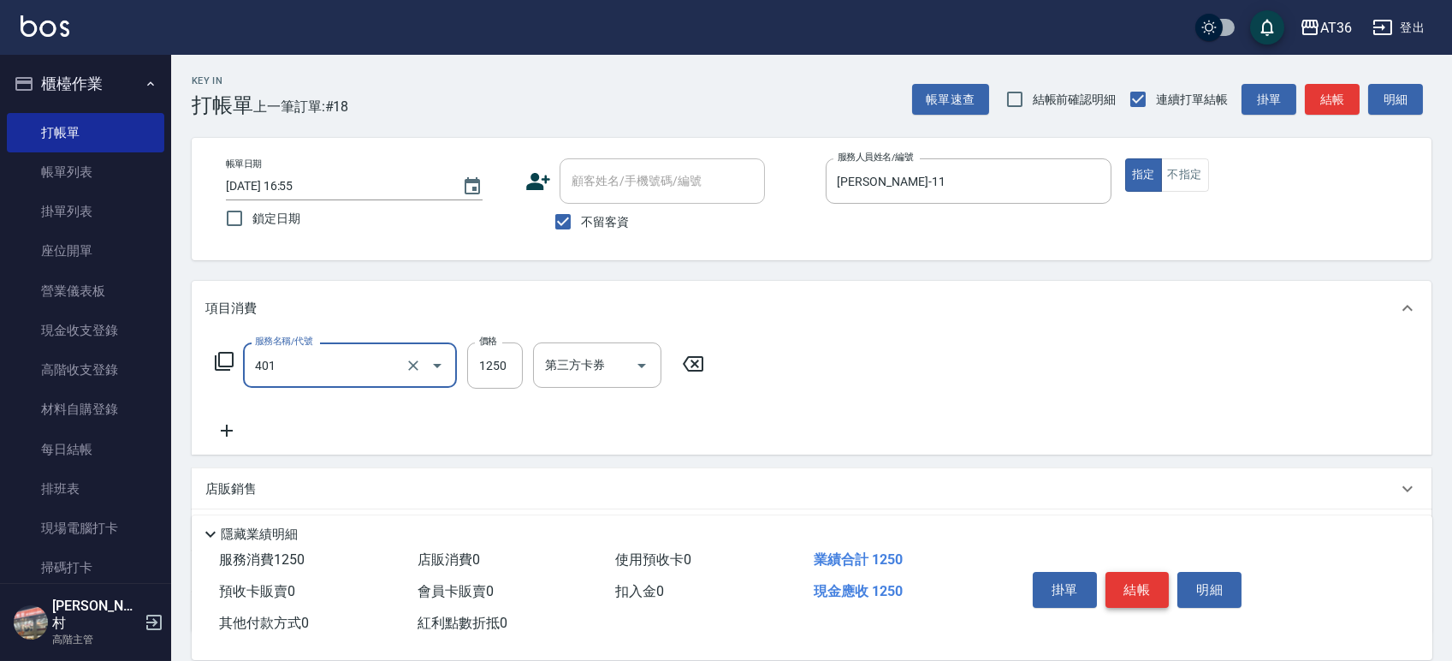
type input "燙髮(401)"
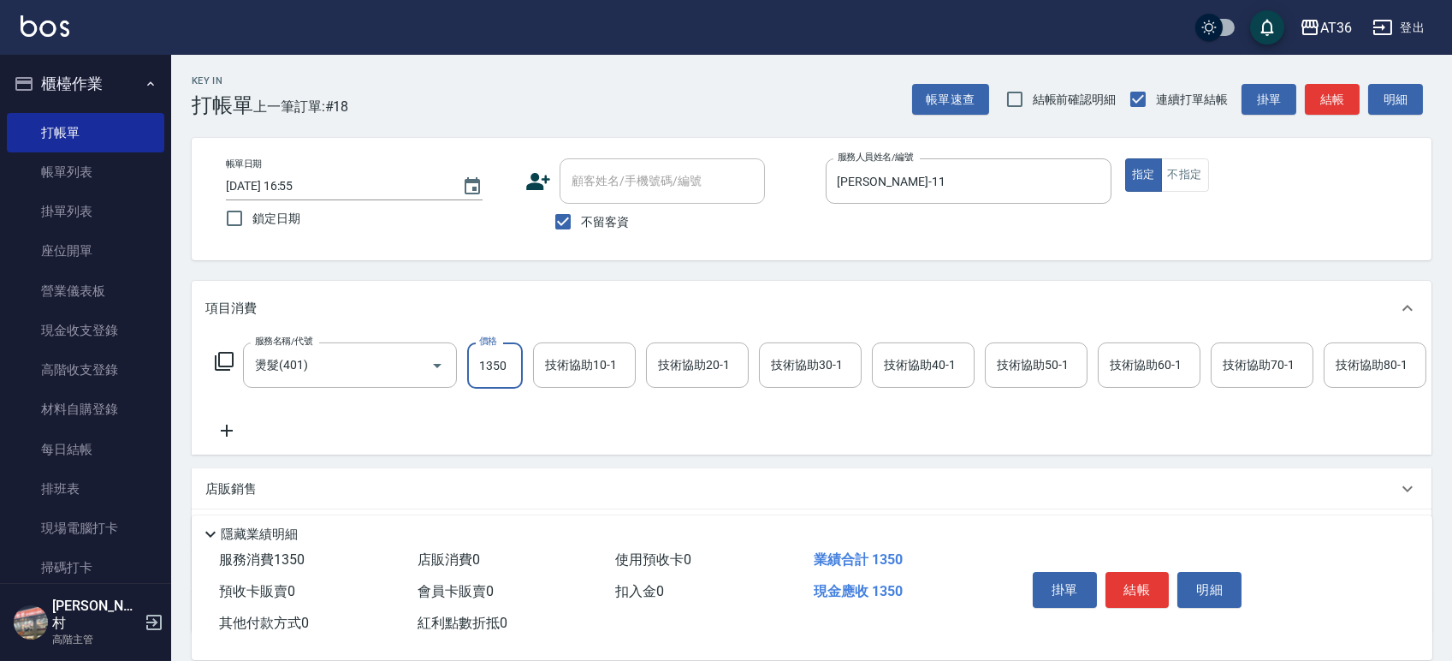
type input "1350"
click at [225, 428] on icon at bounding box center [226, 430] width 43 height 21
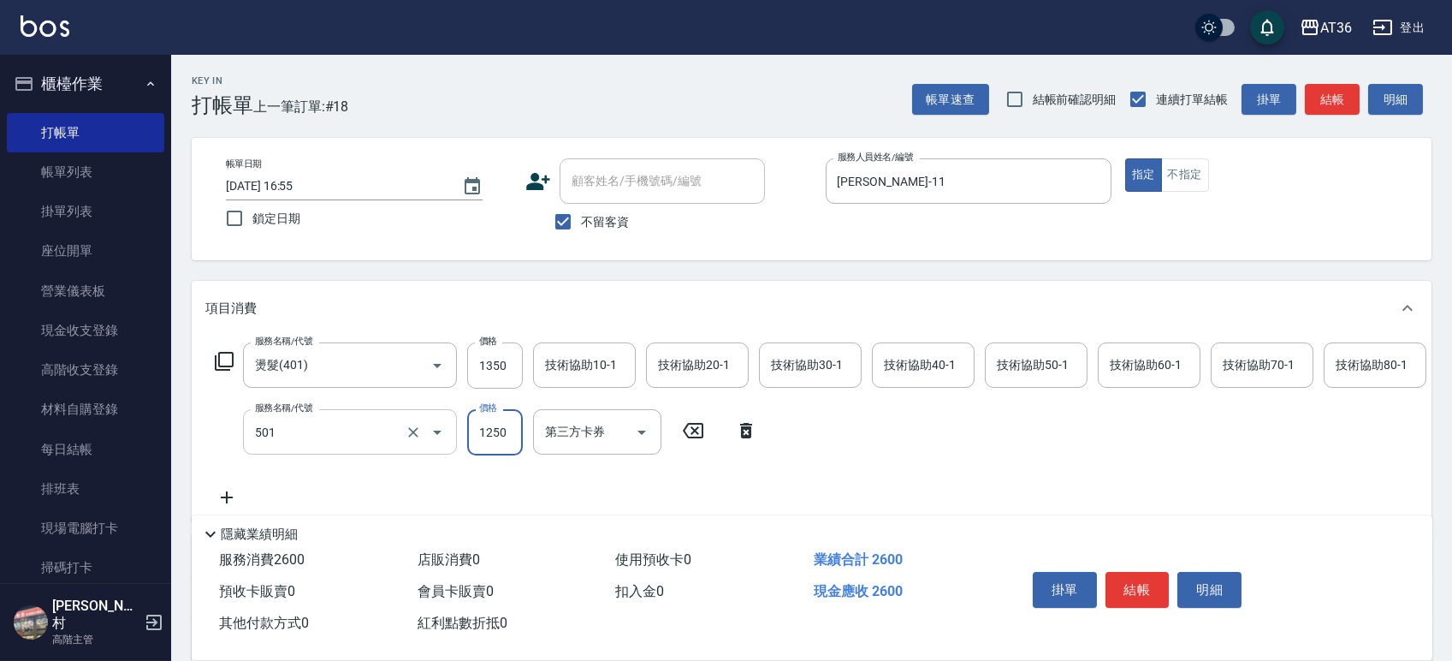
type input "染髮(501)"
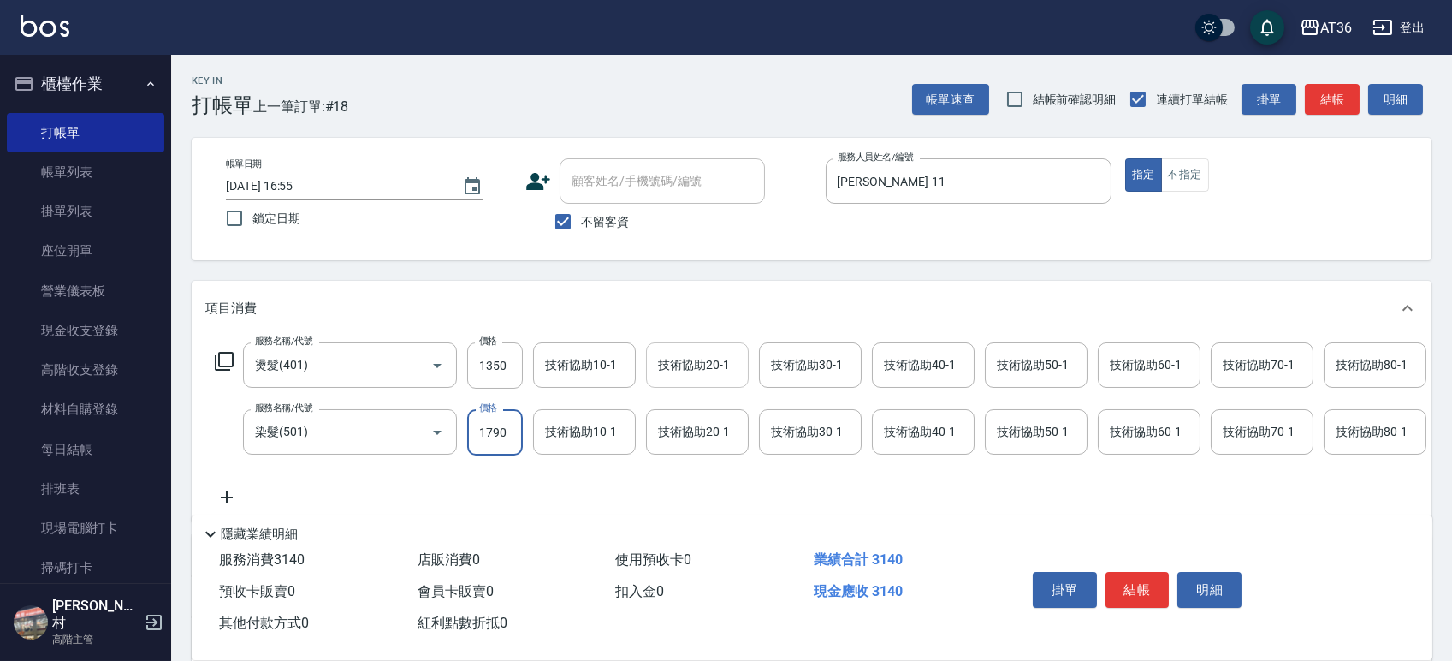
type input "1790"
click at [716, 368] on div "技術協助20-1 技術協助20-1" at bounding box center [697, 364] width 103 height 45
type input "小唐-66"
click at [1134, 587] on button "結帳" at bounding box center [1138, 590] width 64 height 36
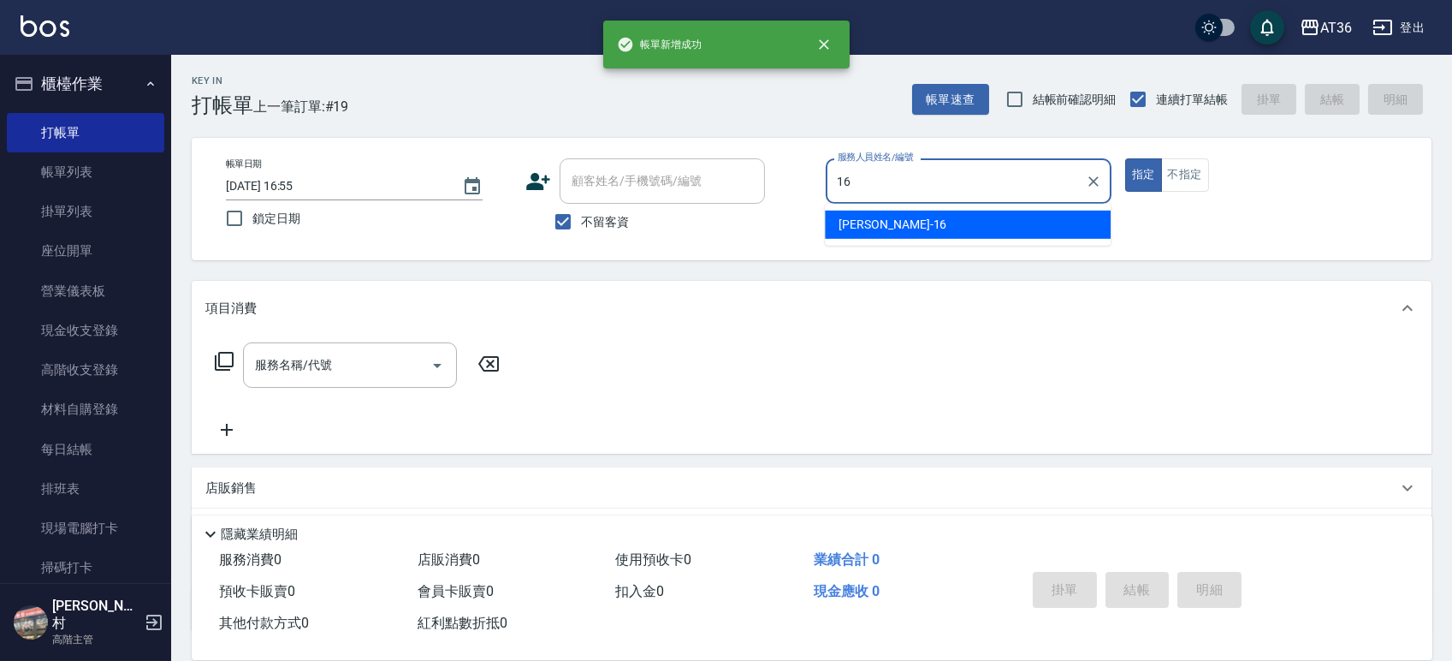
type input "小鳳-16"
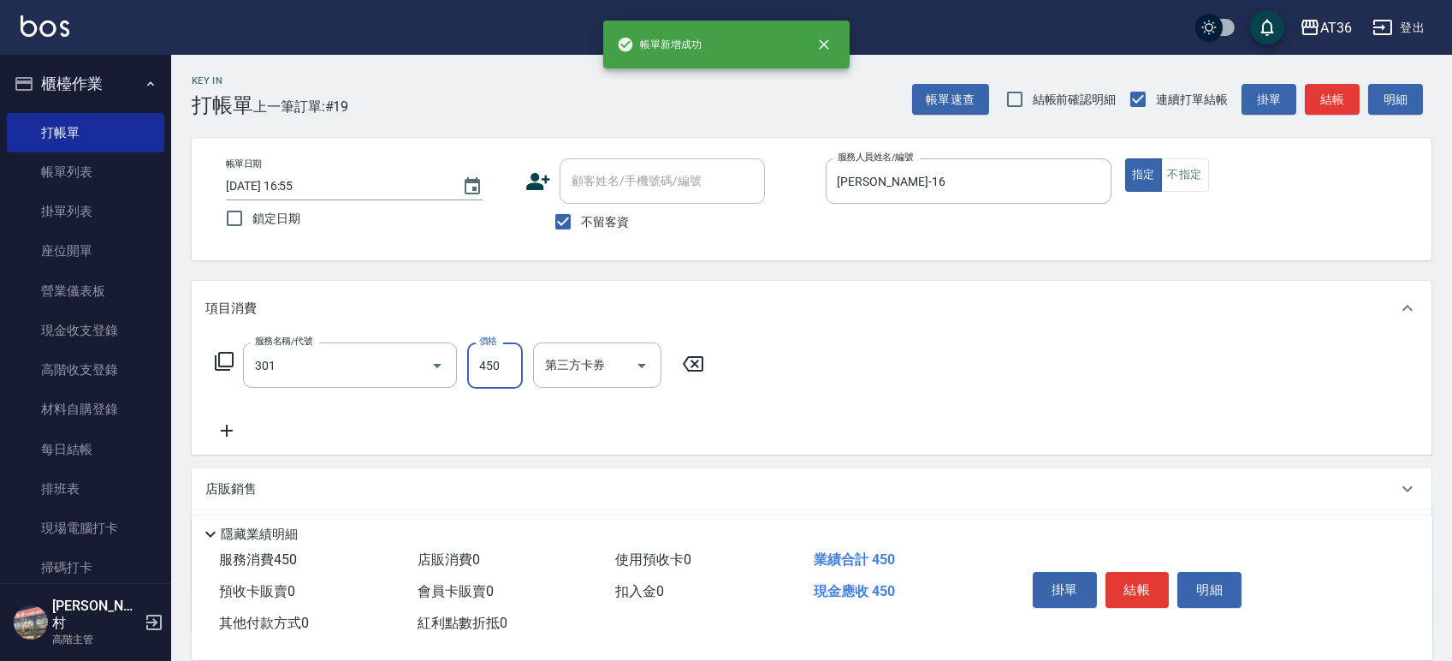
type input "洗+剪(301)"
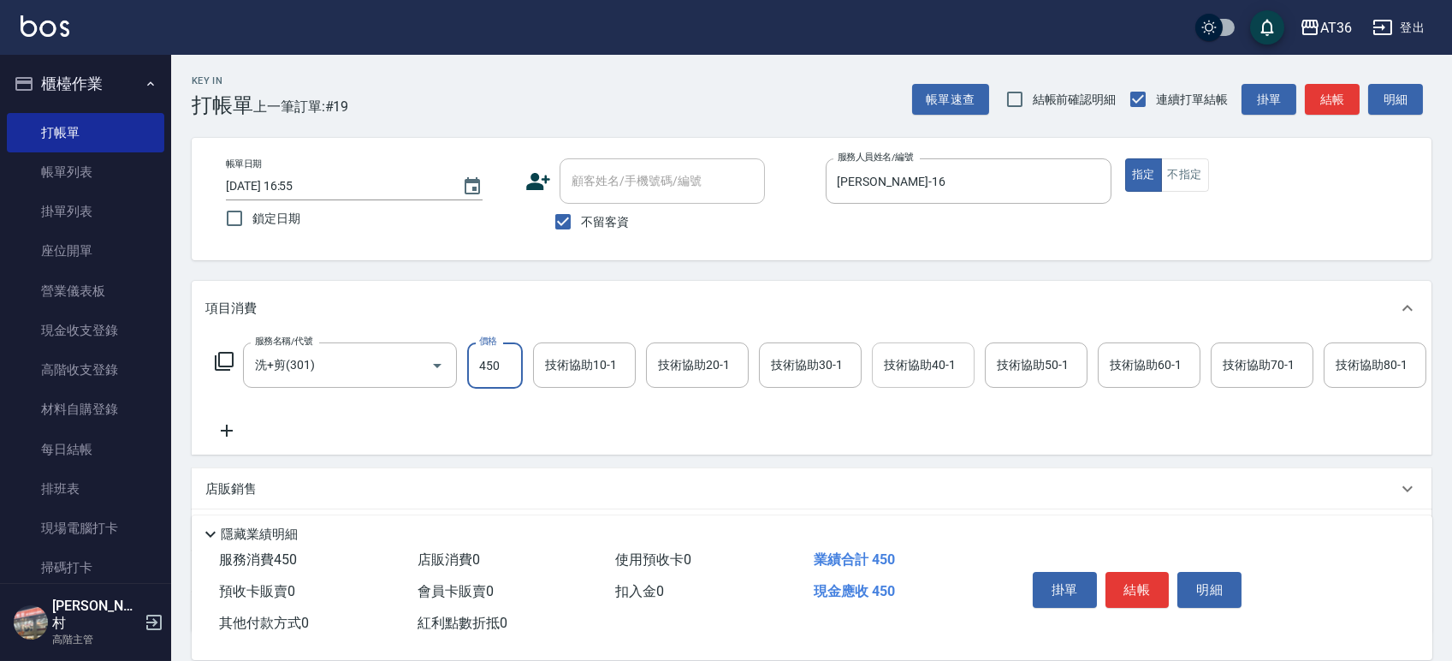
click at [941, 358] on div "技術協助40-1 技術協助40-1" at bounding box center [923, 364] width 103 height 45
type input "小唐-66"
click at [1126, 576] on button "結帳" at bounding box center [1138, 590] width 64 height 36
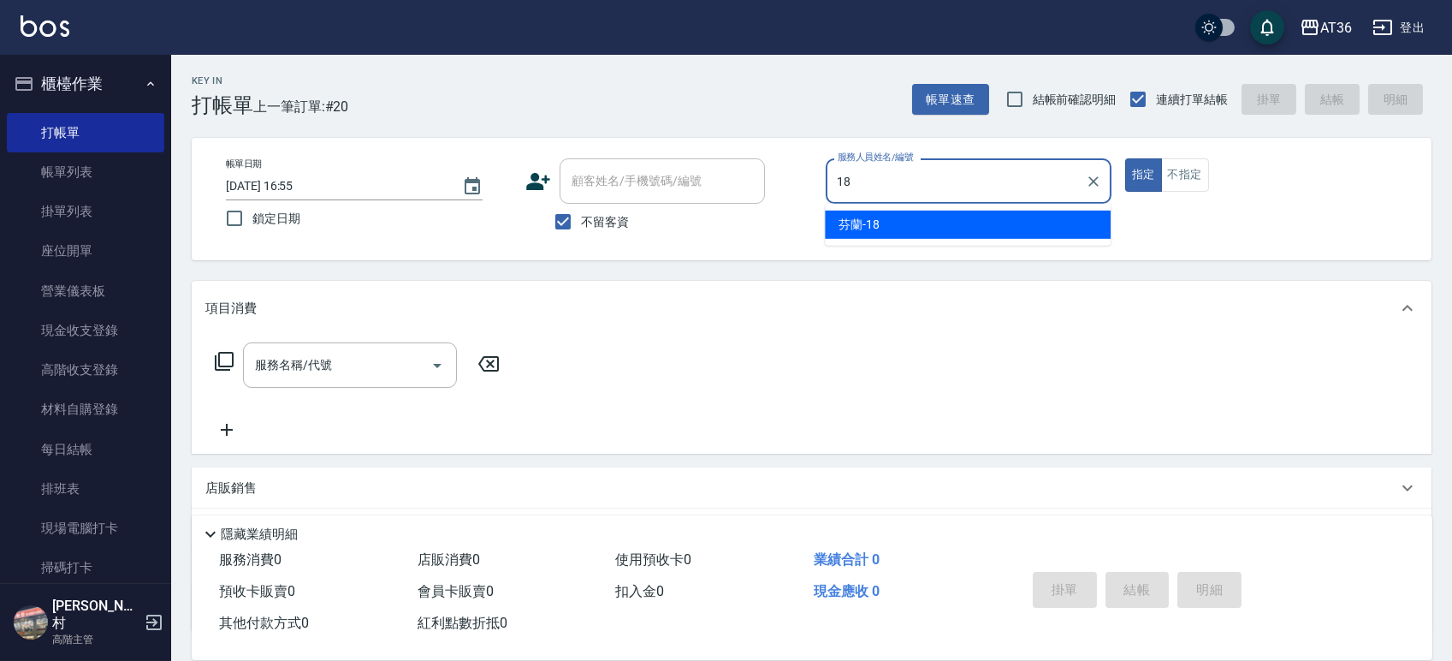
type input "18"
type button "true"
type input "芬蘭-18"
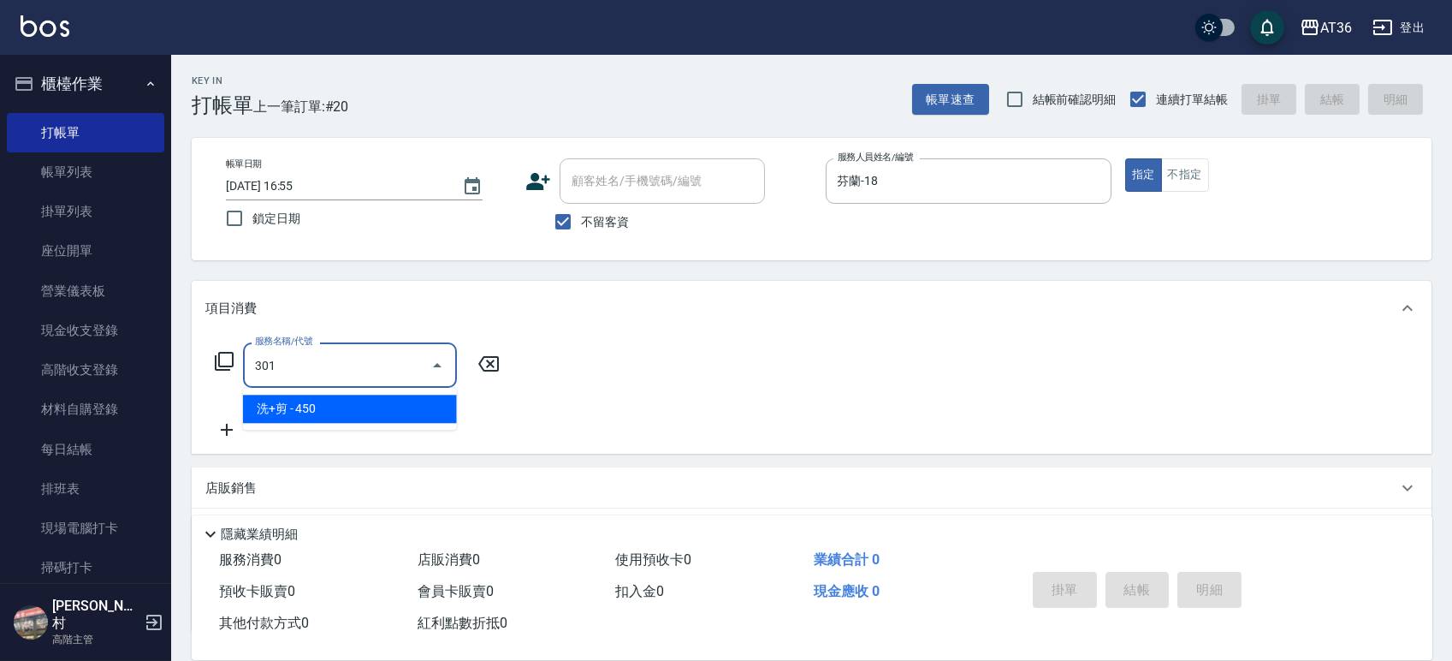
type input "洗+剪(301)"
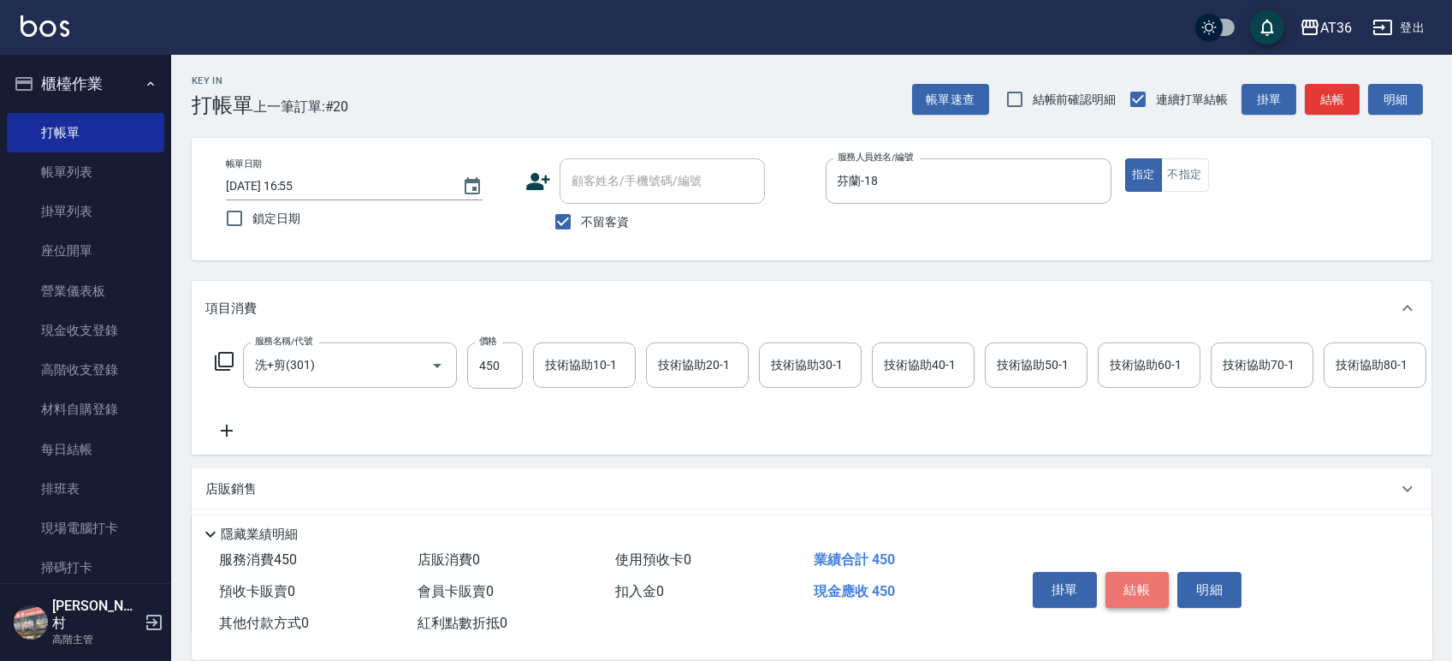
click at [1132, 591] on button "結帳" at bounding box center [1138, 590] width 64 height 36
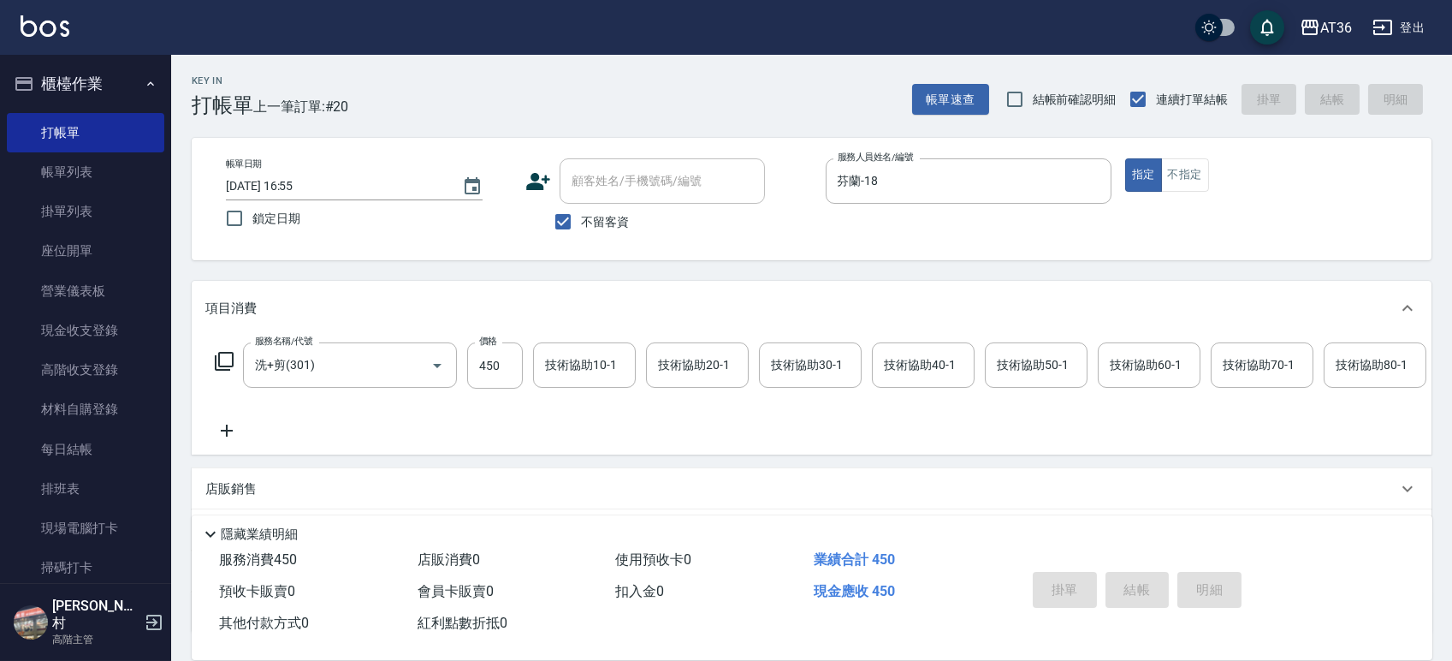
type input "[DATE] 17:34"
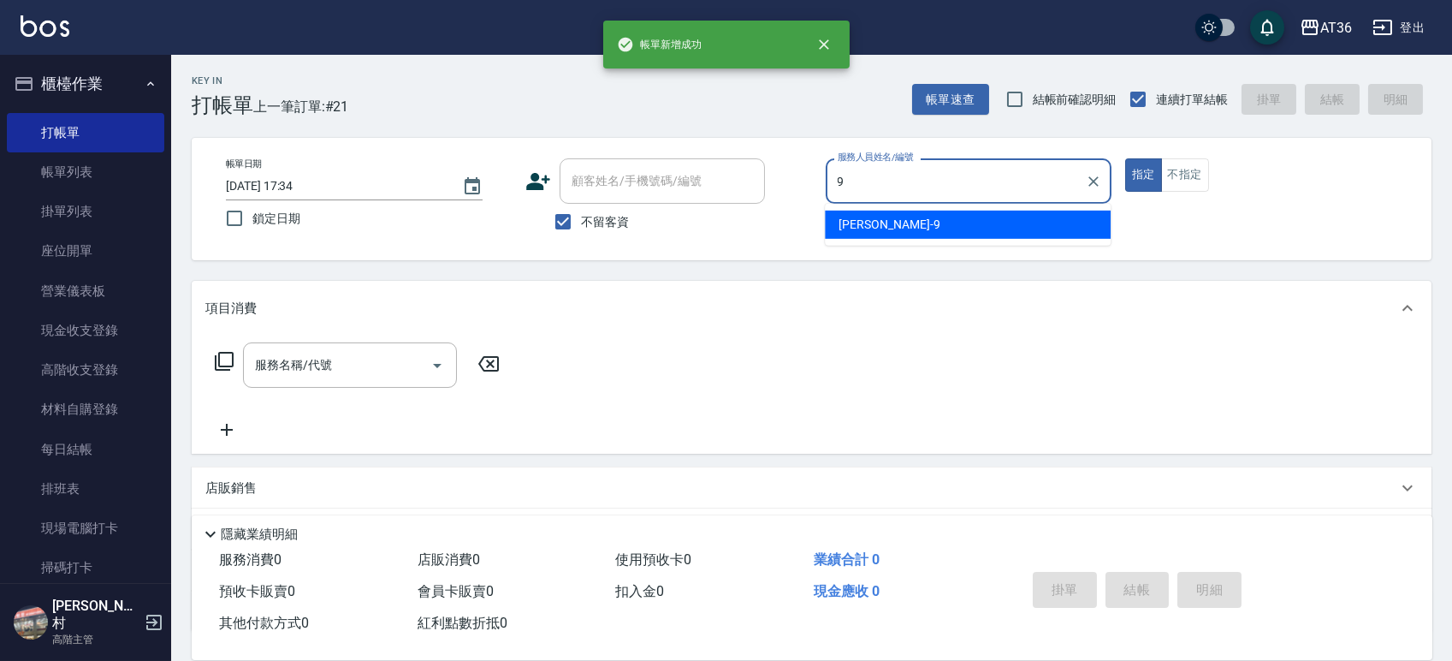
type input "美燕-9"
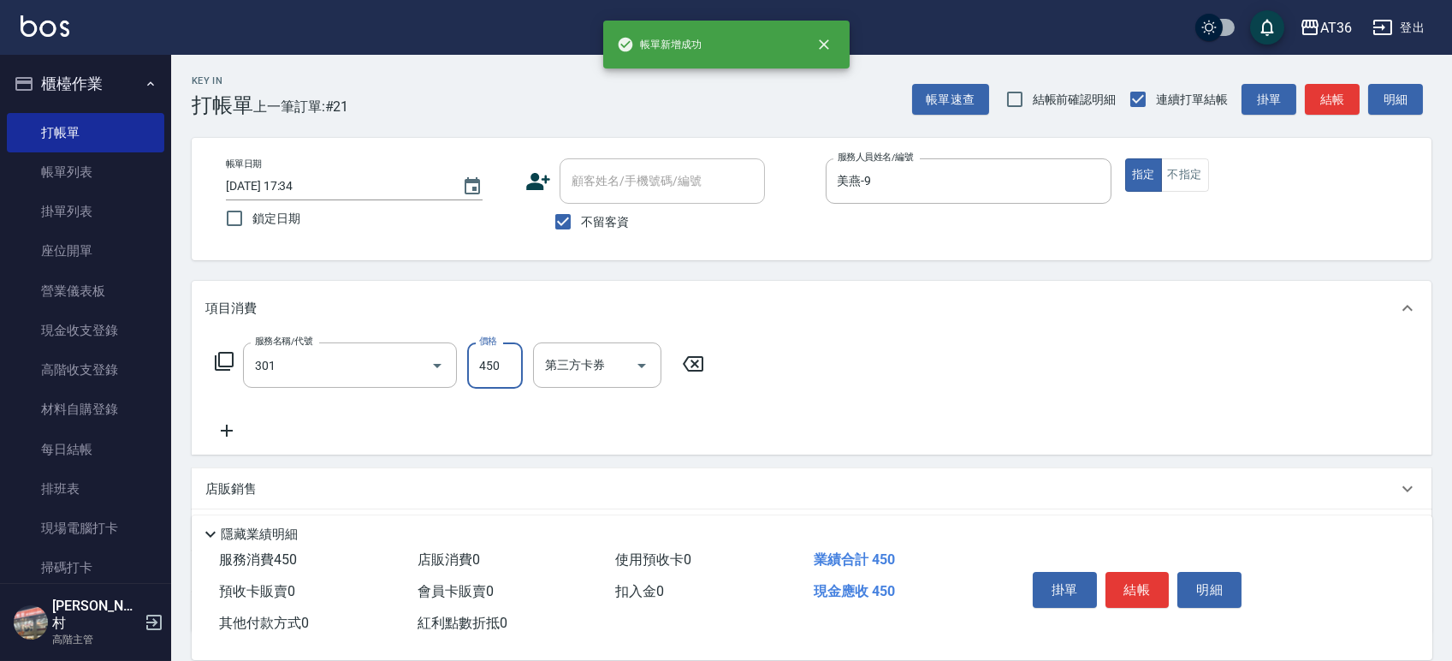
type input "洗+剪(301)"
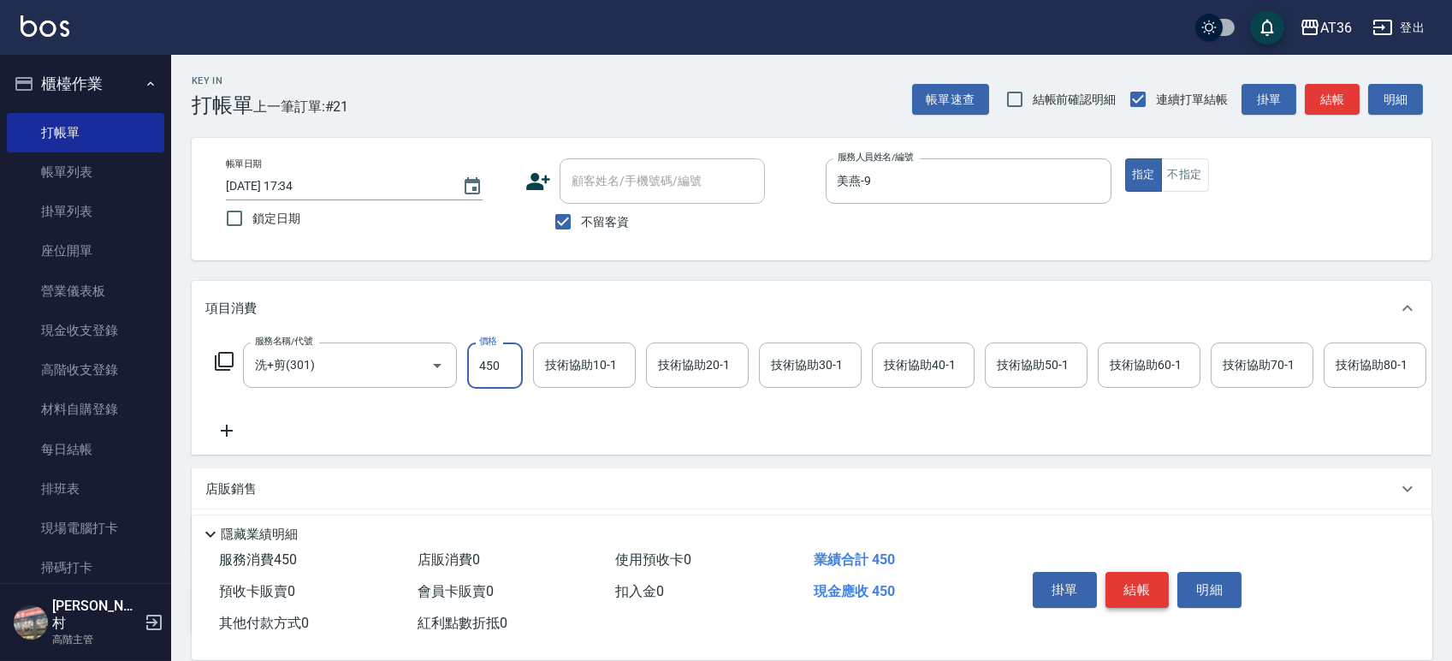
click at [1132, 590] on button "結帳" at bounding box center [1138, 590] width 64 height 36
